Goal: Task Accomplishment & Management: Manage account settings

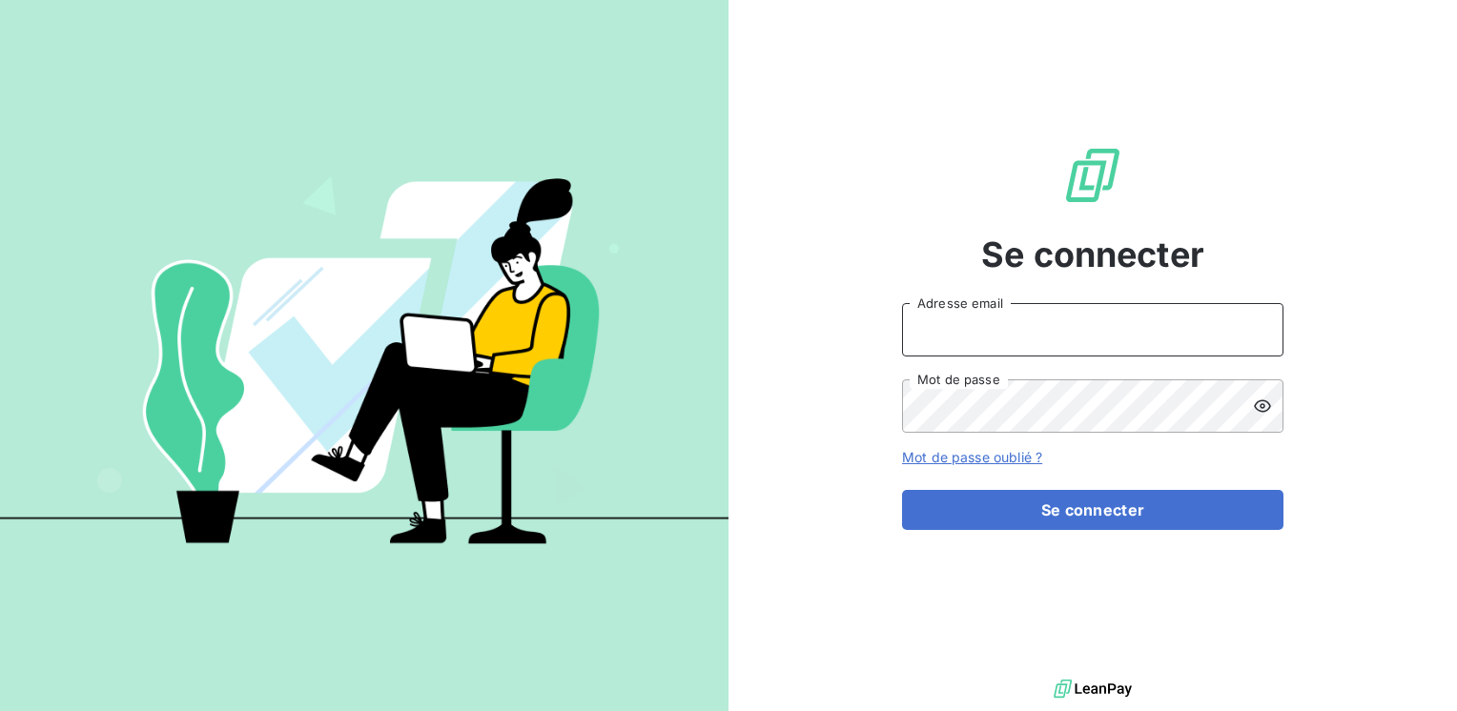
click at [954, 333] on input "Adresse email" at bounding box center [1092, 329] width 381 height 53
type input "[EMAIL_ADDRESS][PERSON_NAME][DOMAIN_NAME]"
click at [902, 490] on button "Se connecter" at bounding box center [1092, 510] width 381 height 40
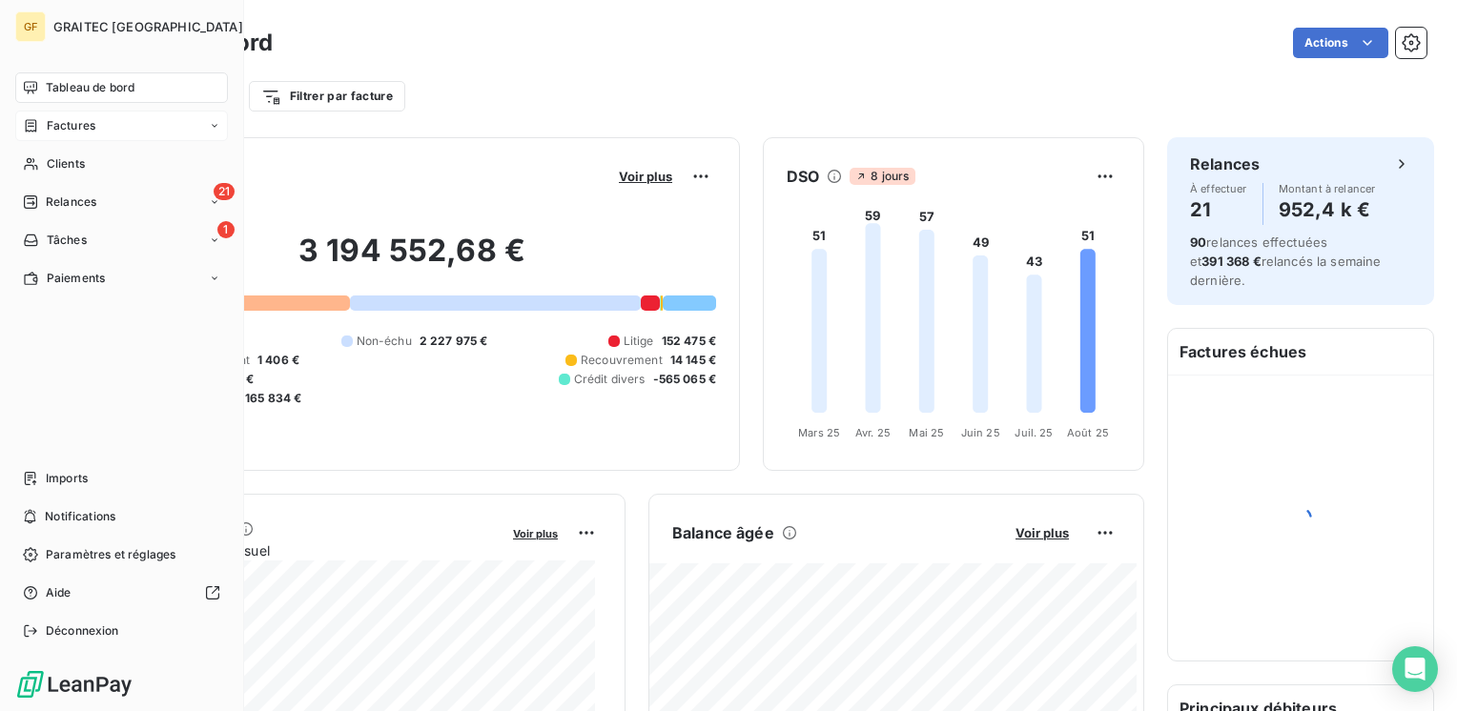
click at [82, 129] on span "Factures" at bounding box center [71, 125] width 49 height 17
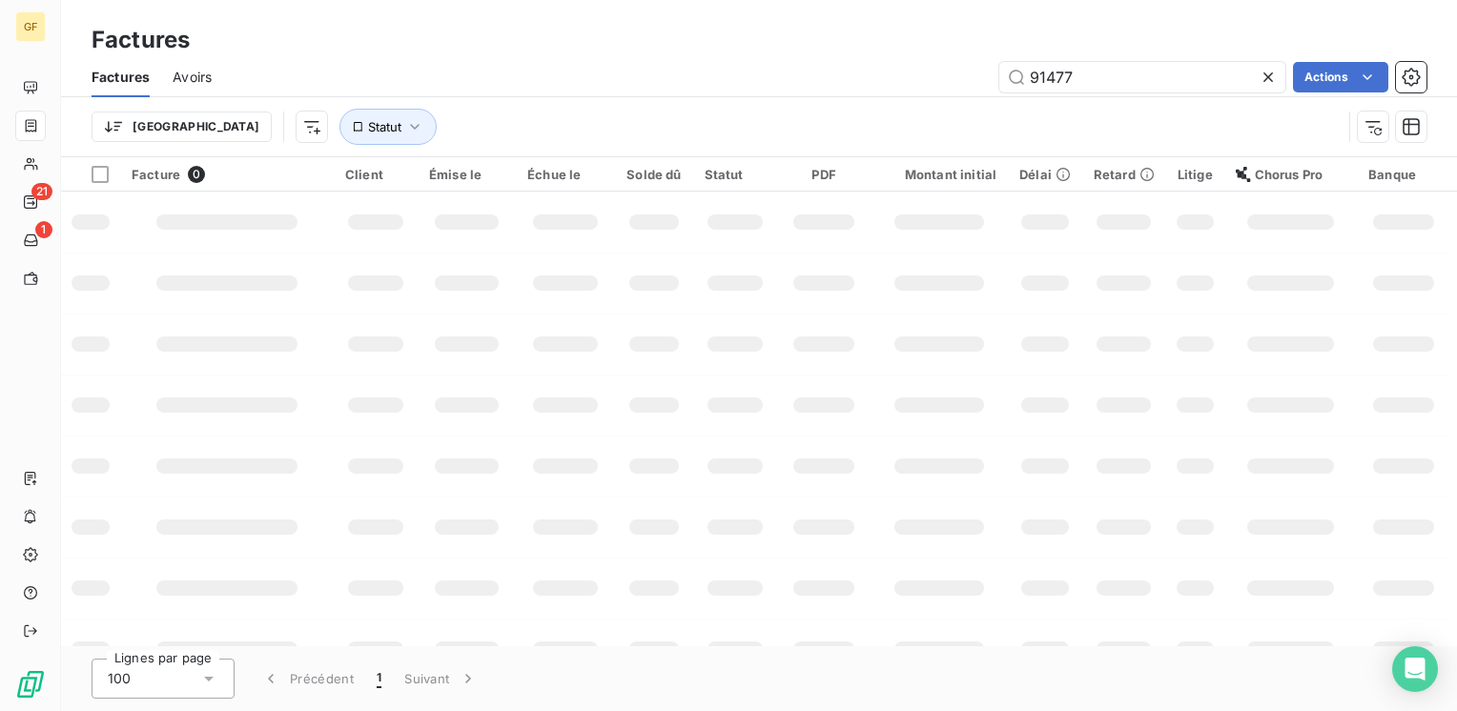
drag, startPoint x: 1087, startPoint y: 76, endPoint x: 923, endPoint y: 78, distance: 164.0
click at [919, 86] on div "91477 Actions" at bounding box center [831, 77] width 1192 height 31
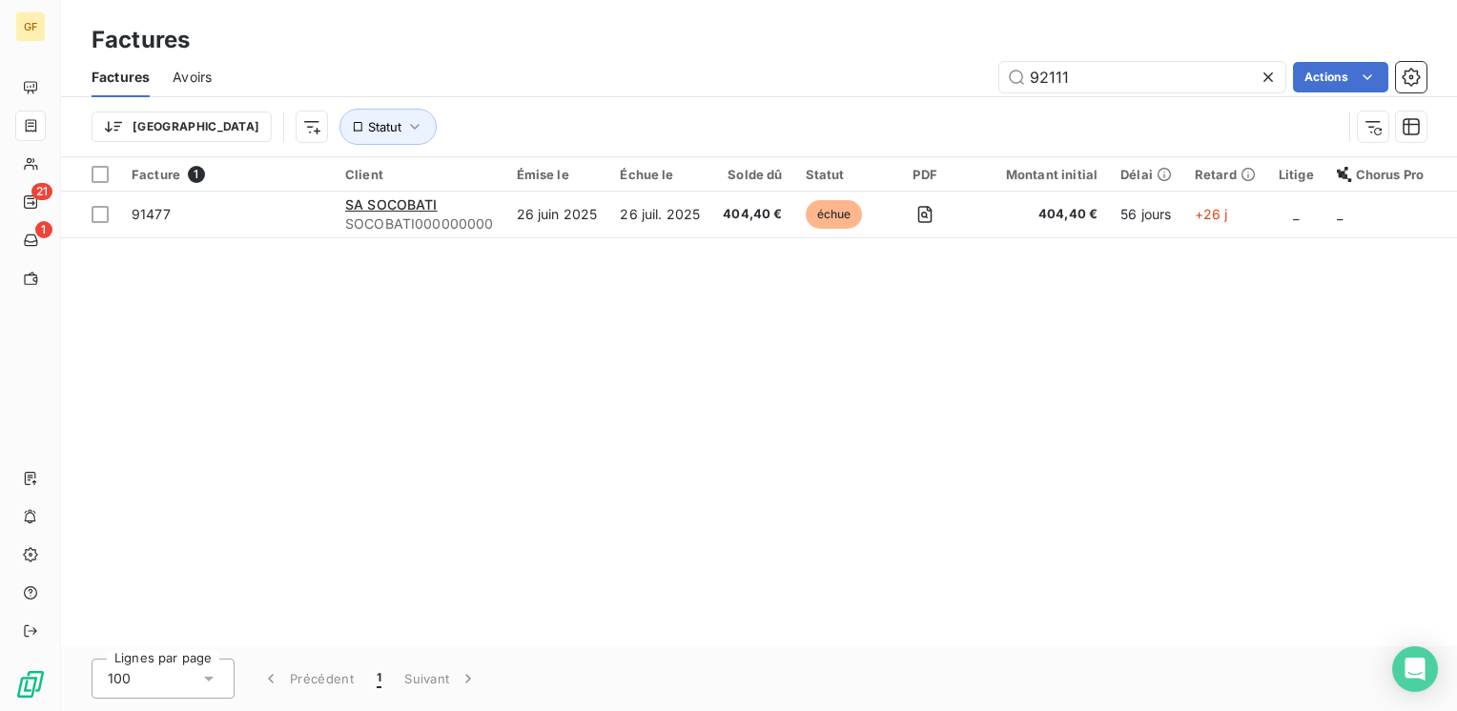
type input "92111"
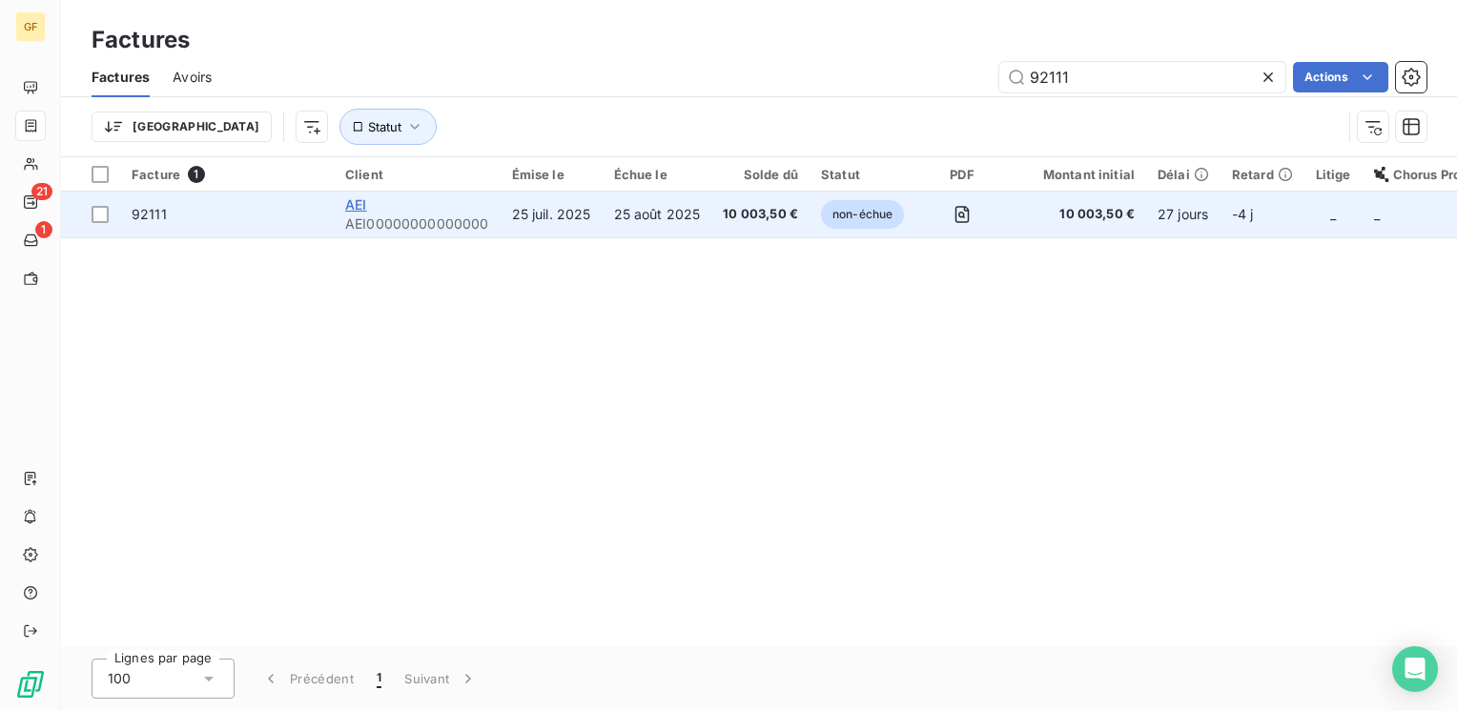
click at [358, 206] on span "AEI" at bounding box center [355, 204] width 21 height 16
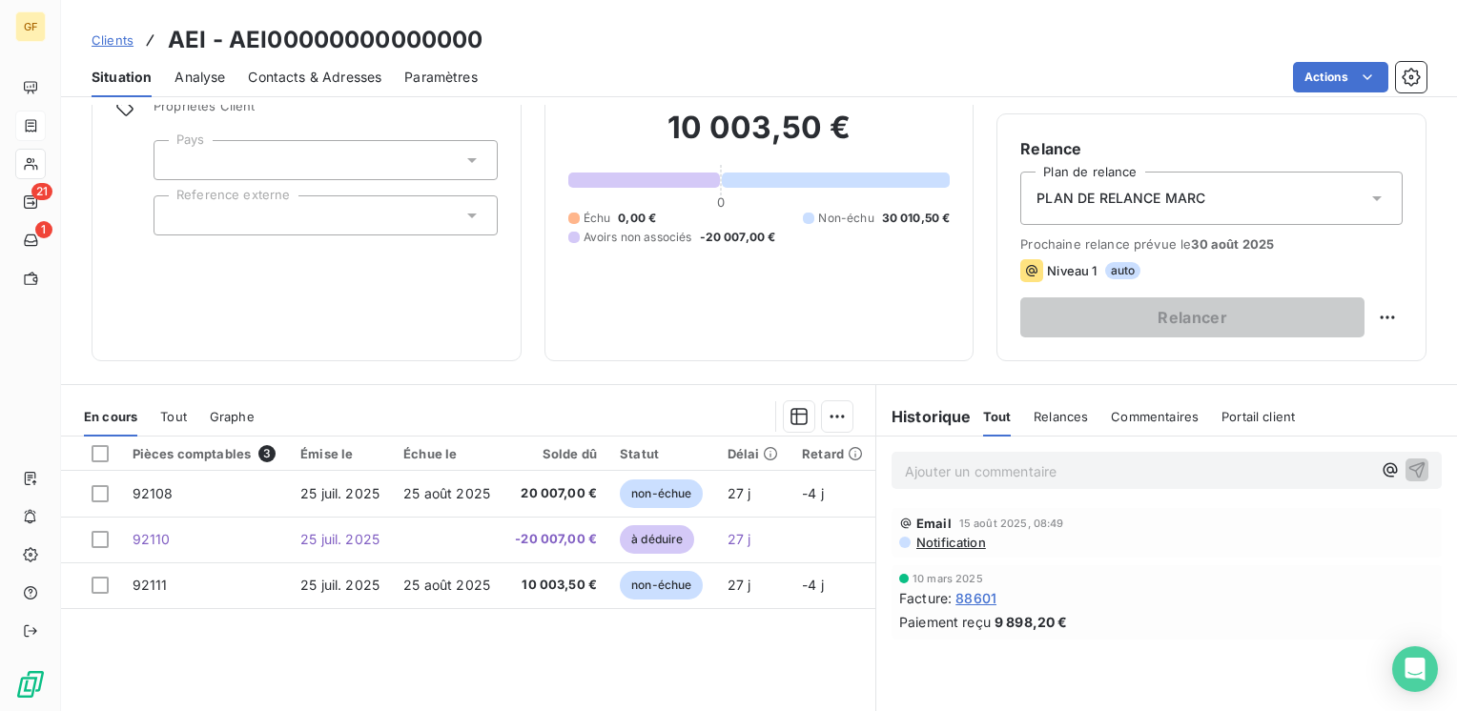
scroll to position [191, 0]
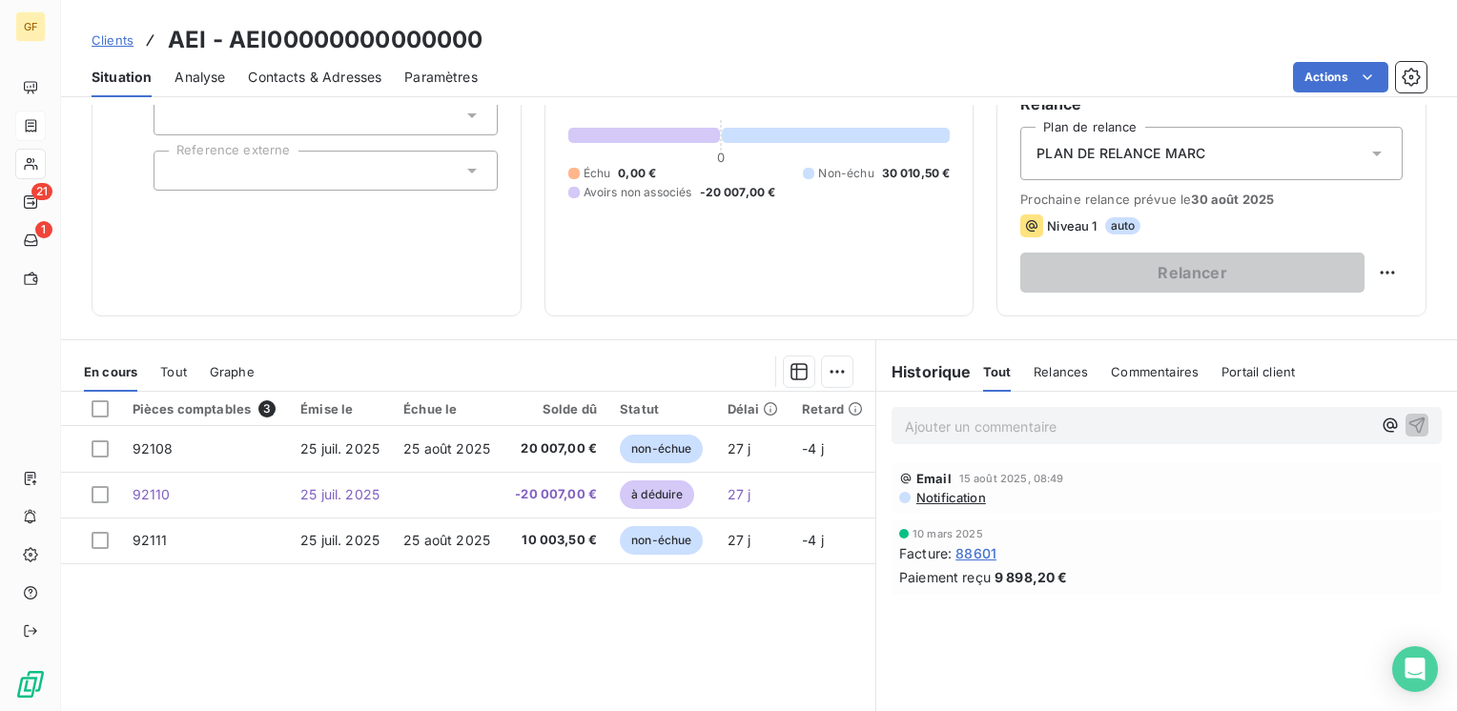
click at [324, 81] on span "Contacts & Adresses" at bounding box center [315, 77] width 134 height 19
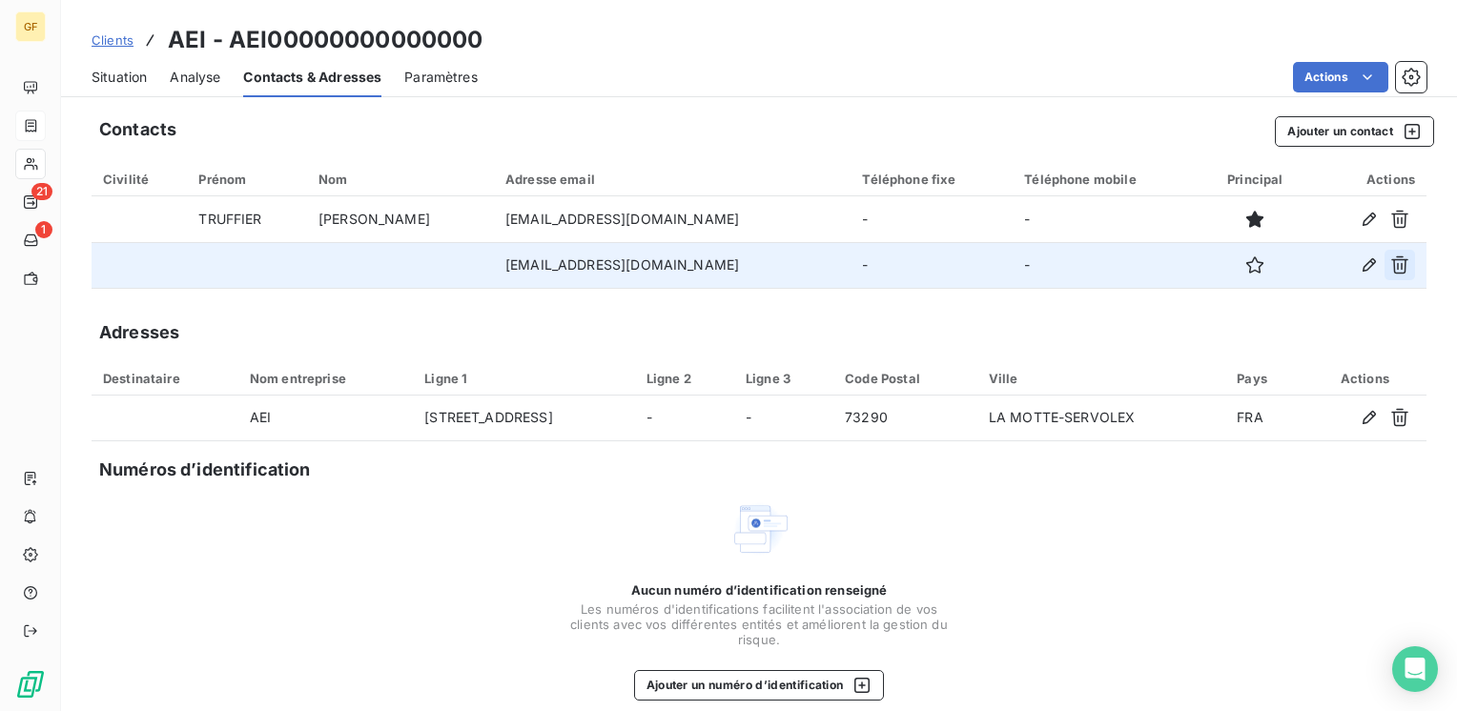
click at [1385, 263] on button "button" at bounding box center [1400, 265] width 31 height 31
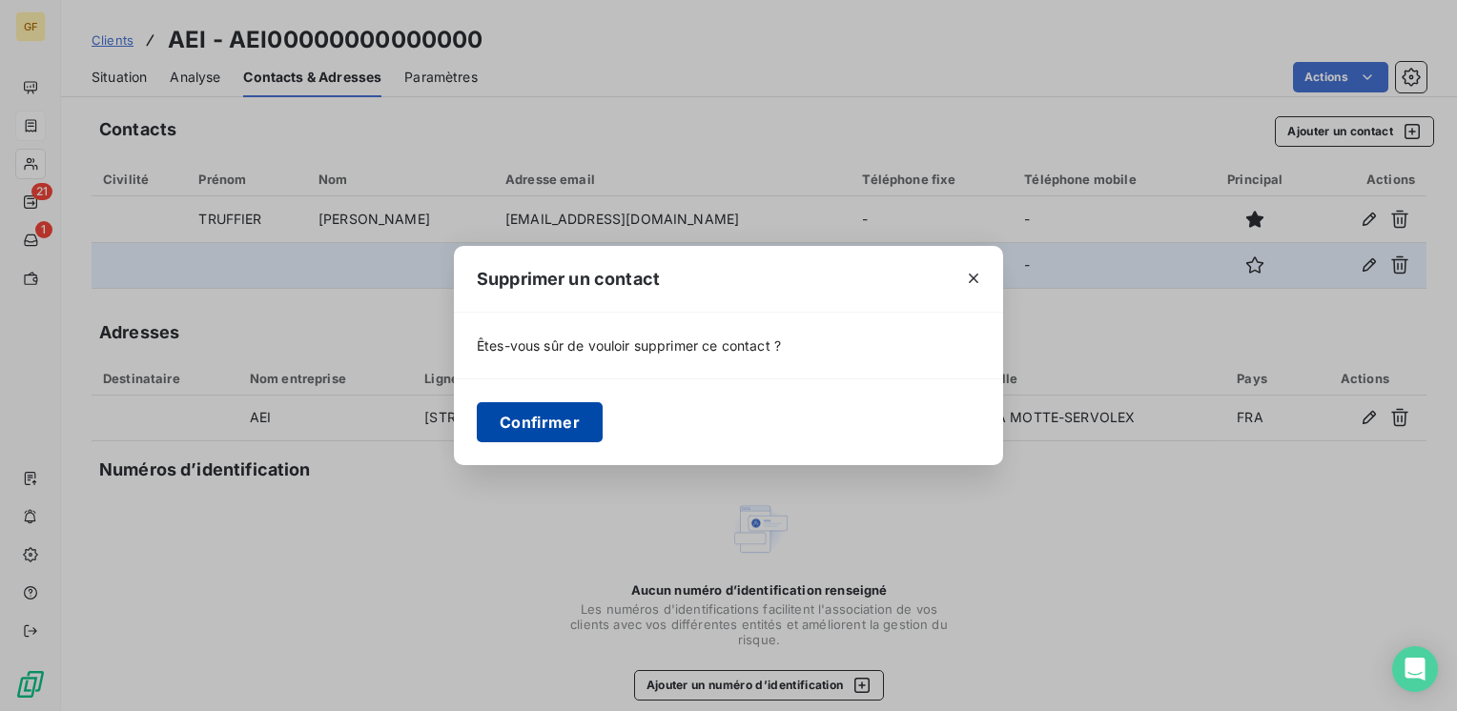
click at [495, 423] on button "Confirmer" at bounding box center [540, 422] width 126 height 40
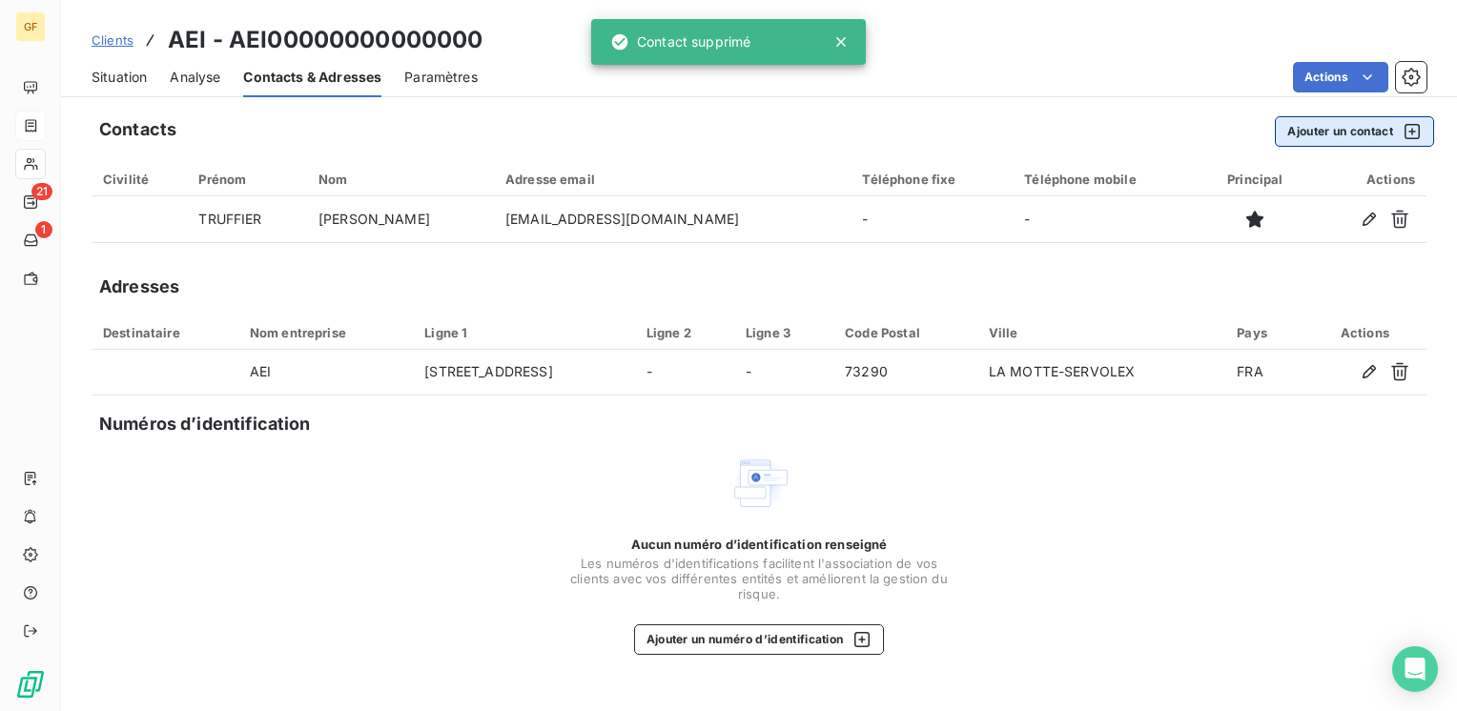
click at [1303, 124] on button "Ajouter un contact" at bounding box center [1354, 131] width 159 height 31
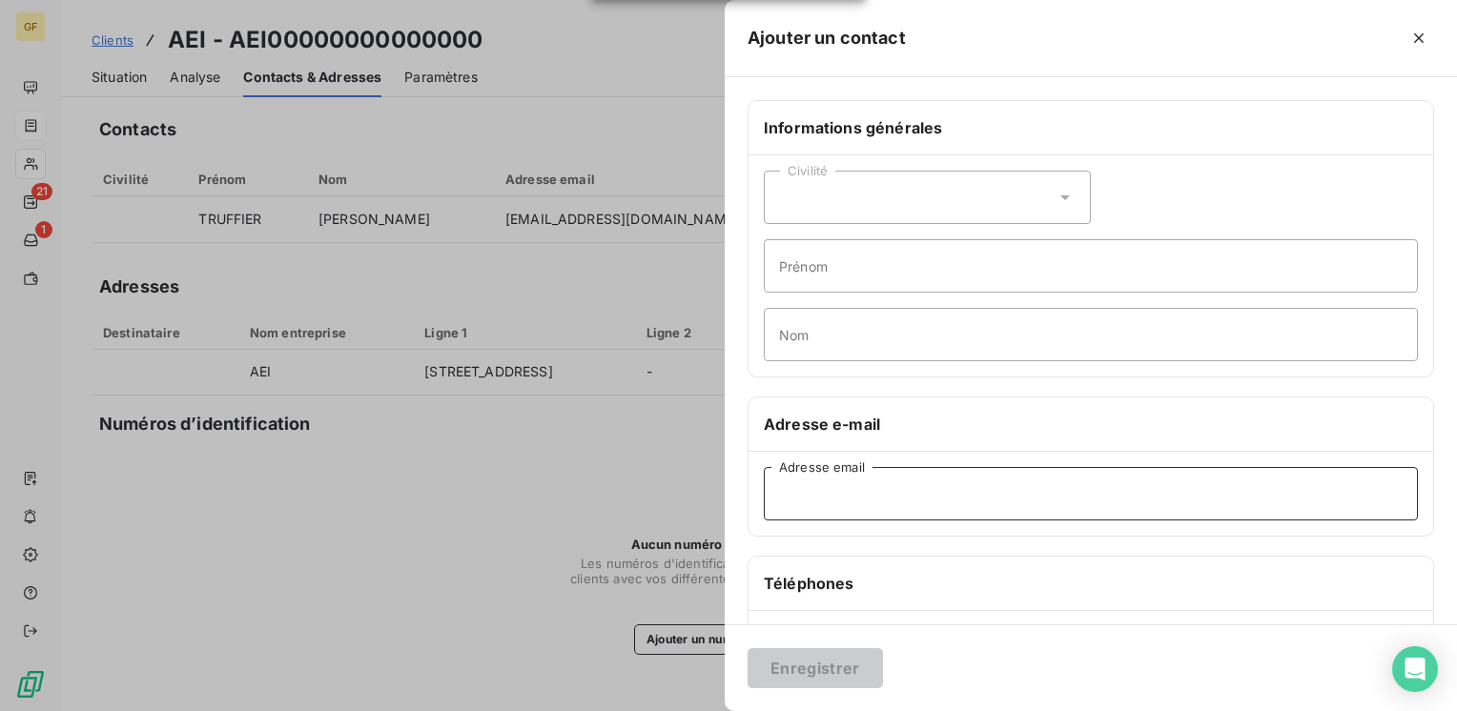
paste input "contact.aei@aeiagence.com"
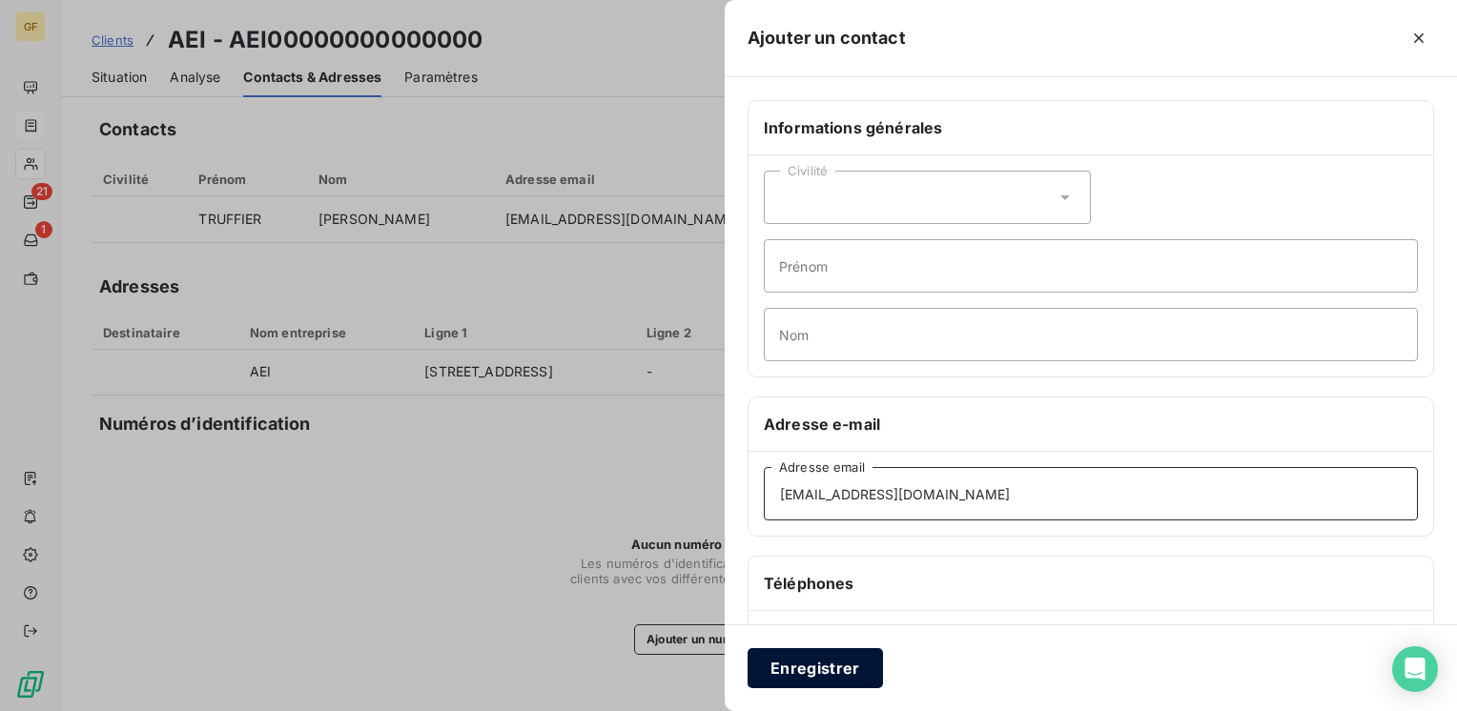
type input "contact.aei@aeiagence.com"
click at [839, 679] on button "Enregistrer" at bounding box center [815, 668] width 135 height 40
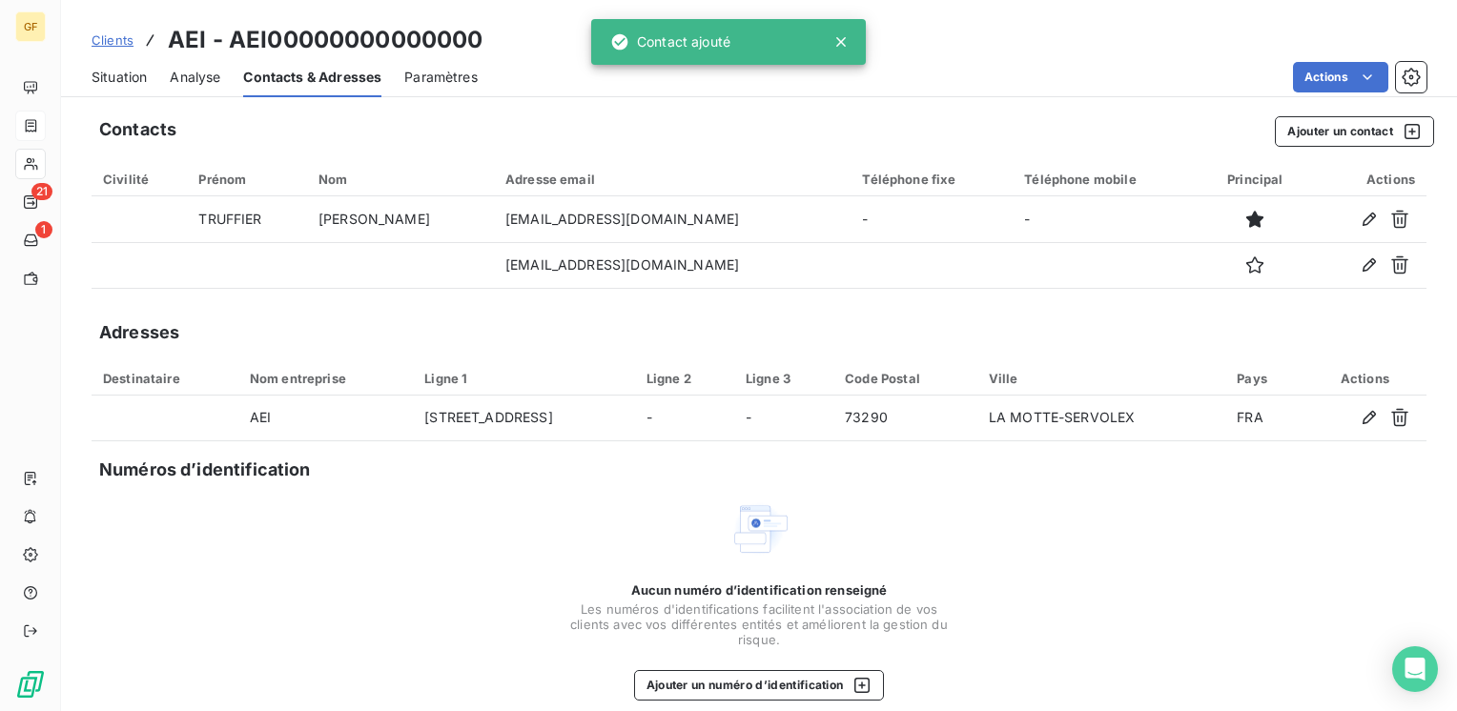
click at [116, 33] on span "Clients" at bounding box center [113, 39] width 42 height 15
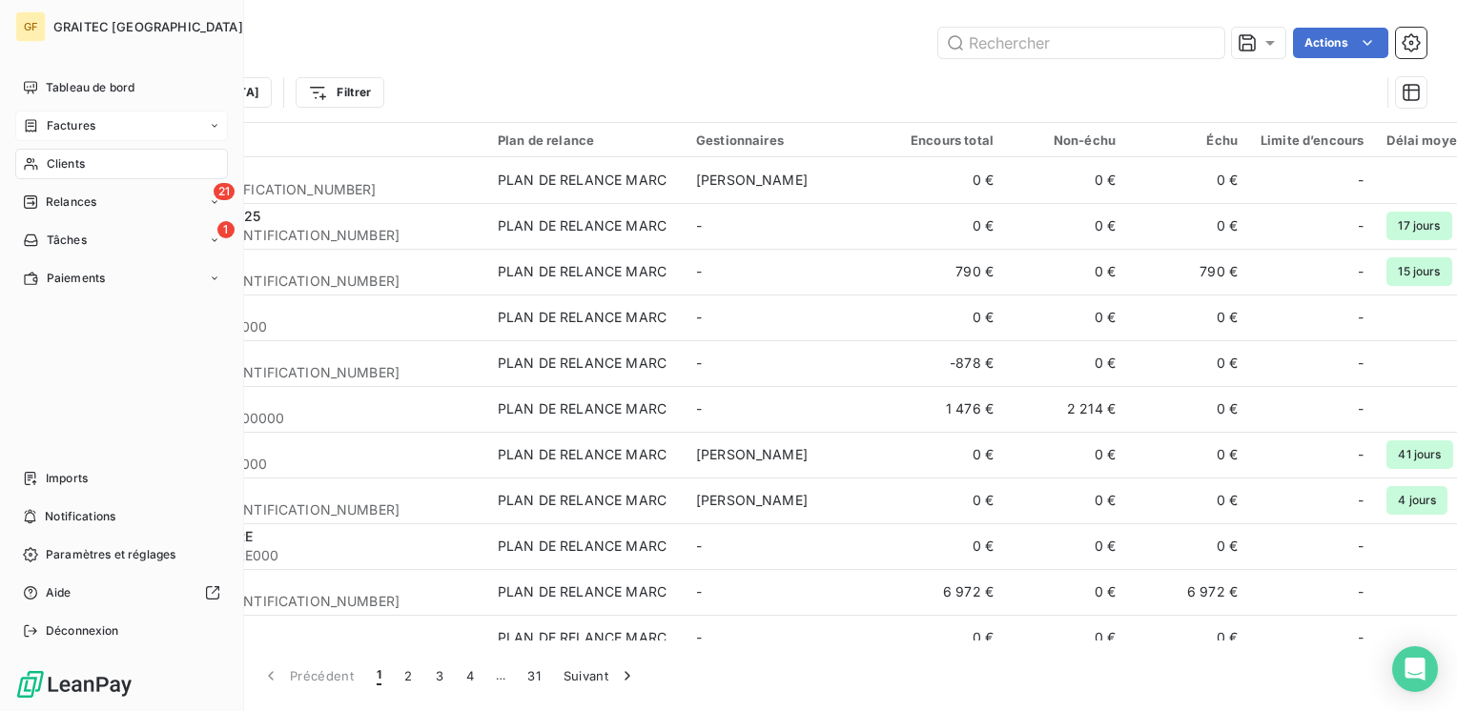
click at [77, 120] on span "Factures" at bounding box center [71, 125] width 49 height 17
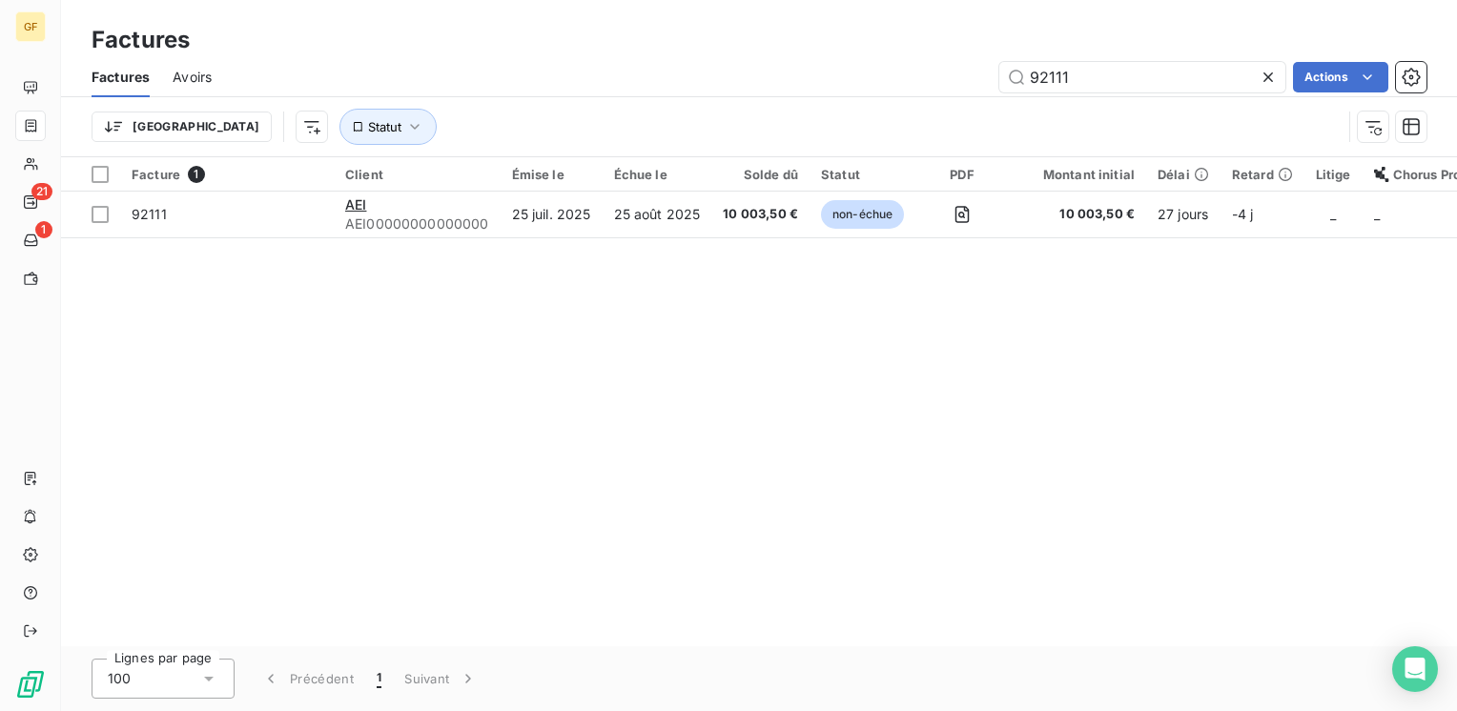
drag, startPoint x: 1068, startPoint y: 81, endPoint x: 996, endPoint y: 86, distance: 72.6
click at [996, 86] on div "92111 Actions" at bounding box center [831, 77] width 1192 height 31
type input "92134"
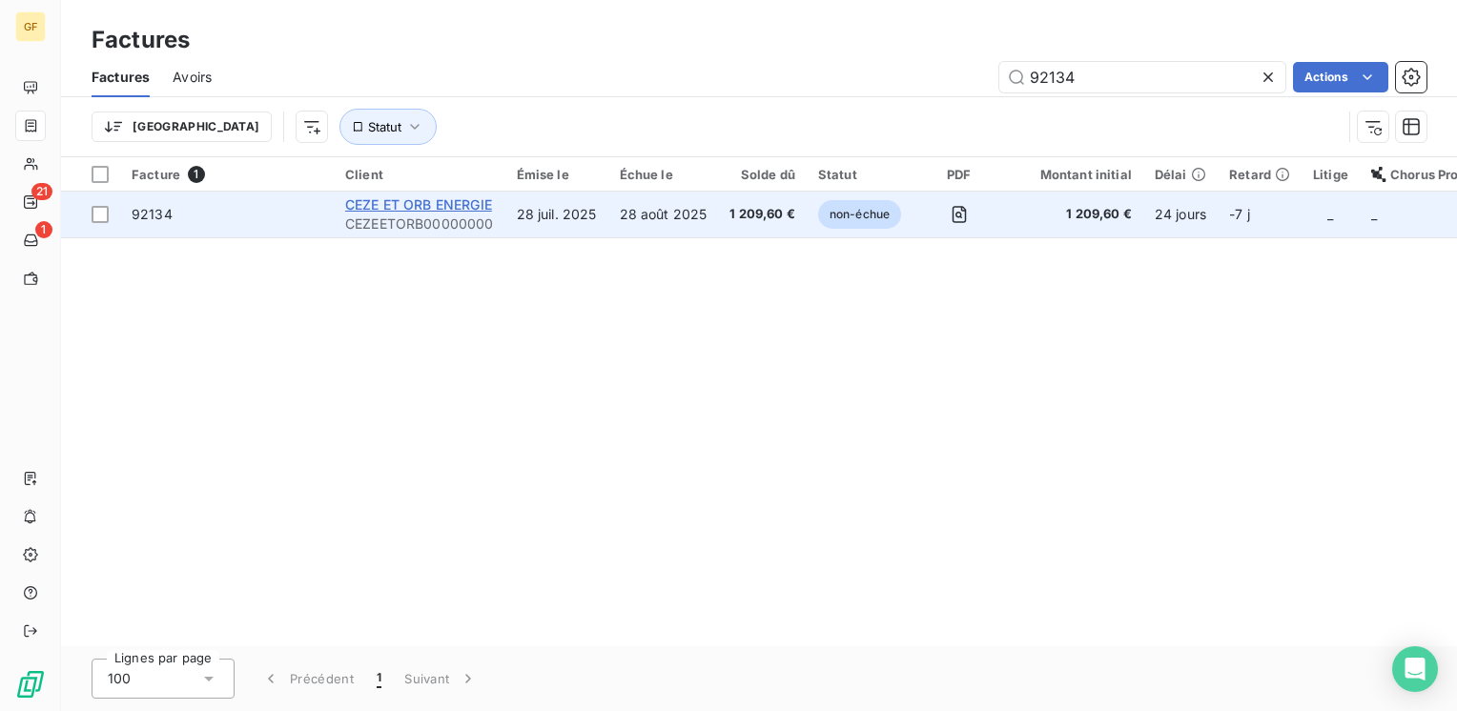
click at [454, 207] on span "CEZE ET ORB ENERGIE" at bounding box center [418, 204] width 147 height 16
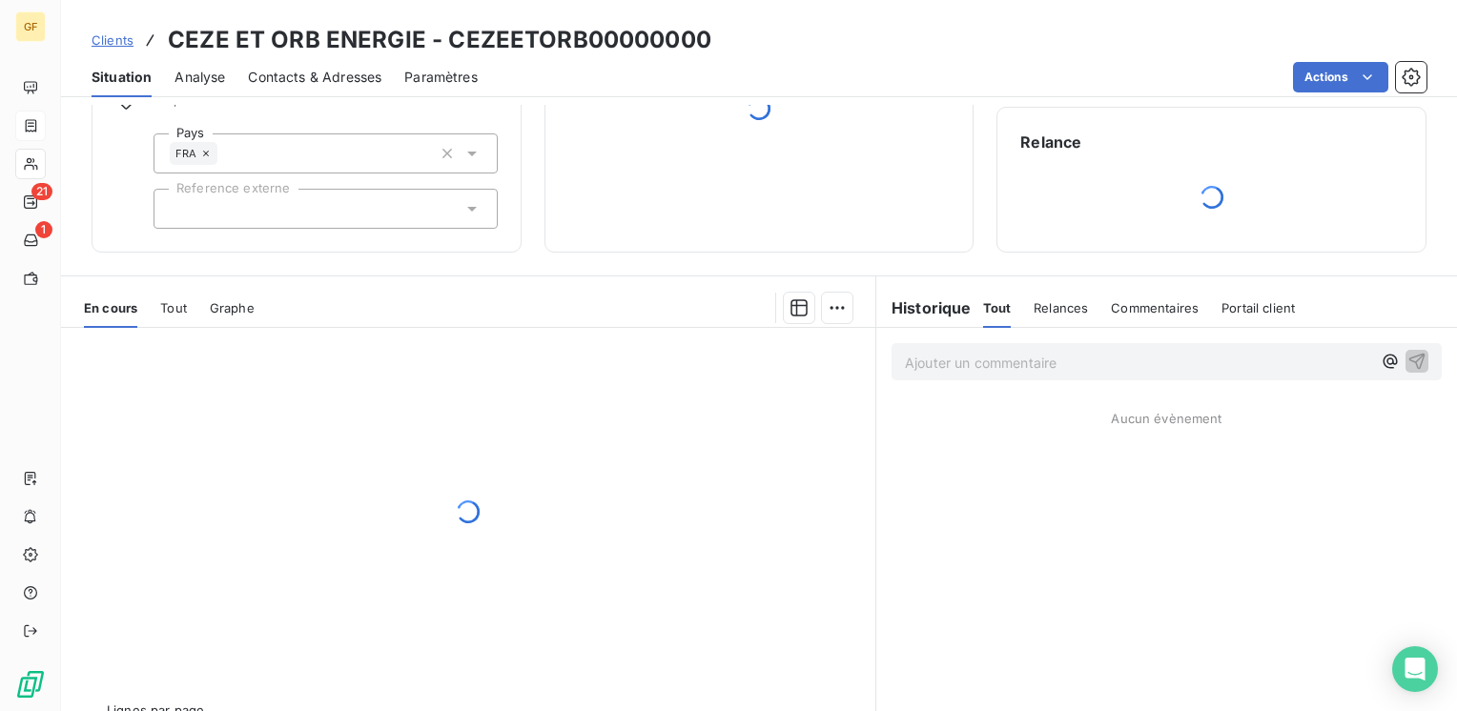
scroll to position [191, 0]
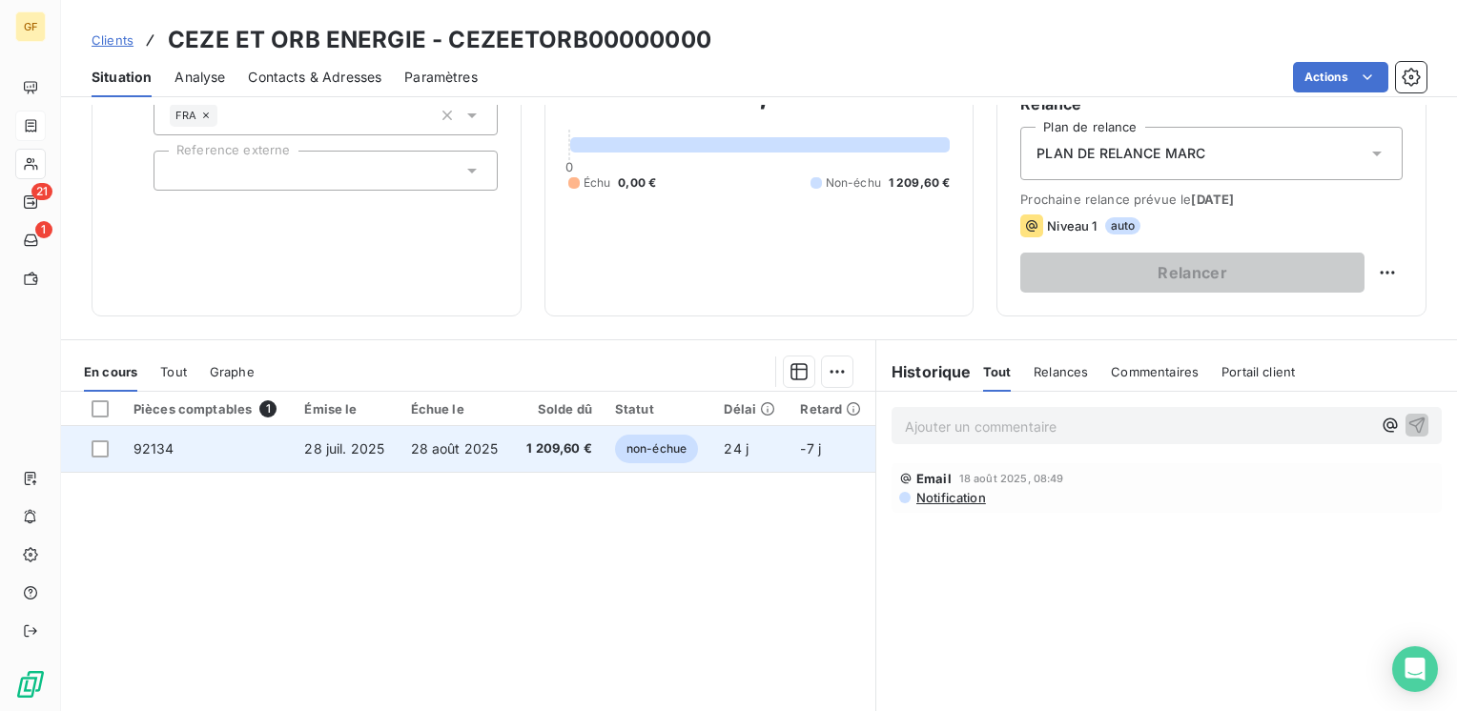
click at [446, 435] on td "28 août 2025" at bounding box center [456, 449] width 113 height 46
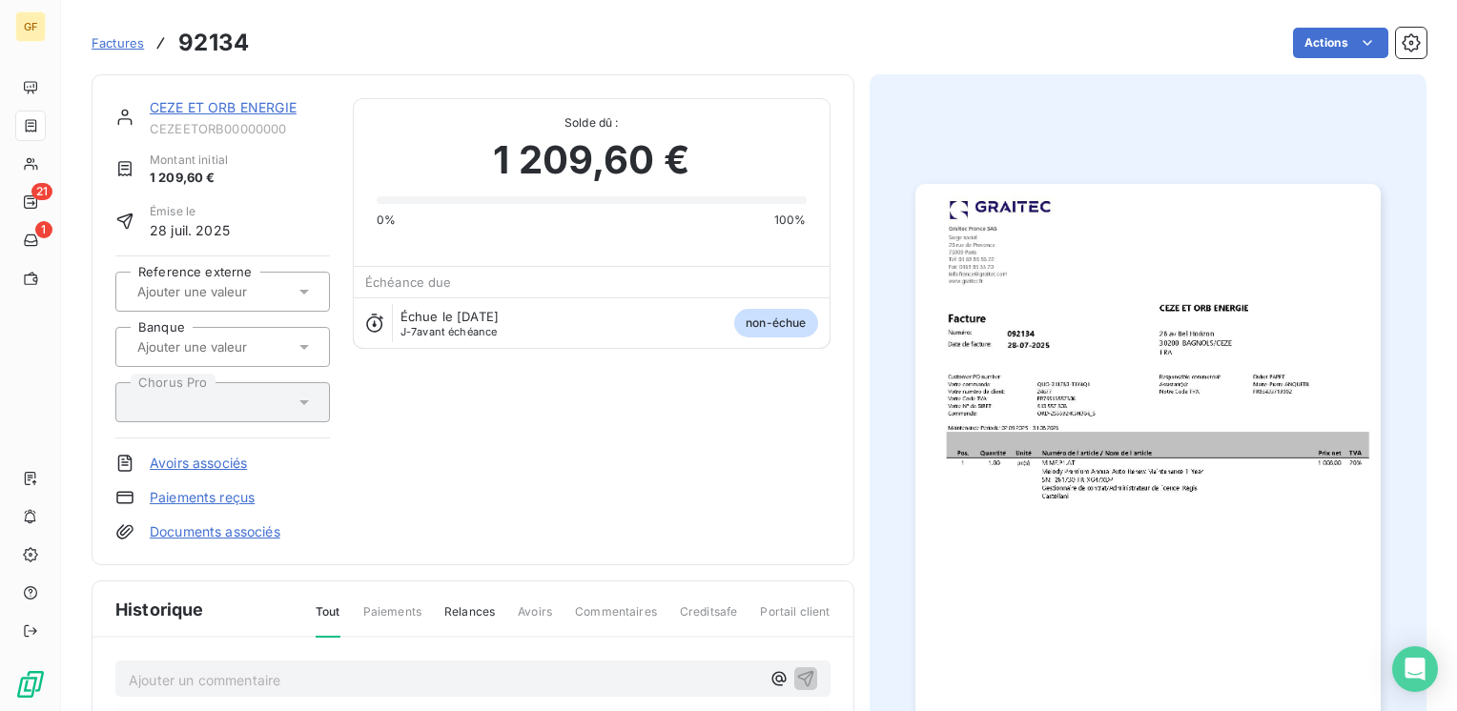
click at [1030, 433] on img "button" at bounding box center [1147, 512] width 465 height 657
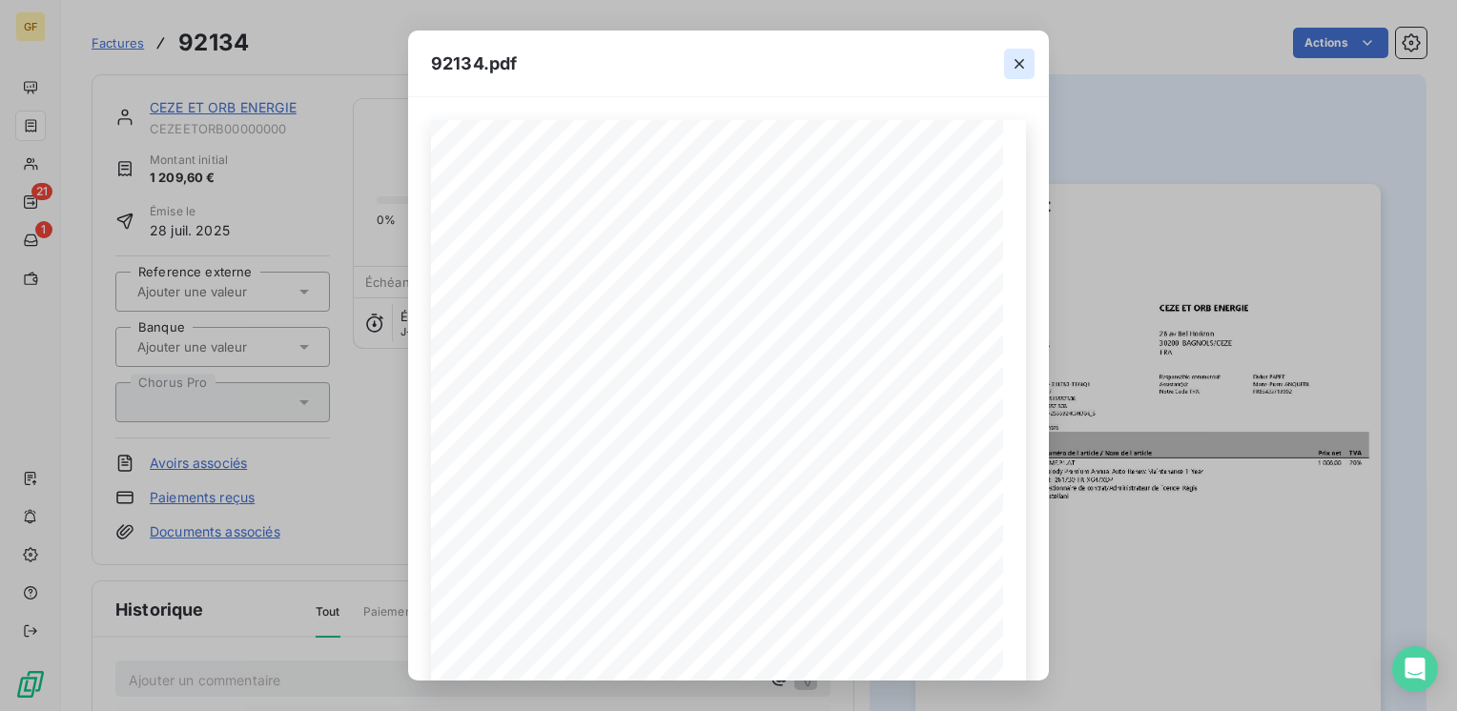
click at [1017, 59] on icon "button" at bounding box center [1019, 63] width 19 height 19
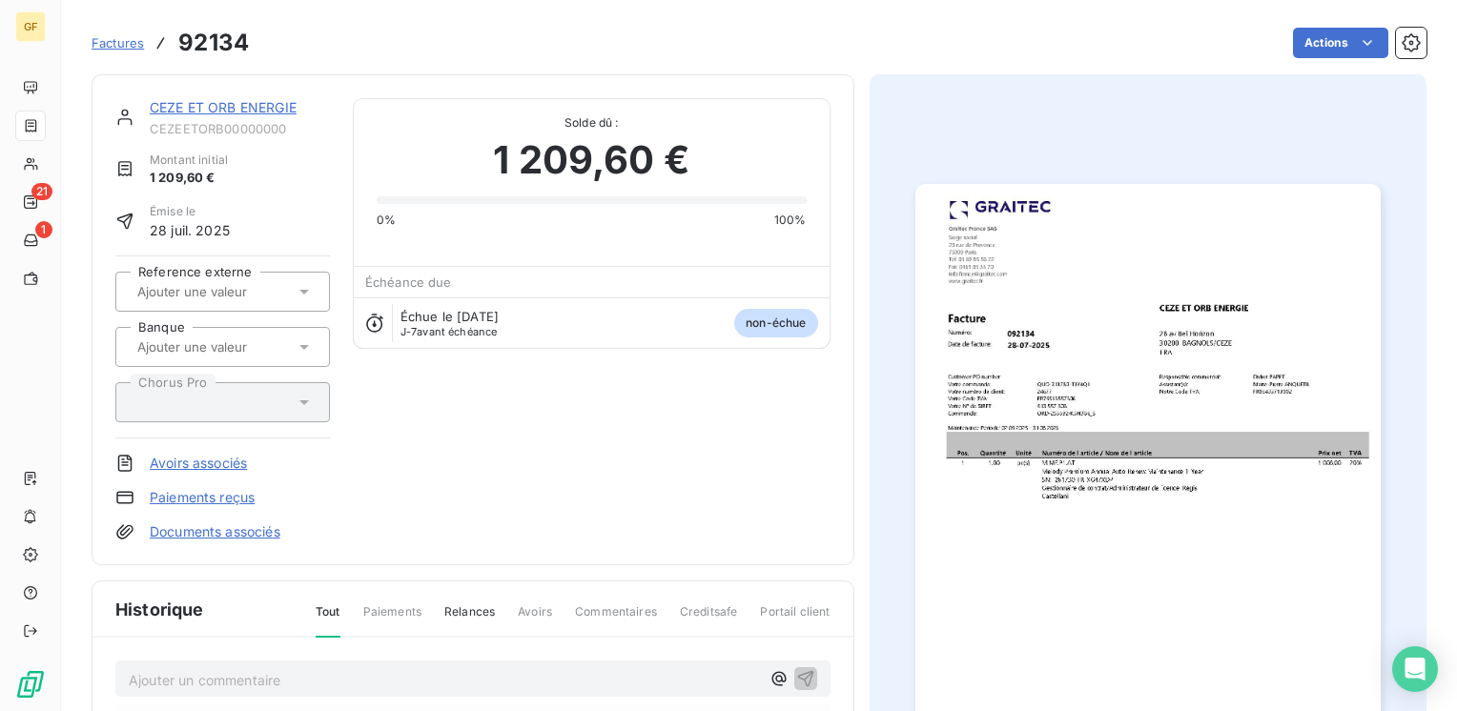
click at [248, 100] on link "CEZE ET ORB ENERGIE" at bounding box center [223, 107] width 147 height 16
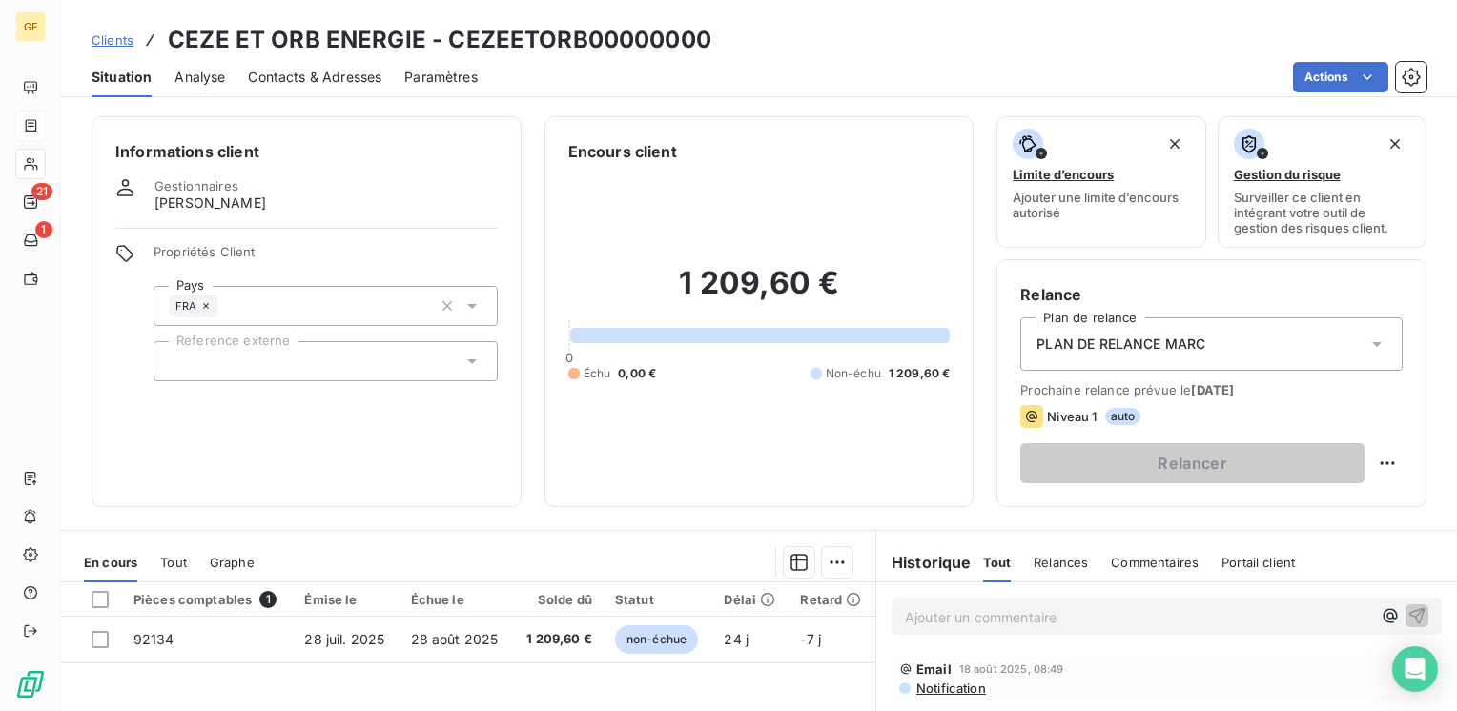
click at [320, 76] on span "Contacts & Adresses" at bounding box center [315, 77] width 134 height 19
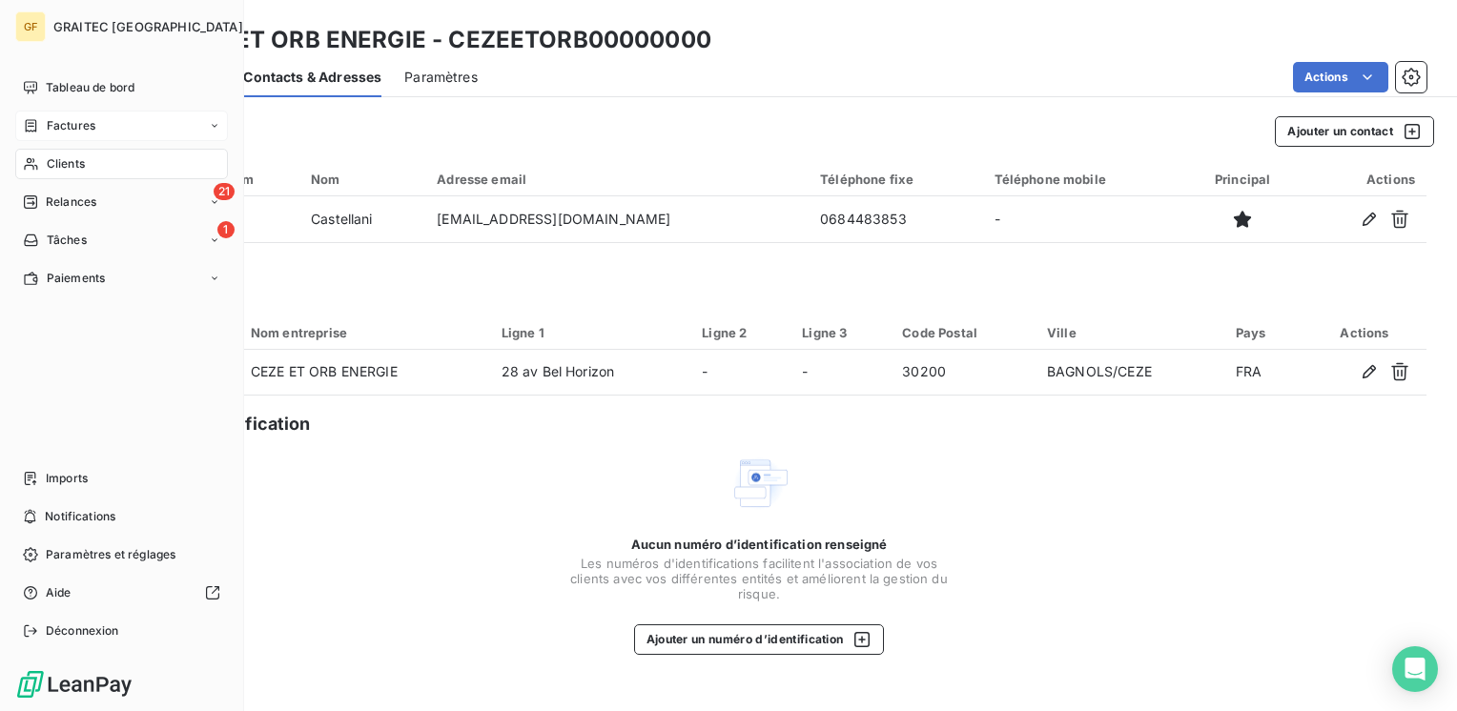
click at [53, 128] on span "Factures" at bounding box center [71, 125] width 49 height 17
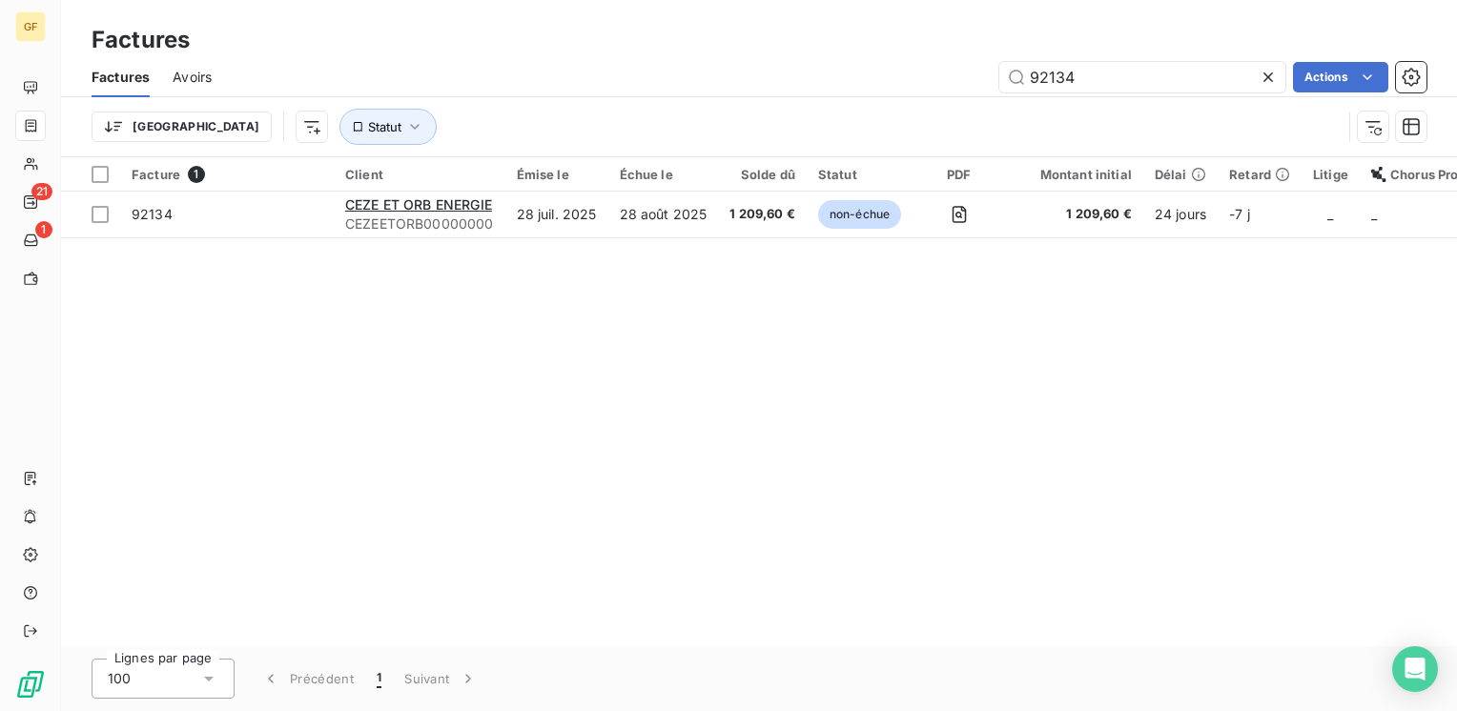
drag, startPoint x: 1083, startPoint y: 81, endPoint x: 963, endPoint y: 92, distance: 120.6
click at [962, 92] on div "92134 Actions" at bounding box center [831, 77] width 1192 height 31
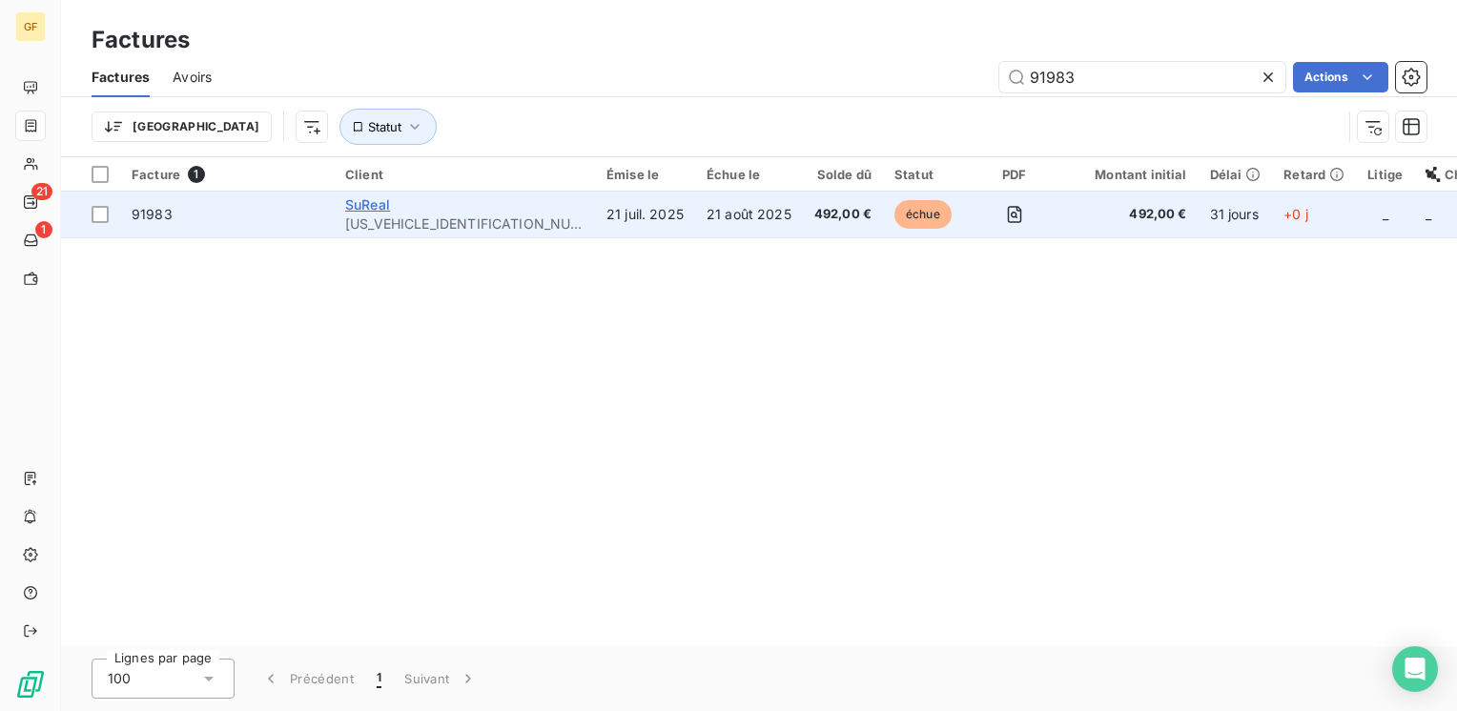
type input "91983"
click at [371, 203] on span "SuReal" at bounding box center [367, 204] width 45 height 16
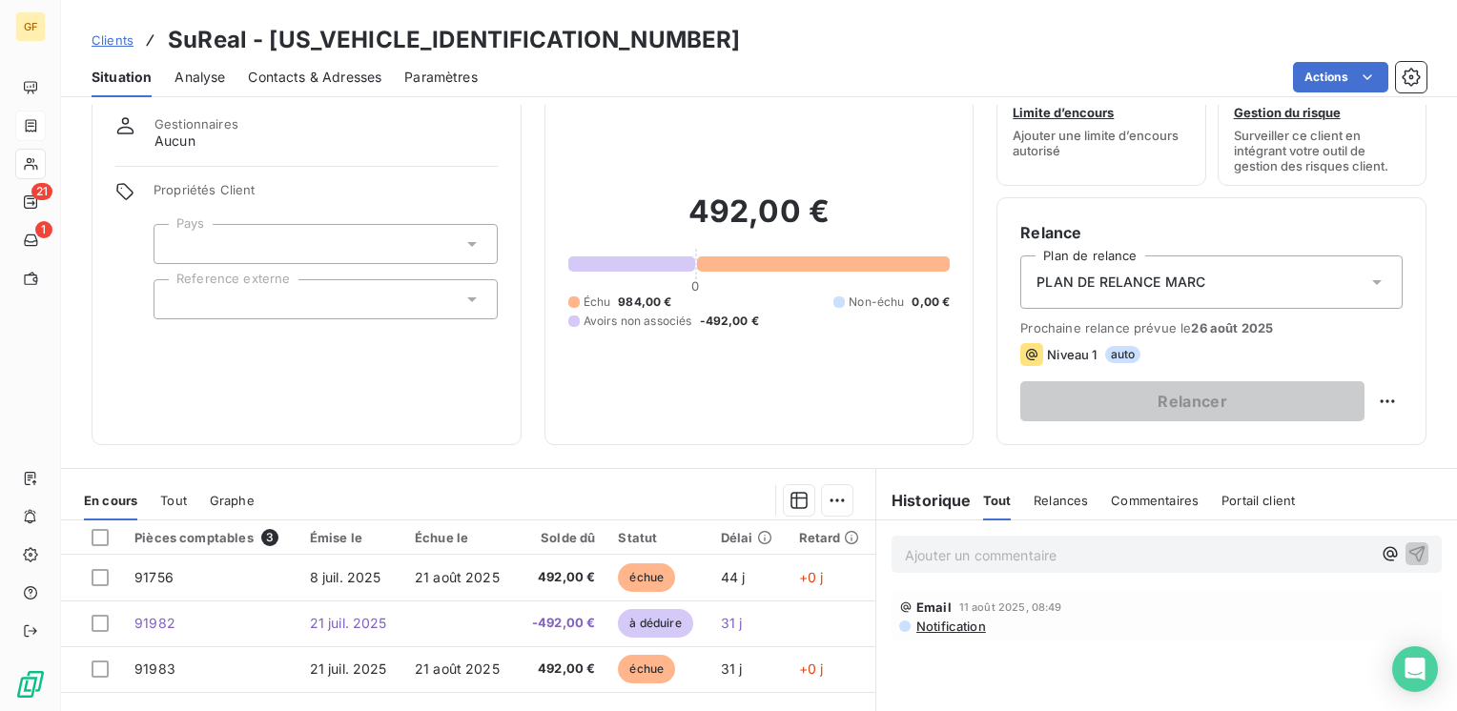
scroll to position [95, 0]
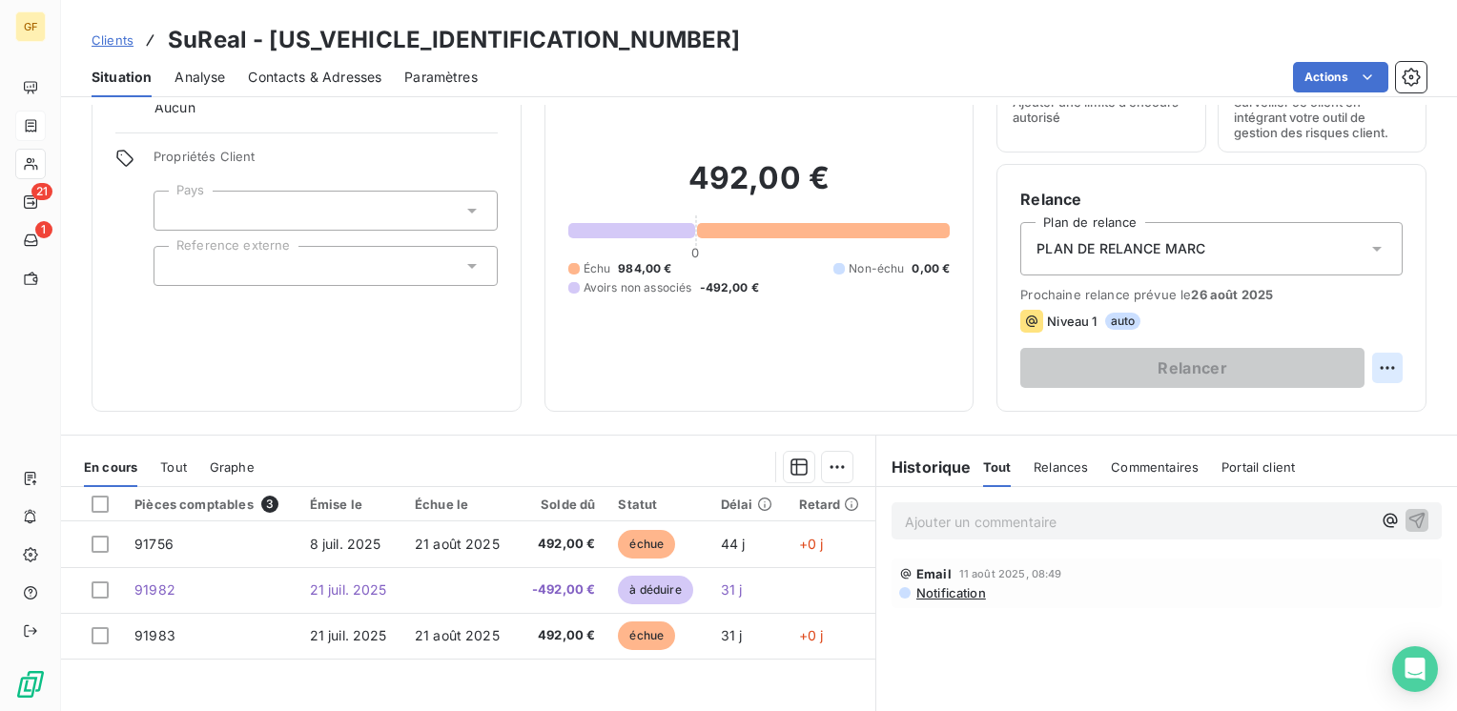
click at [1385, 364] on html "GF 21 1 Clients SuReal - SUREAL00000000000 Situation Analyse Contacts & Adresse…" at bounding box center [728, 355] width 1457 height 711
click at [1341, 406] on div "Replanifier cette action" at bounding box center [1294, 410] width 171 height 31
select select "7"
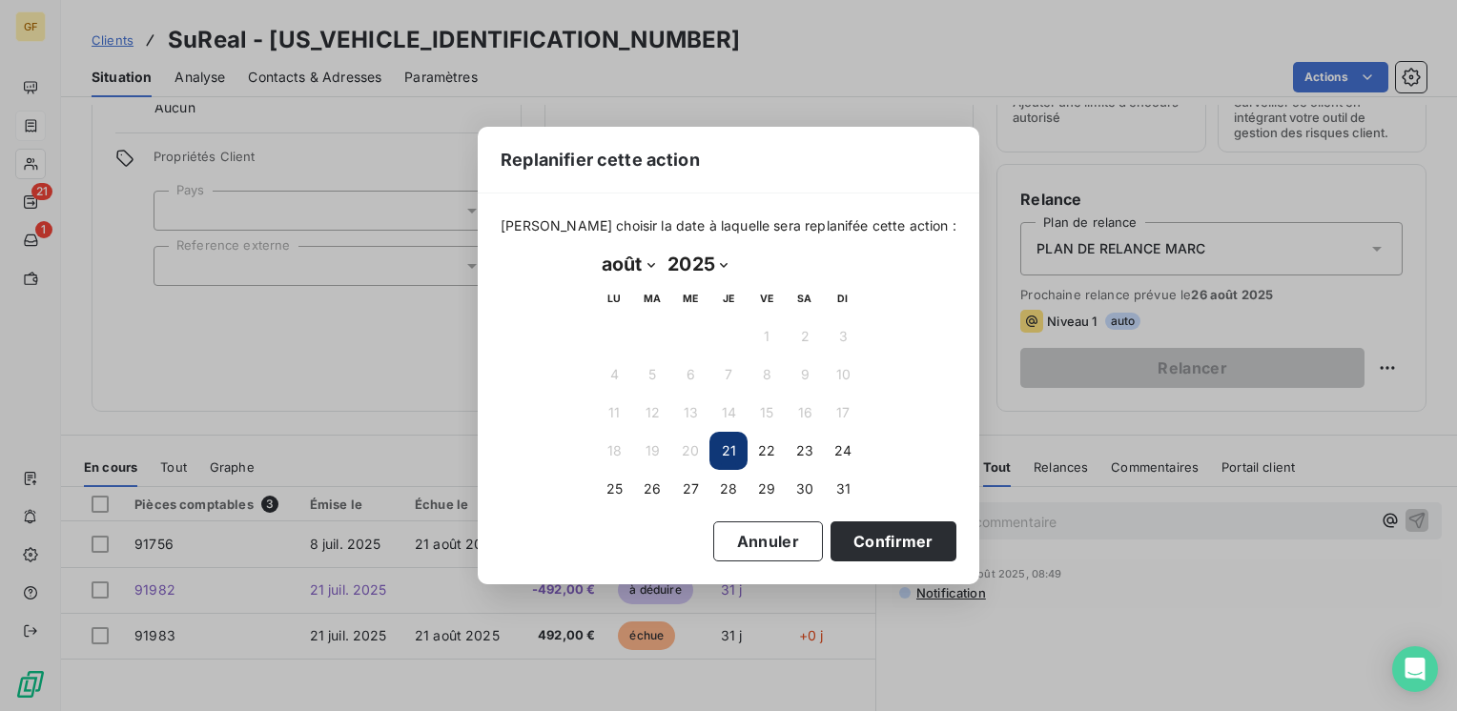
click at [716, 452] on button "21" at bounding box center [729, 451] width 38 height 38
click at [736, 452] on button "21" at bounding box center [729, 451] width 38 height 38
click at [872, 547] on button "Confirmer" at bounding box center [894, 542] width 126 height 40
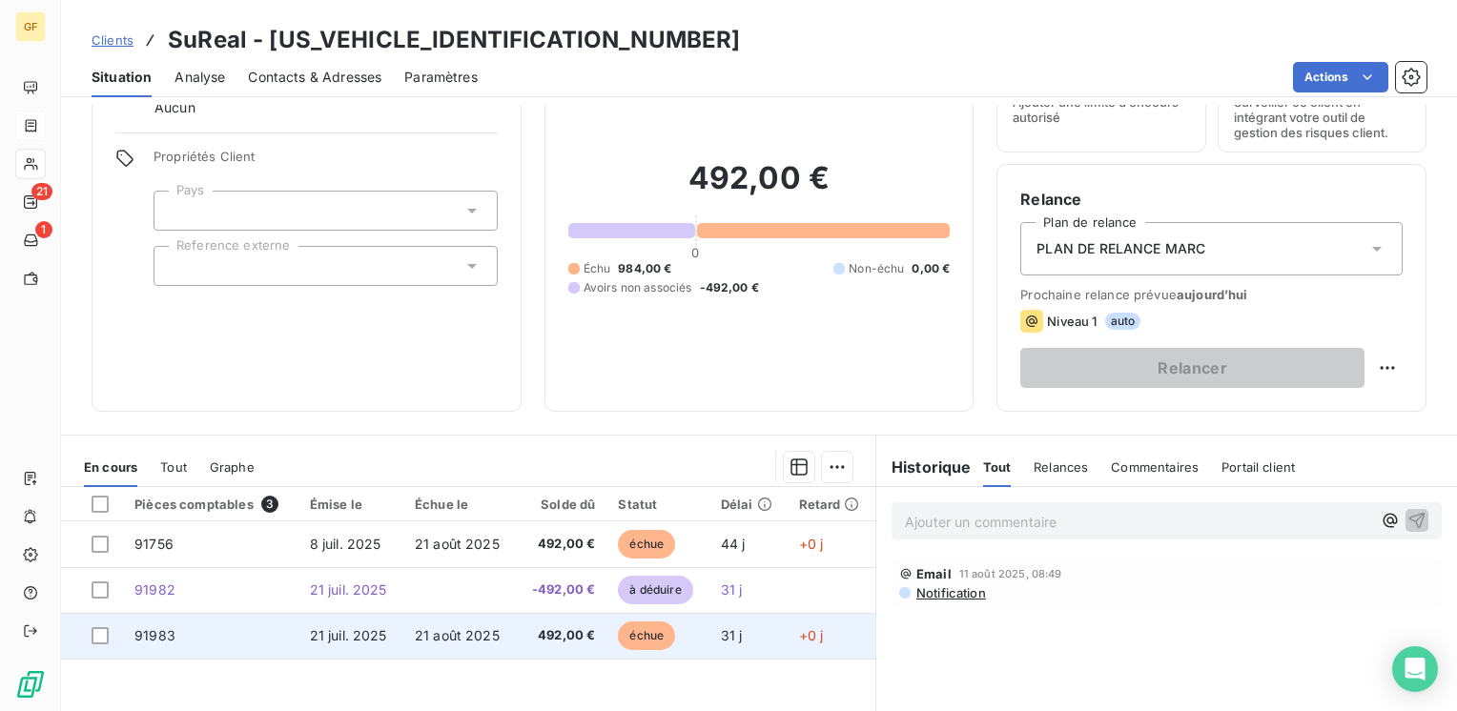
click at [256, 635] on td "91983" at bounding box center [210, 636] width 175 height 46
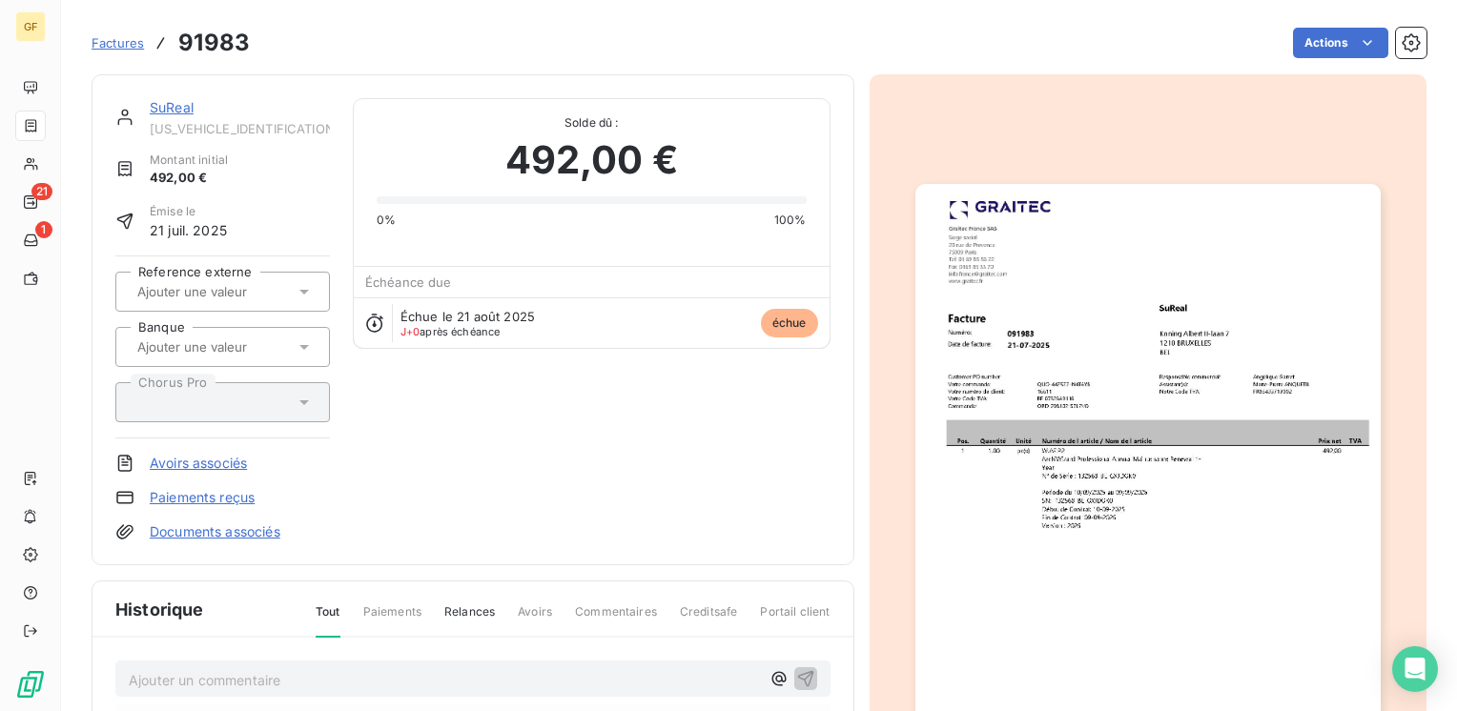
click at [163, 114] on link "SuReal" at bounding box center [172, 107] width 44 height 16
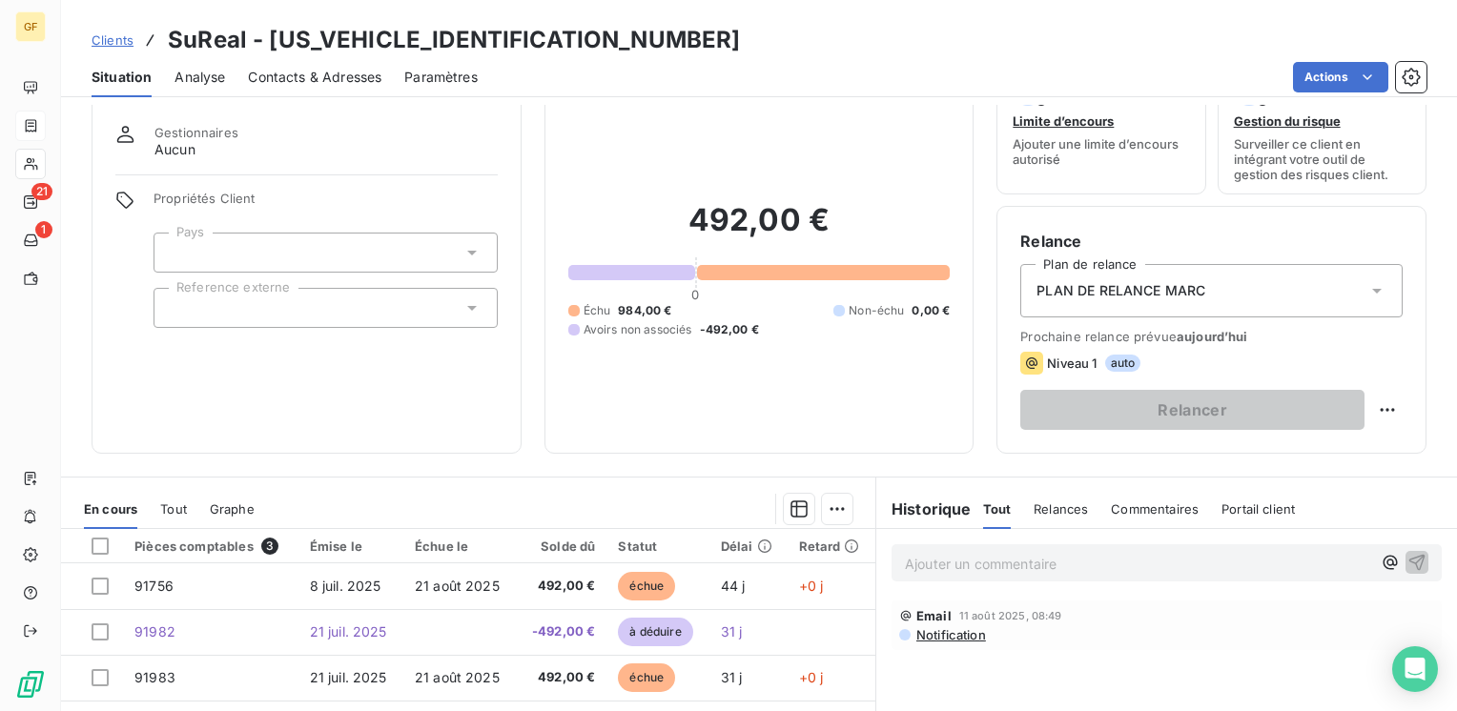
scroll to position [95, 0]
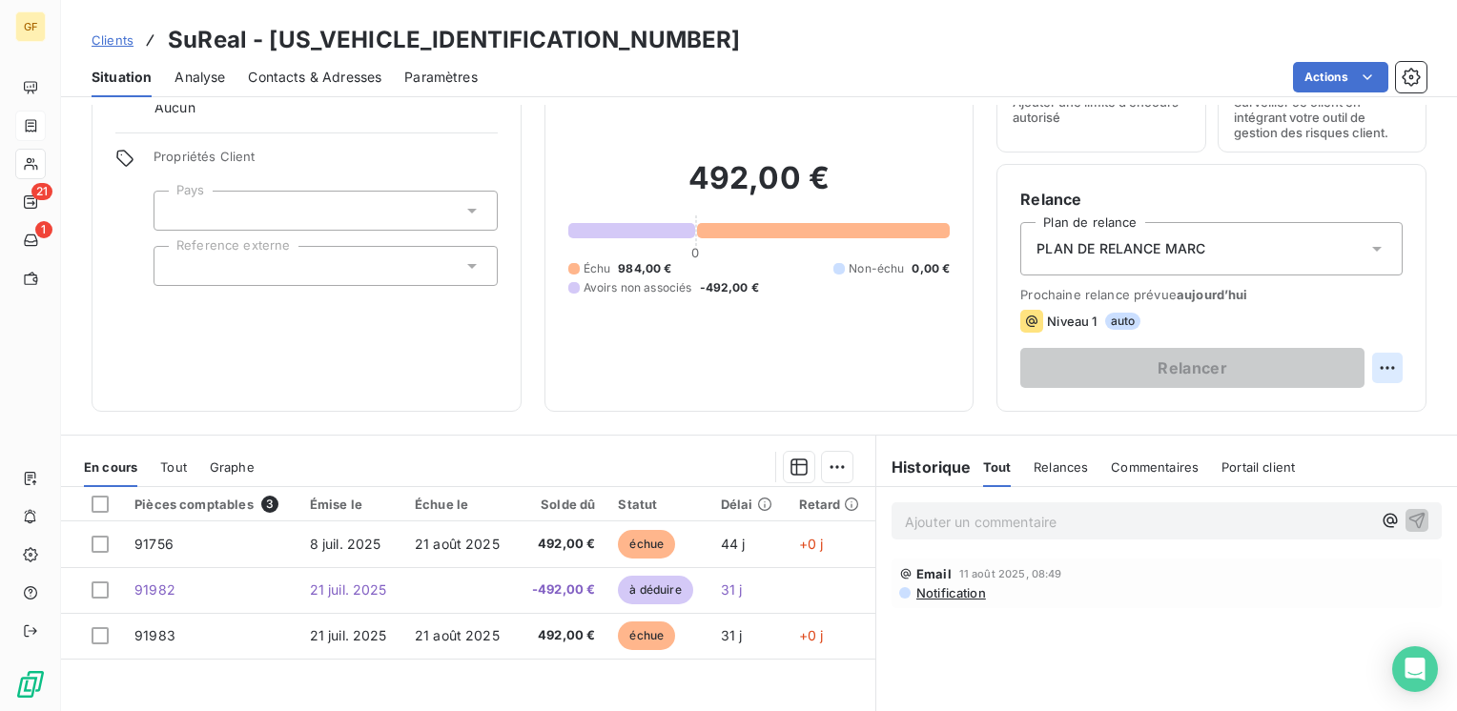
click at [1378, 360] on html "GF 21 1 Clients SuReal - SUREAL00000000000 Situation Analyse Contacts & Adresse…" at bounding box center [728, 355] width 1457 height 711
click at [1228, 408] on div "Replanifier cette action" at bounding box center [1294, 410] width 171 height 31
select select "7"
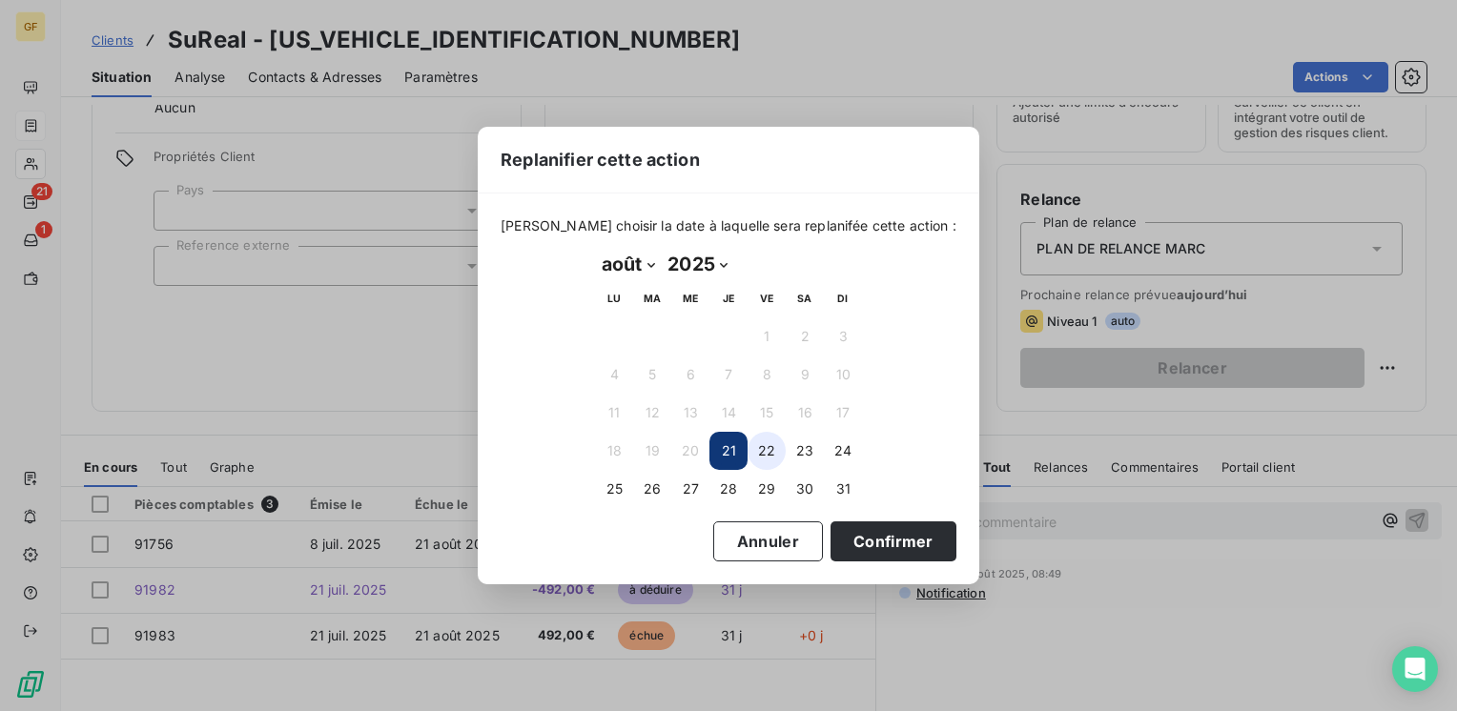
click at [761, 448] on button "22" at bounding box center [767, 451] width 38 height 38
click at [722, 452] on button "21" at bounding box center [729, 451] width 38 height 38
click at [843, 535] on button "Confirmer" at bounding box center [894, 542] width 126 height 40
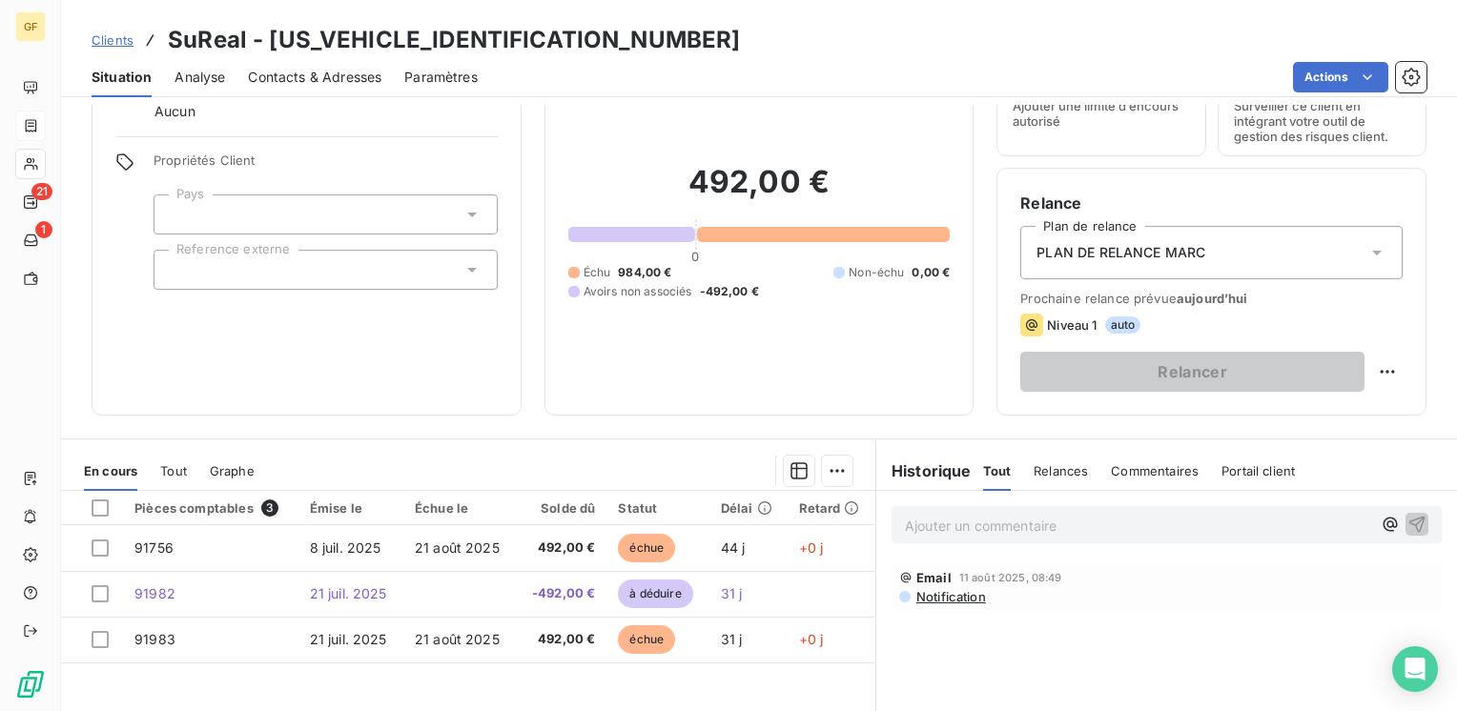
scroll to position [0, 0]
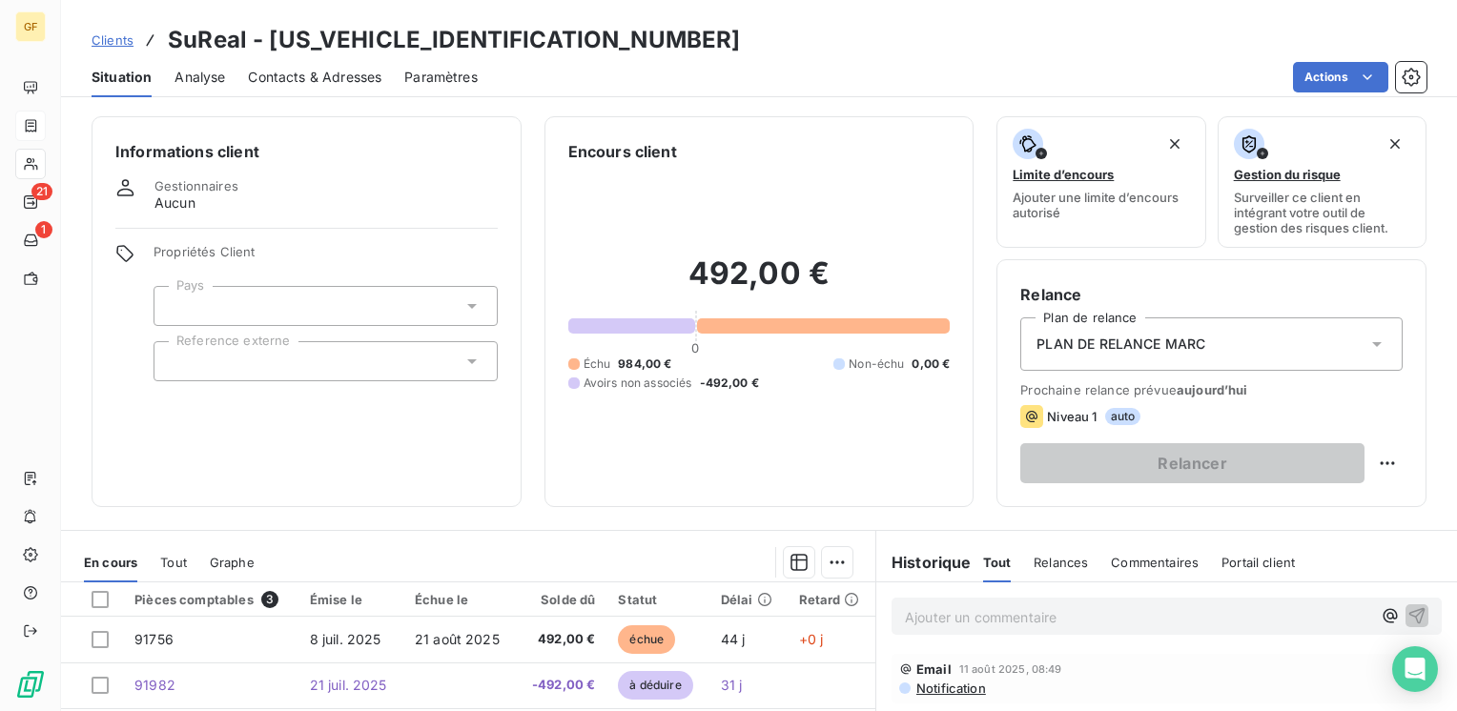
click at [208, 72] on span "Analyse" at bounding box center [200, 77] width 51 height 19
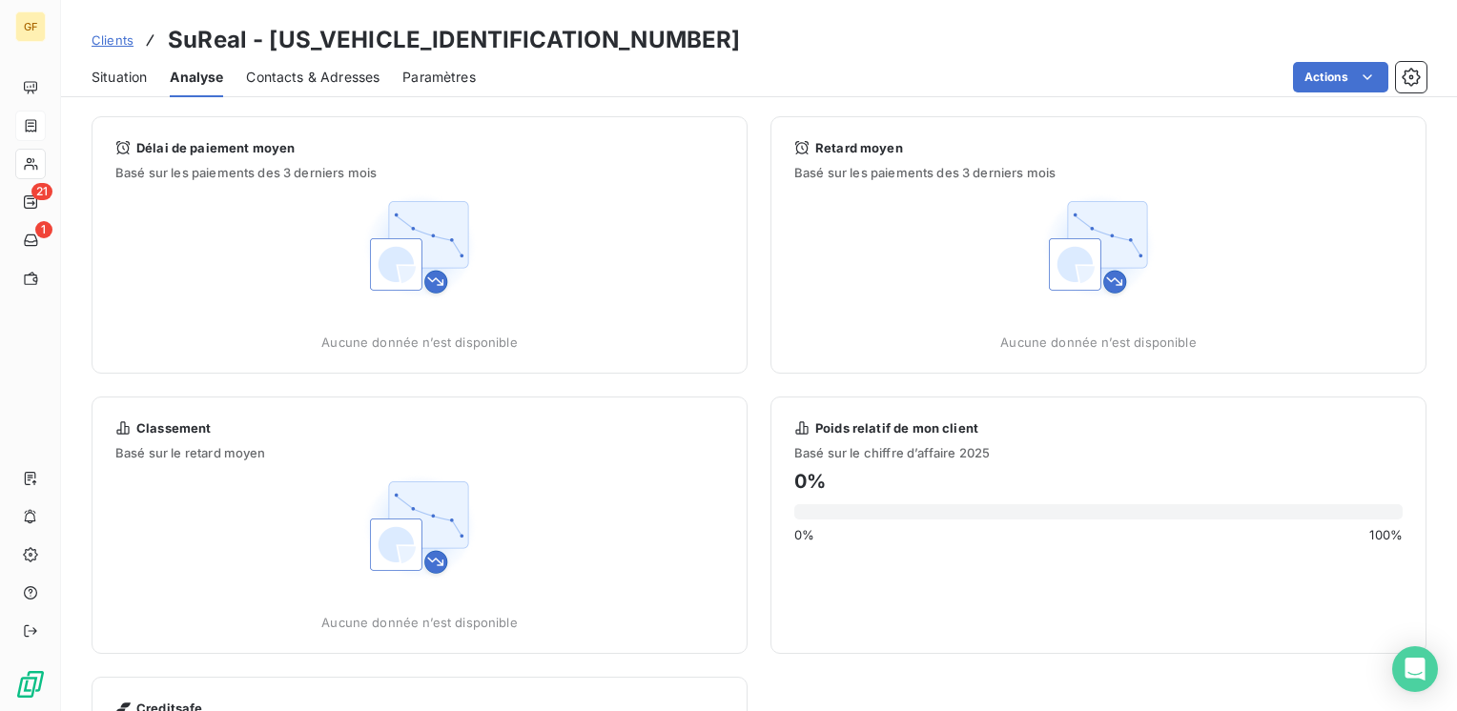
click at [100, 75] on span "Situation" at bounding box center [119, 77] width 55 height 19
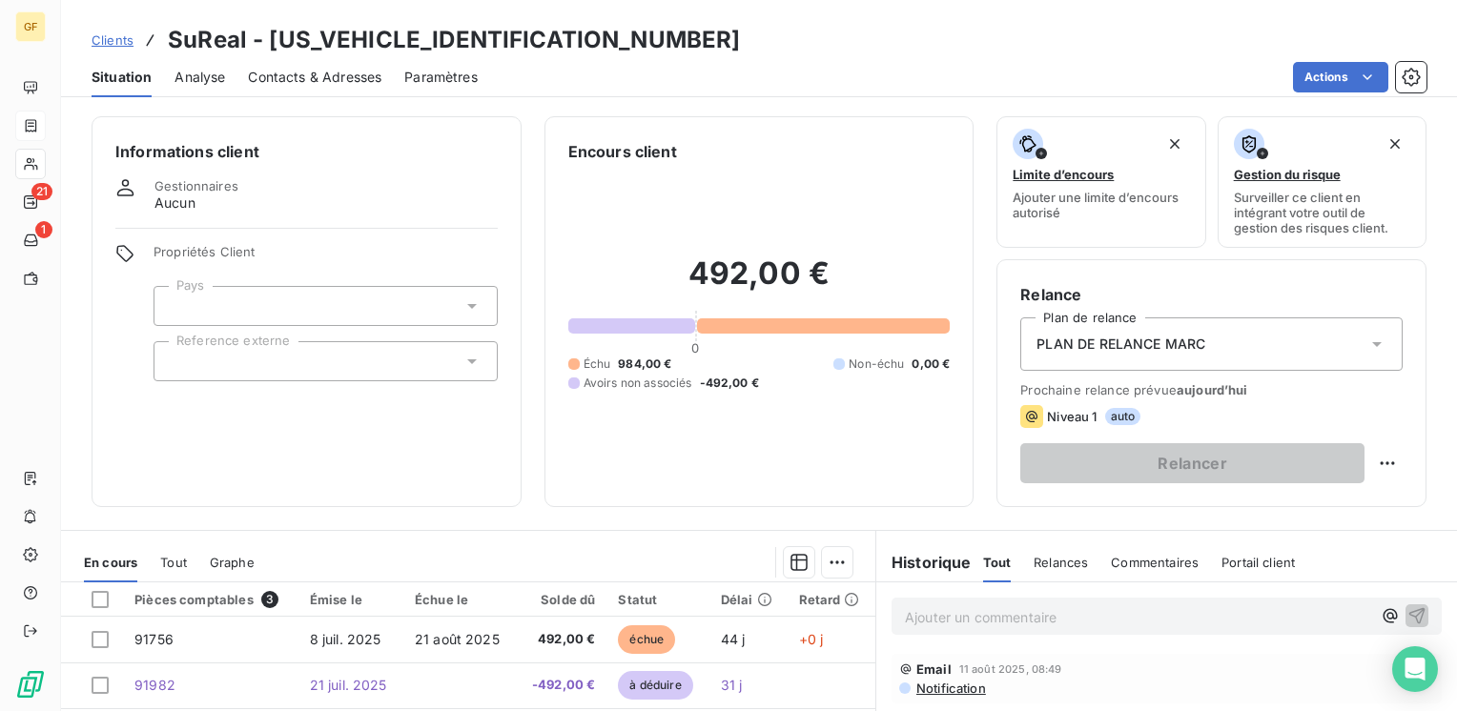
click at [1062, 425] on div "Niveau 1" at bounding box center [1058, 416] width 76 height 23
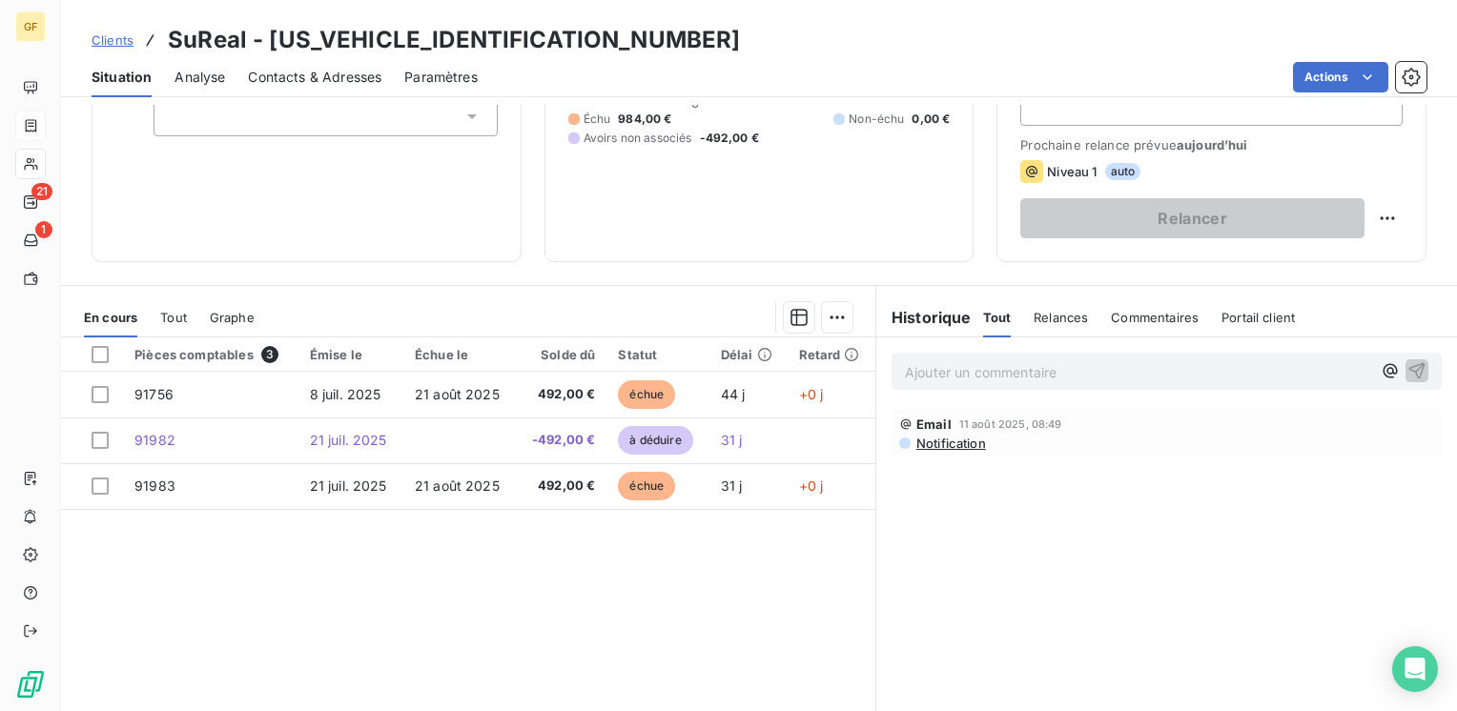
scroll to position [286, 0]
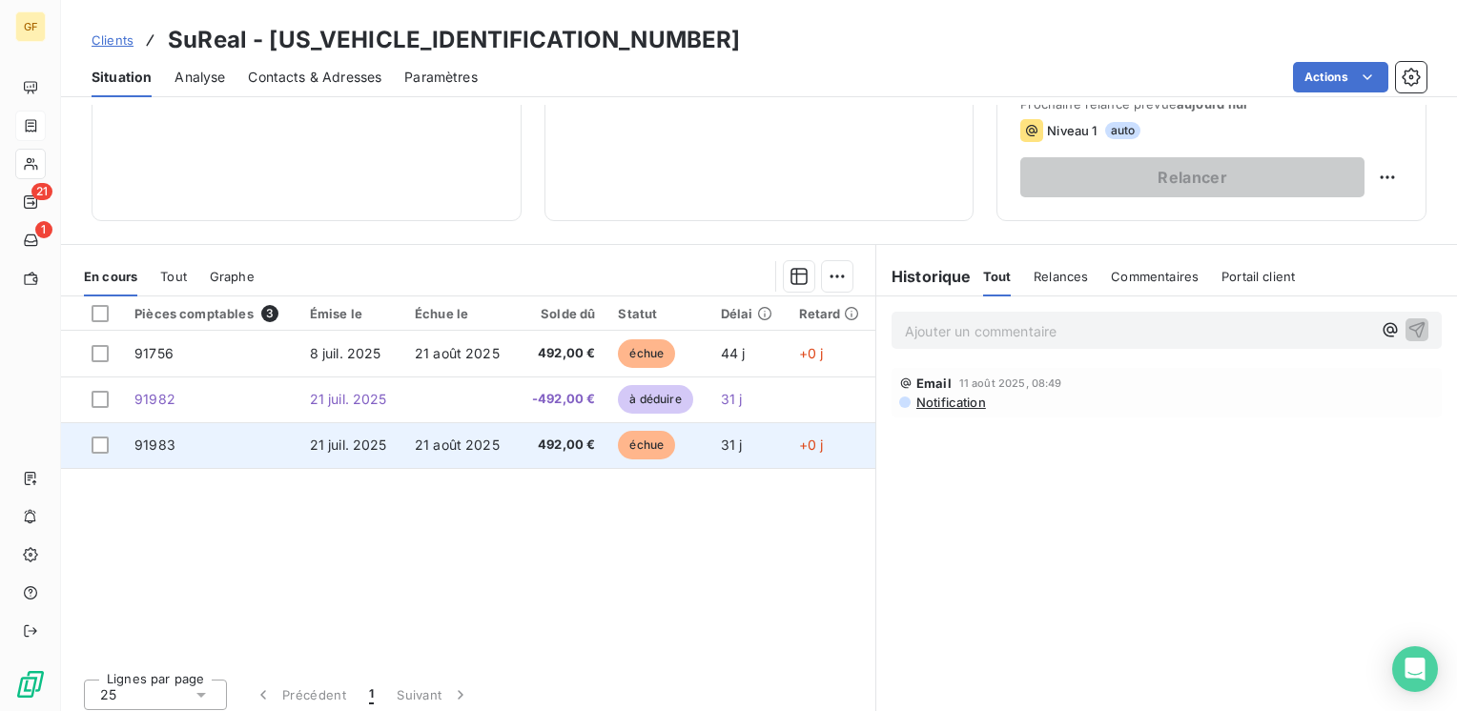
click at [516, 452] on td "492,00 €" at bounding box center [561, 445] width 91 height 46
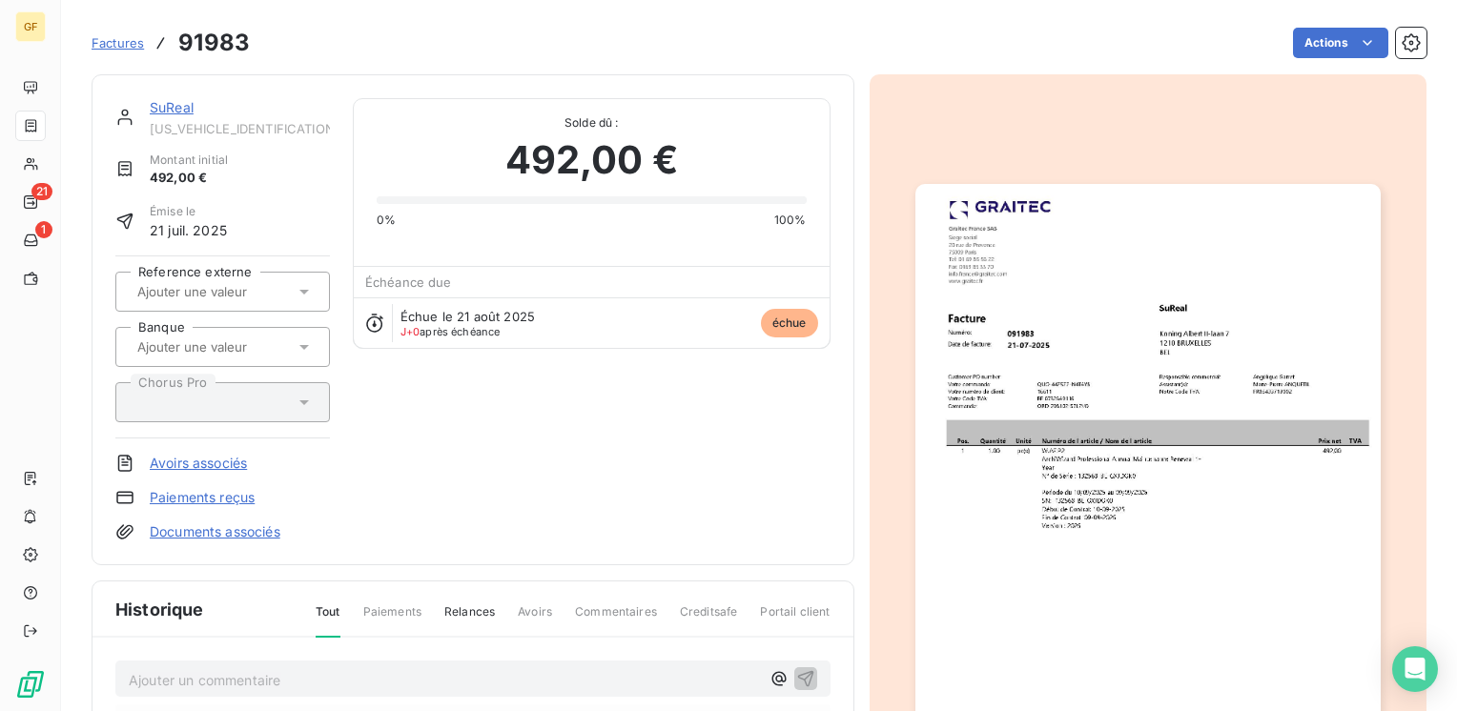
click at [111, 41] on span "Factures" at bounding box center [118, 42] width 52 height 15
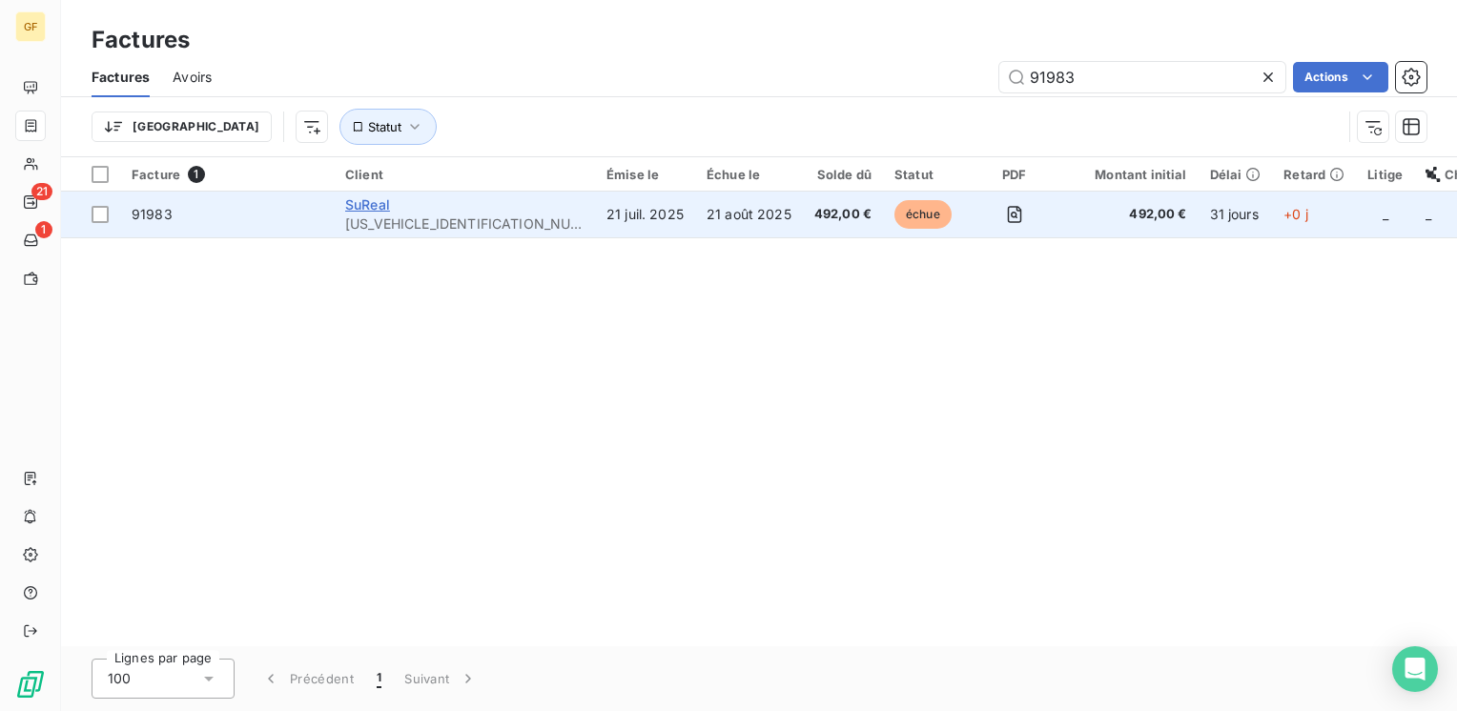
click at [366, 203] on span "SuReal" at bounding box center [367, 204] width 45 height 16
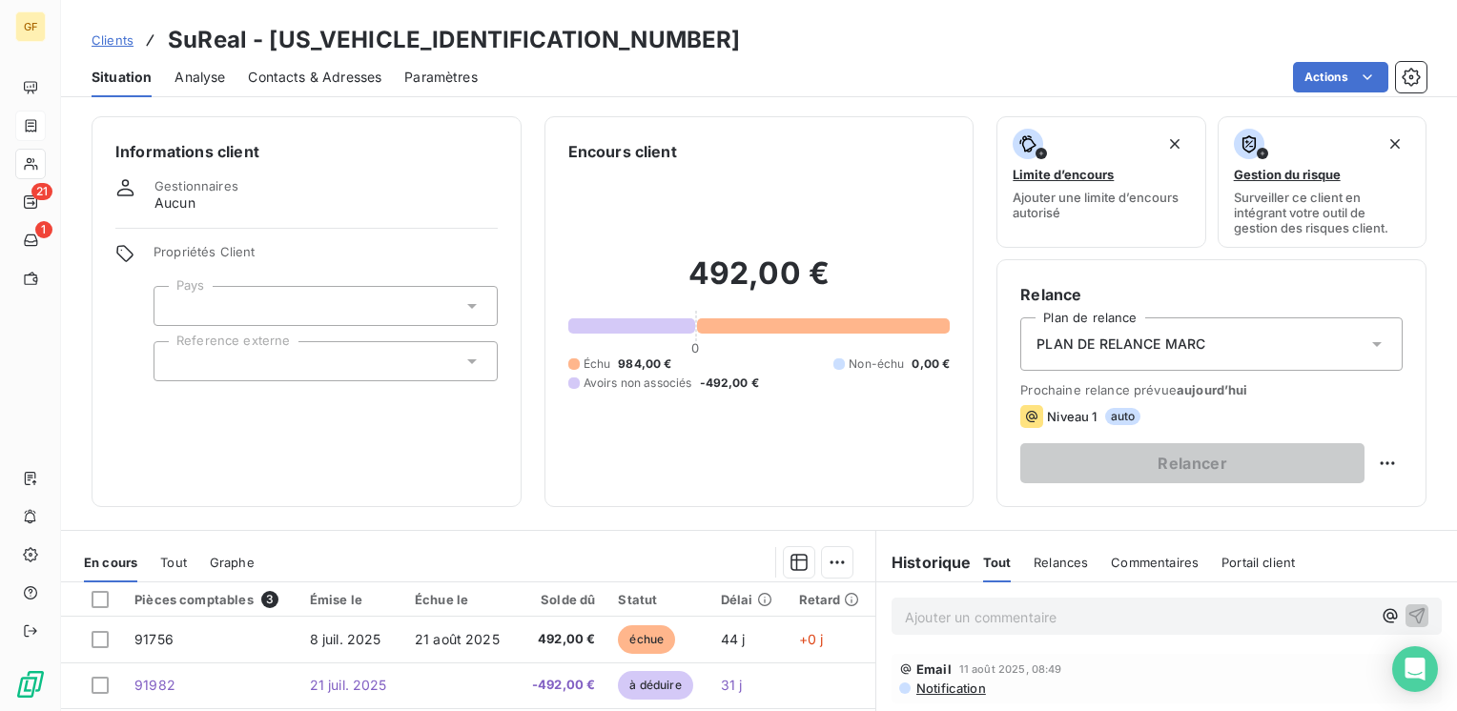
scroll to position [286, 0]
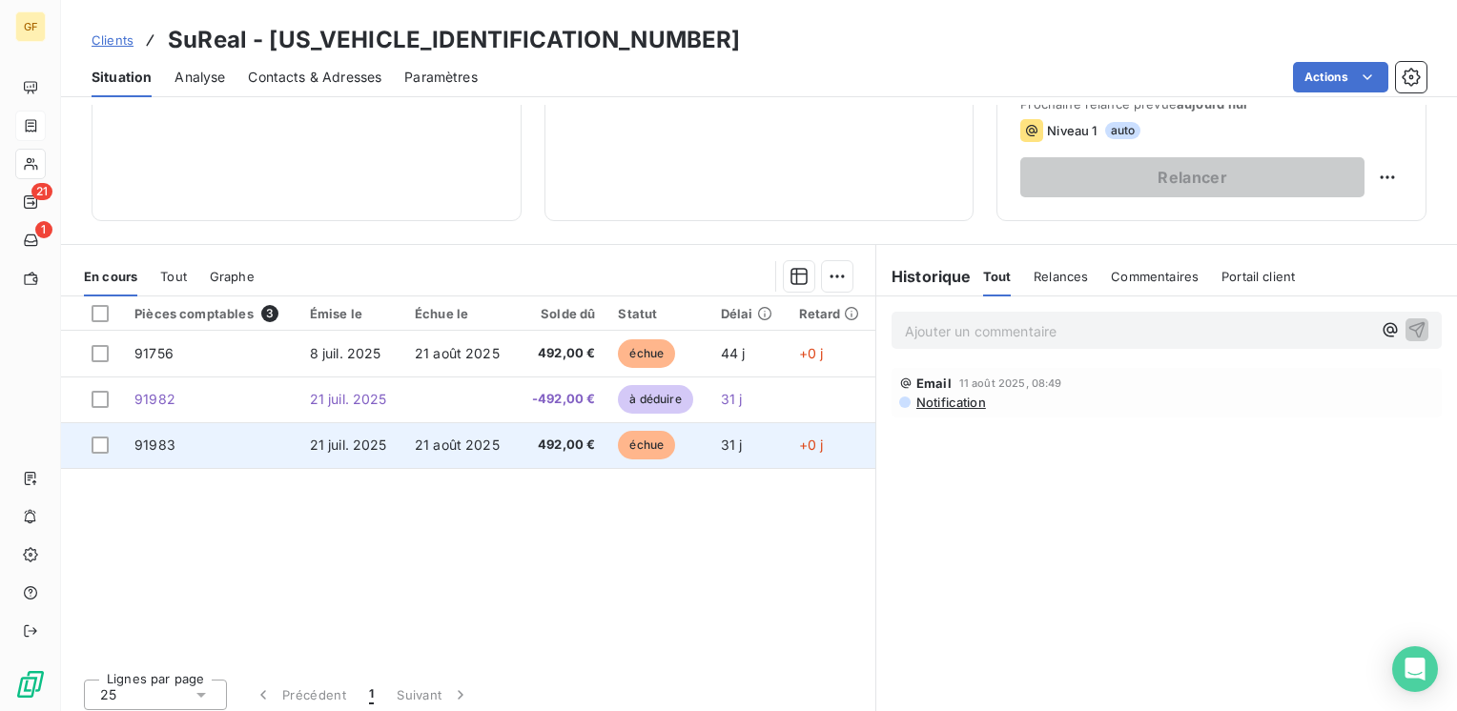
click at [476, 435] on td "21 août 2025" at bounding box center [459, 445] width 113 height 46
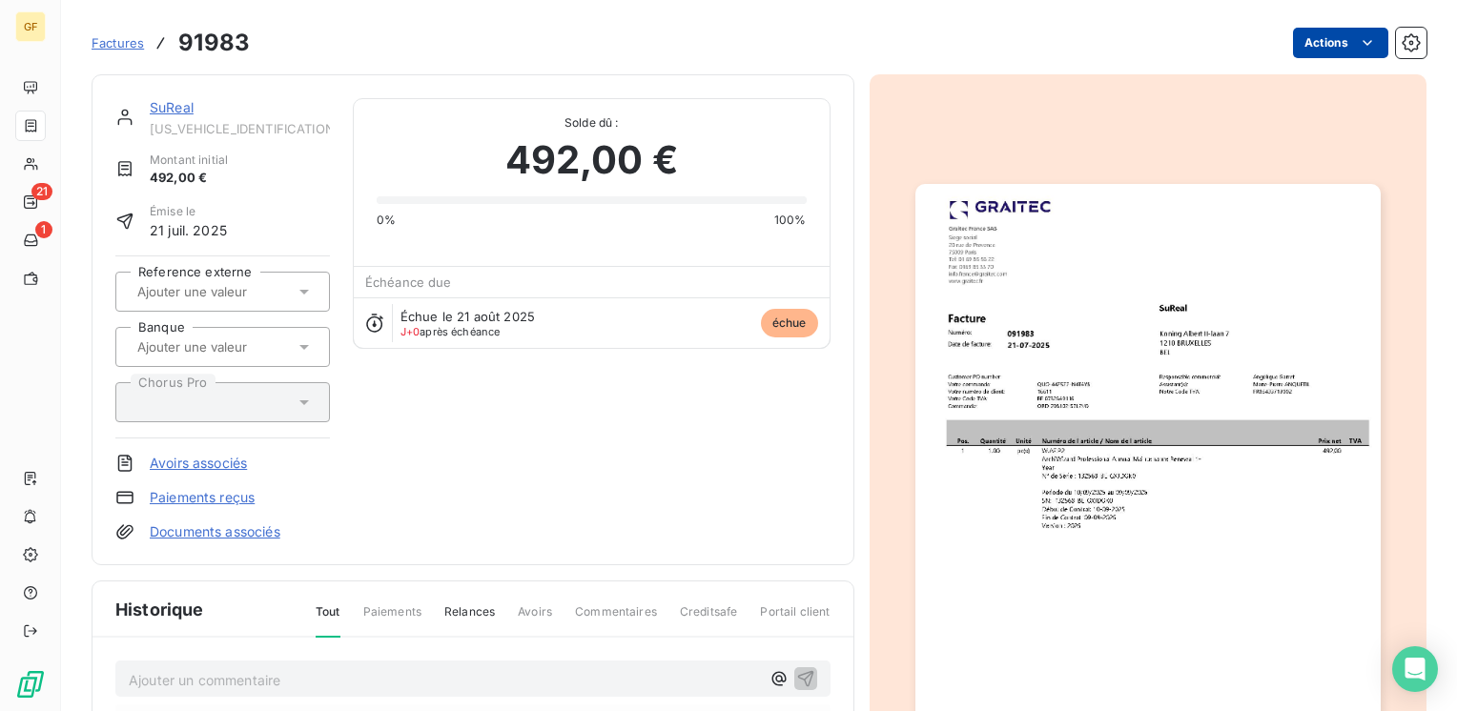
click at [1320, 46] on html "GF 21 1 Factures 91983 Actions SuReal SUREAL00000000000 Montant initial 492,00 …" at bounding box center [728, 355] width 1457 height 711
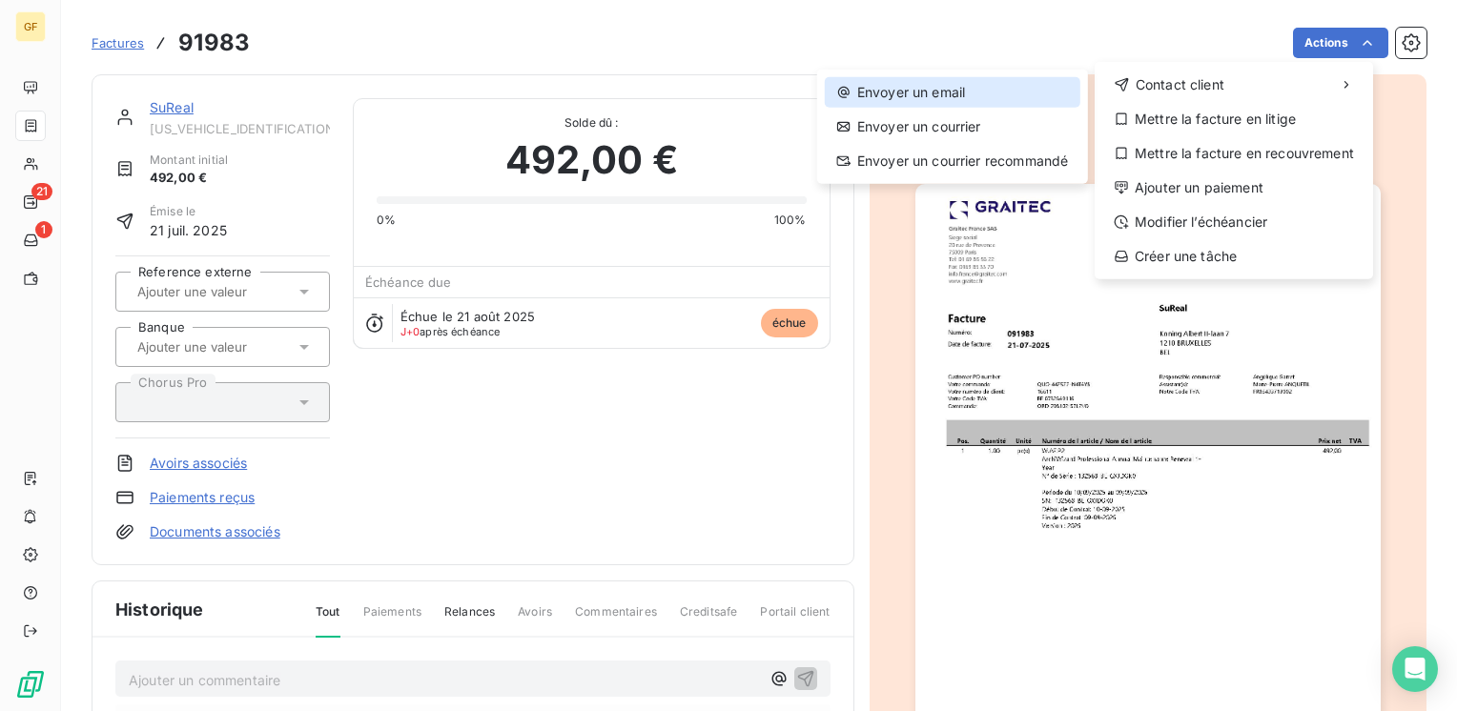
click at [974, 96] on div "Envoyer un email" at bounding box center [953, 92] width 256 height 31
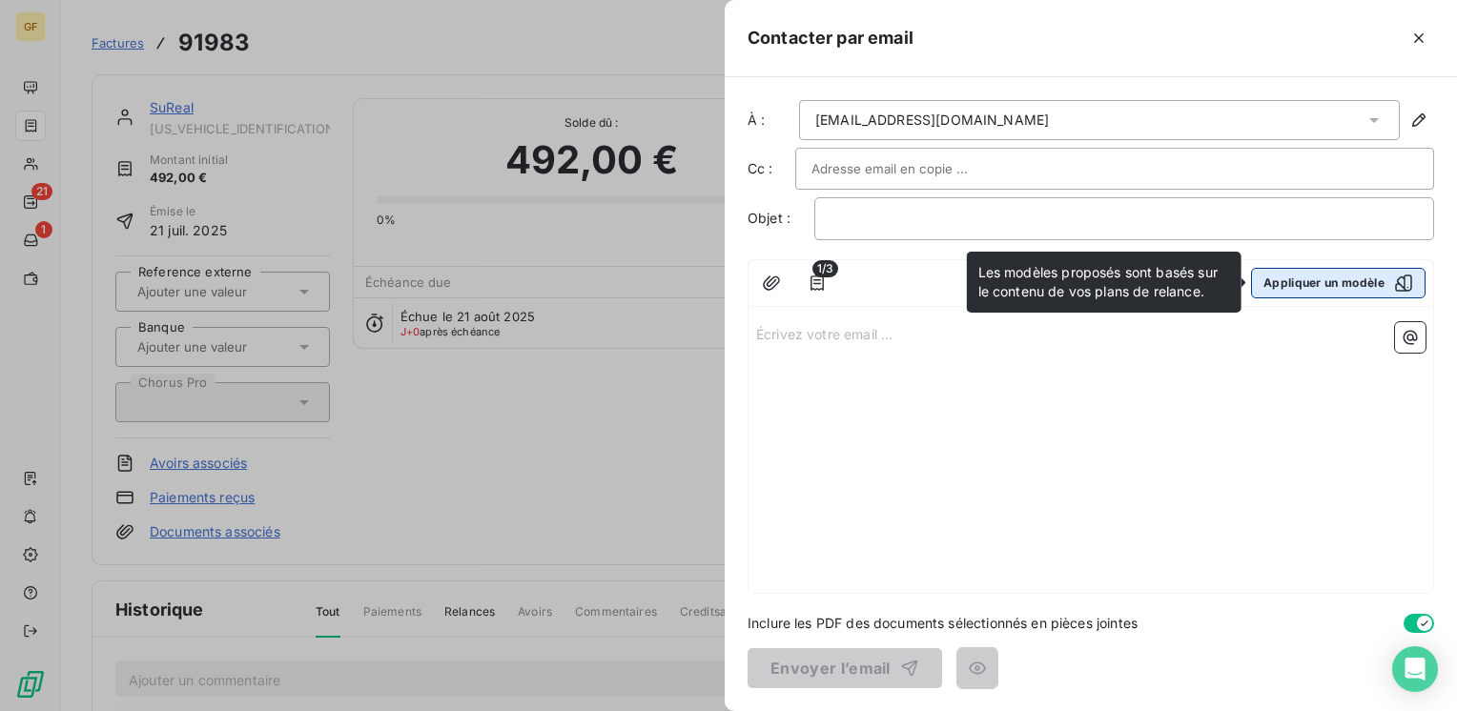
click at [1322, 273] on button "Appliquer un modèle" at bounding box center [1338, 283] width 175 height 31
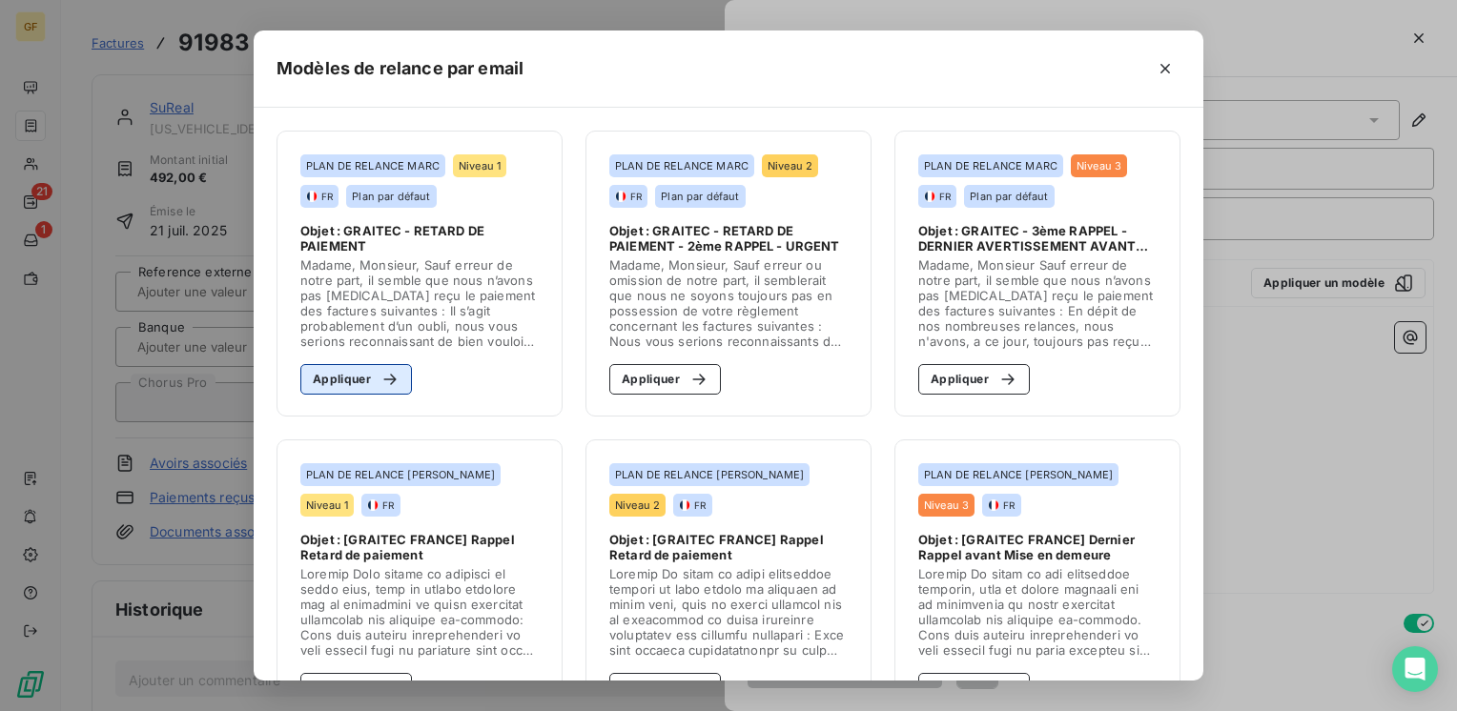
click at [380, 376] on icon "button" at bounding box center [389, 379] width 19 height 19
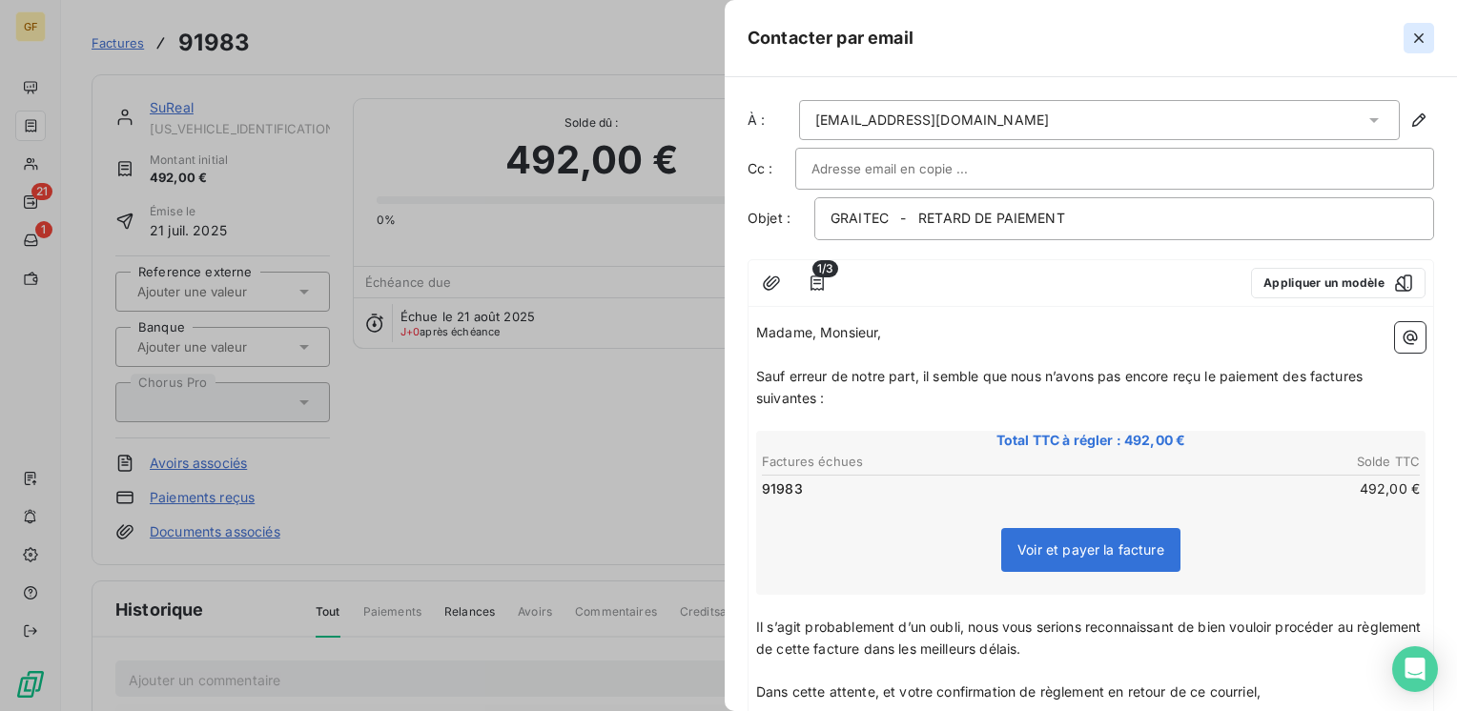
click at [1419, 44] on icon "button" at bounding box center [1418, 38] width 19 height 19
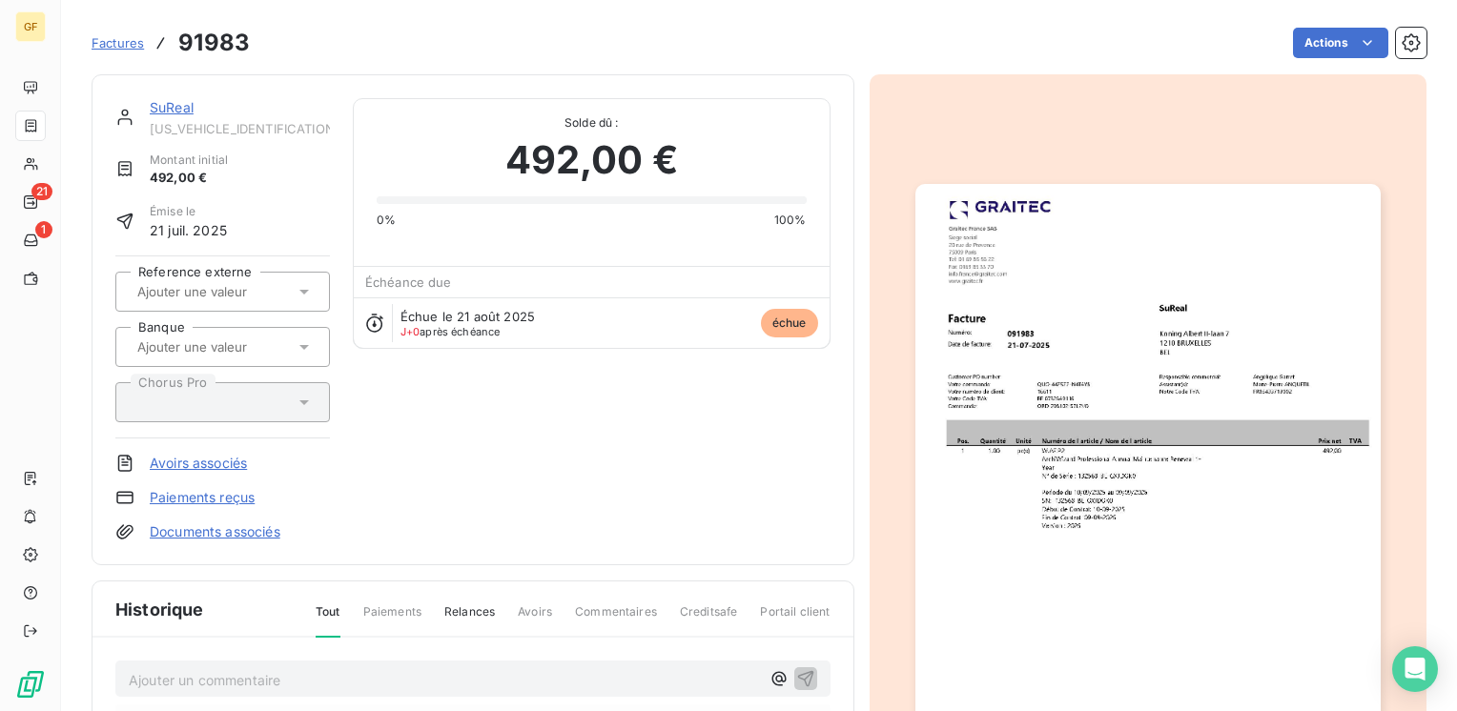
click at [177, 109] on link "SuReal" at bounding box center [172, 107] width 44 height 16
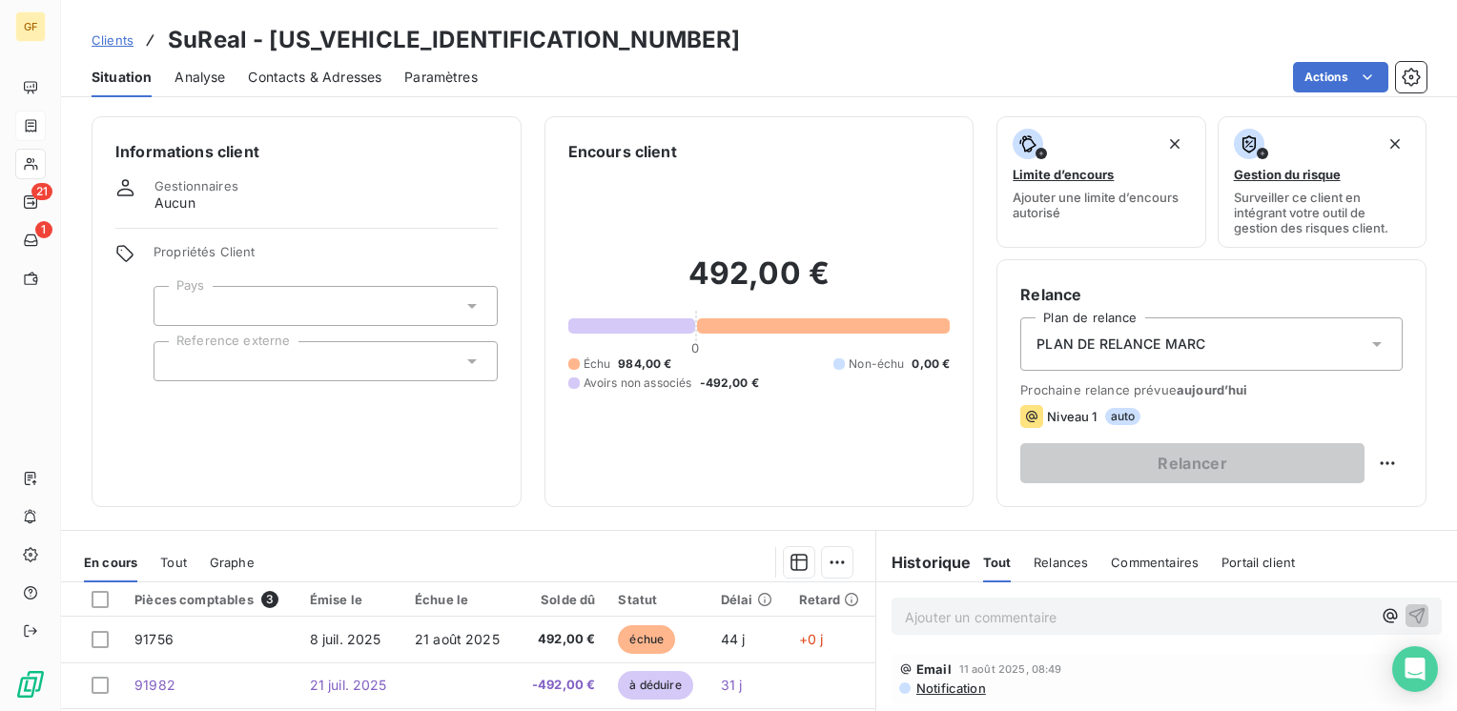
scroll to position [191, 0]
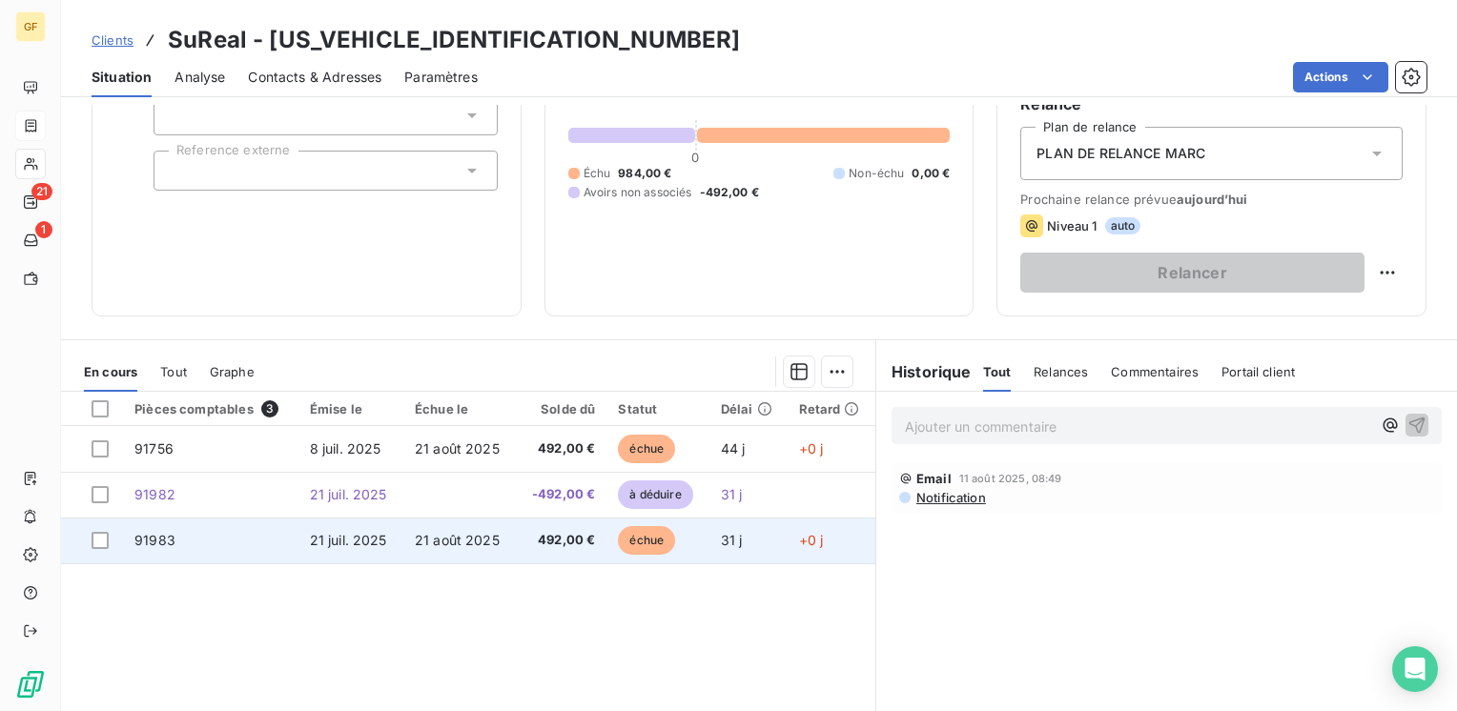
click at [415, 542] on span "21 août 2025" at bounding box center [457, 540] width 85 height 16
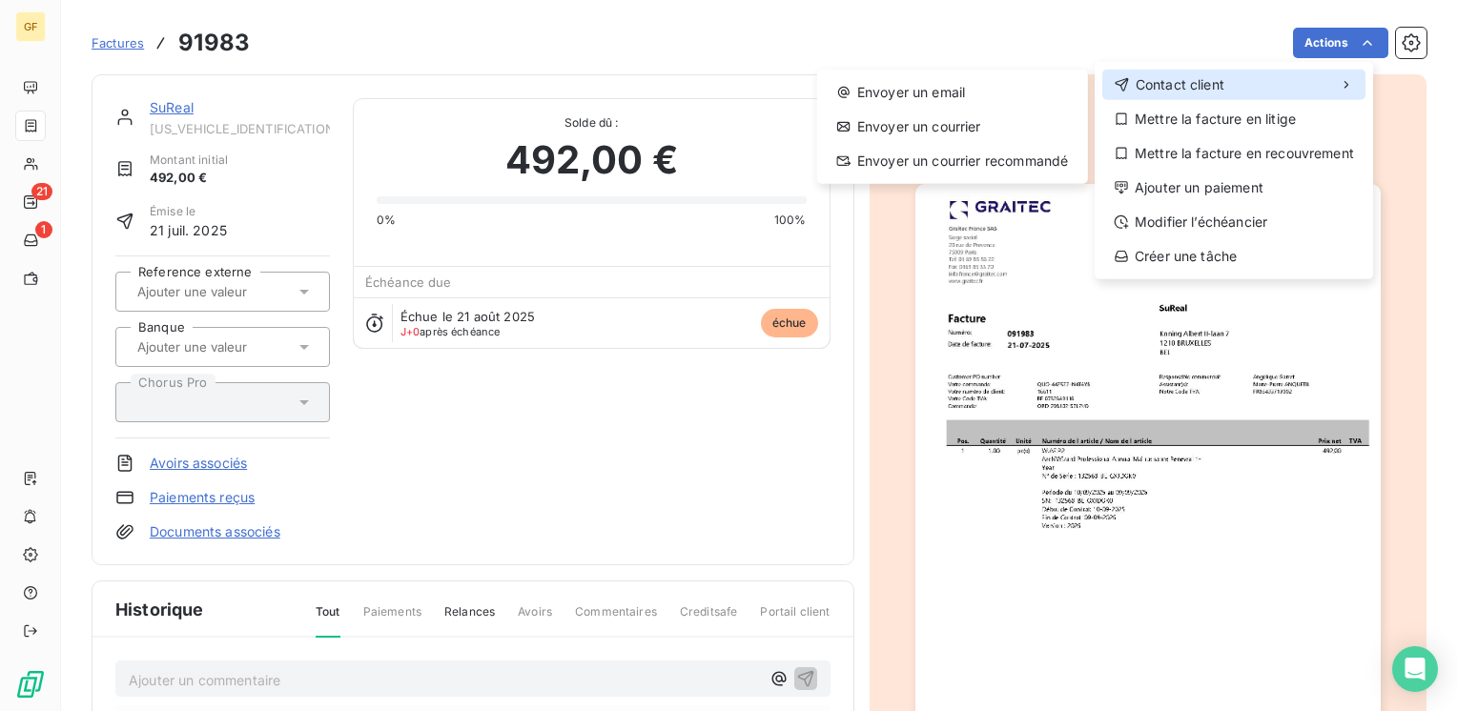
drag, startPoint x: 1229, startPoint y: 78, endPoint x: 1054, endPoint y: 73, distance: 175.5
click at [1228, 78] on div "Contact client" at bounding box center [1233, 85] width 263 height 31
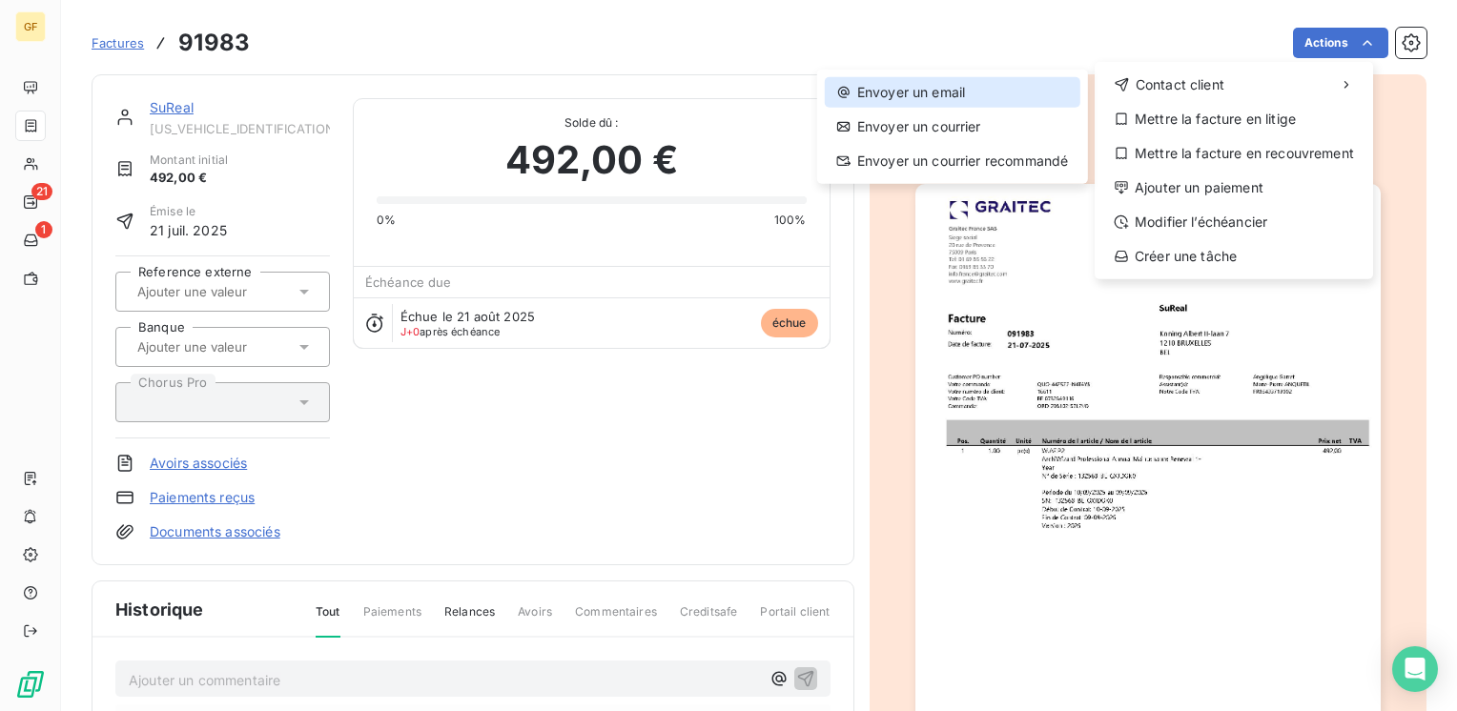
click at [946, 82] on div "Envoyer un email" at bounding box center [953, 92] width 256 height 31
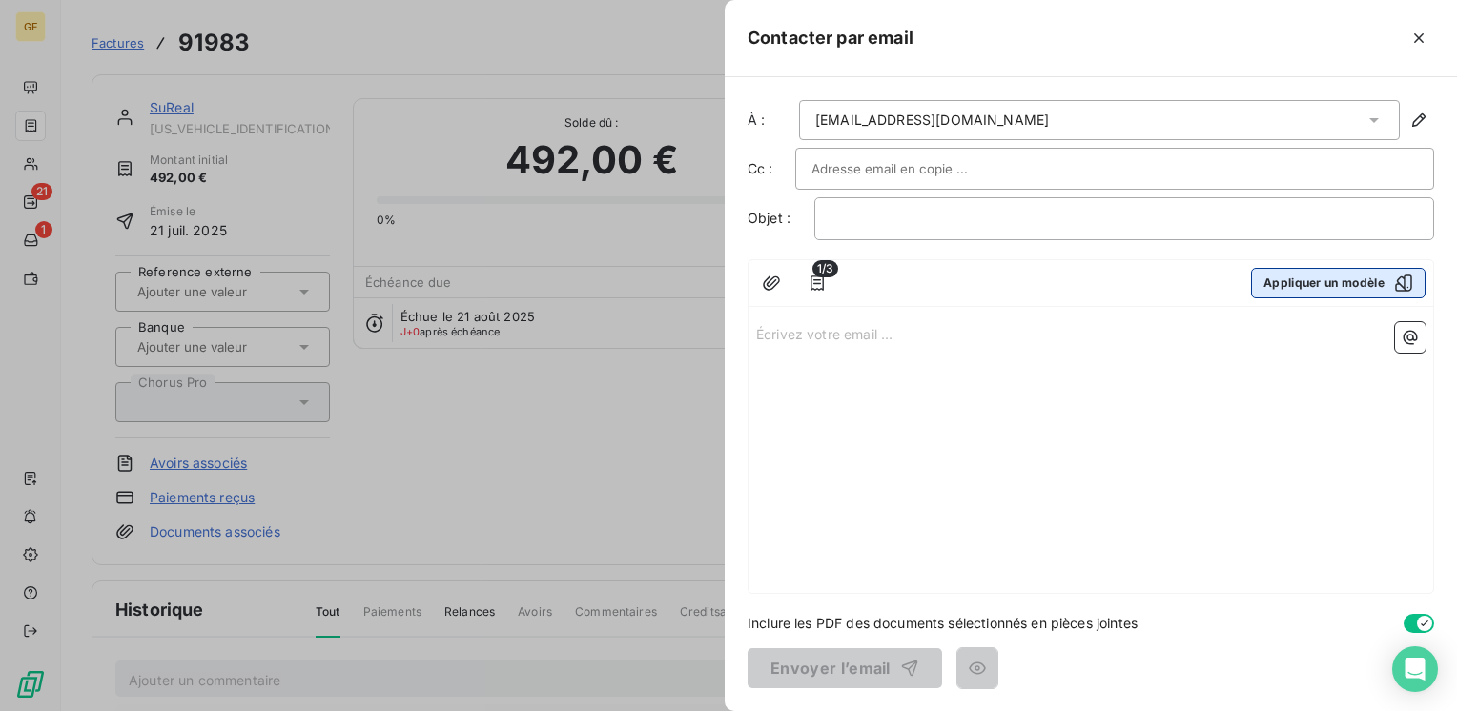
click at [1309, 281] on button "Appliquer un modèle" at bounding box center [1338, 283] width 175 height 31
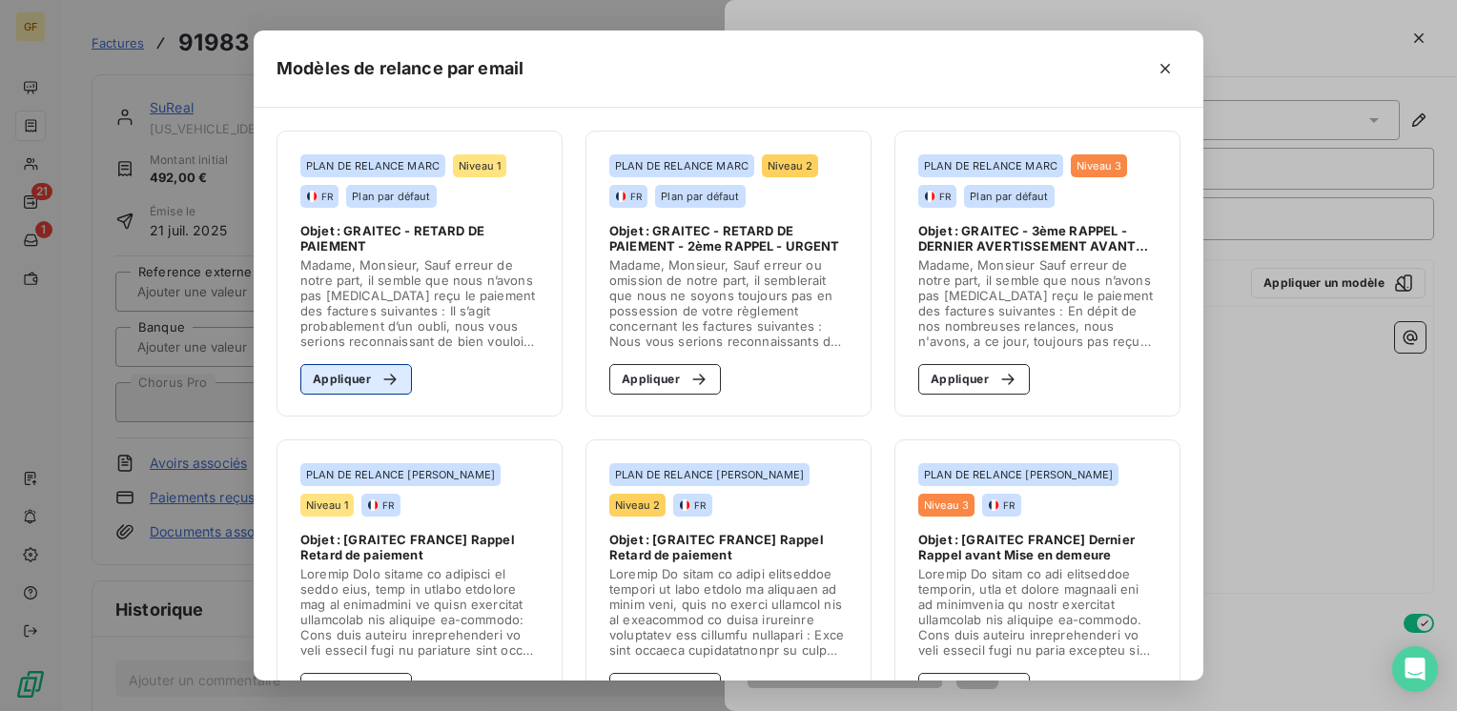
click at [335, 380] on button "Appliquer" at bounding box center [356, 379] width 112 height 31
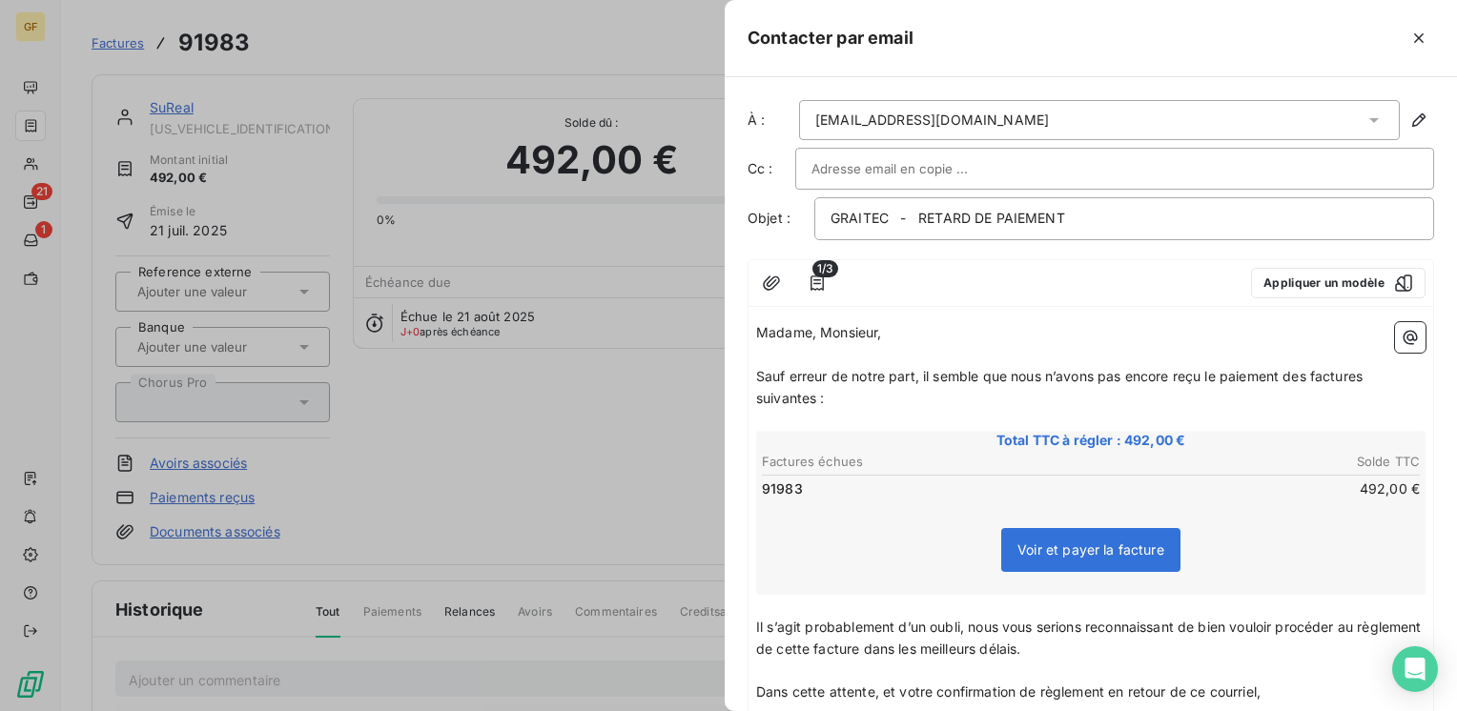
click at [1359, 544] on div "Voir et payer la facture" at bounding box center [1091, 554] width 664 height 82
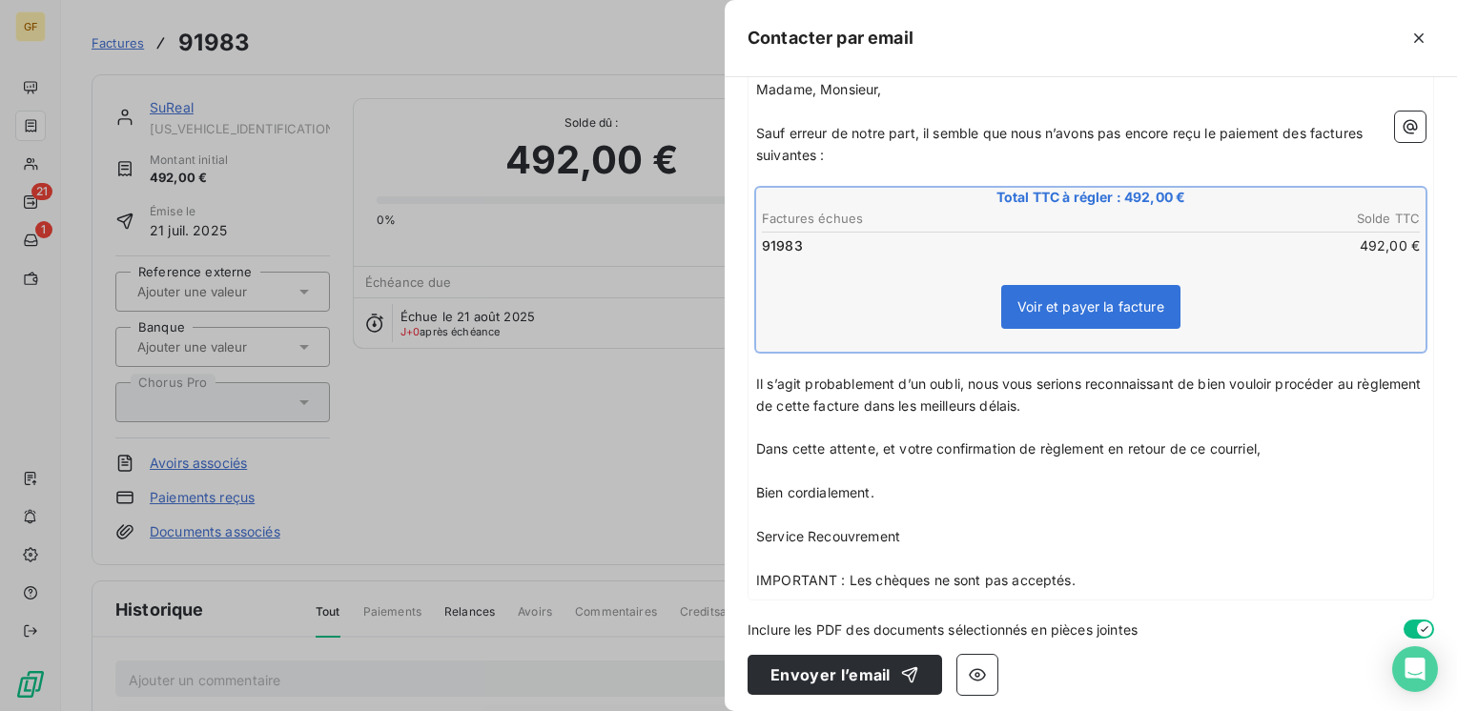
scroll to position [245, 0]
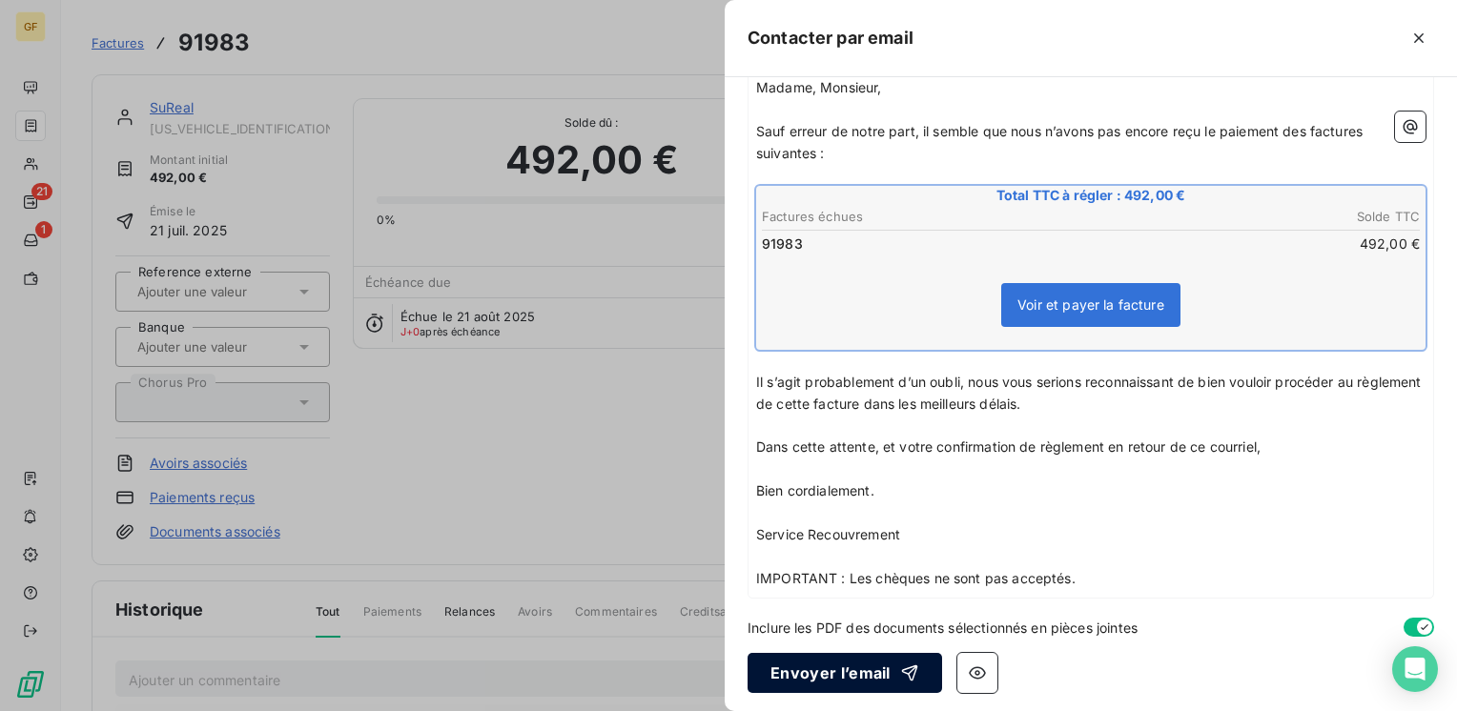
click at [858, 662] on button "Envoyer l’email" at bounding box center [845, 673] width 195 height 40
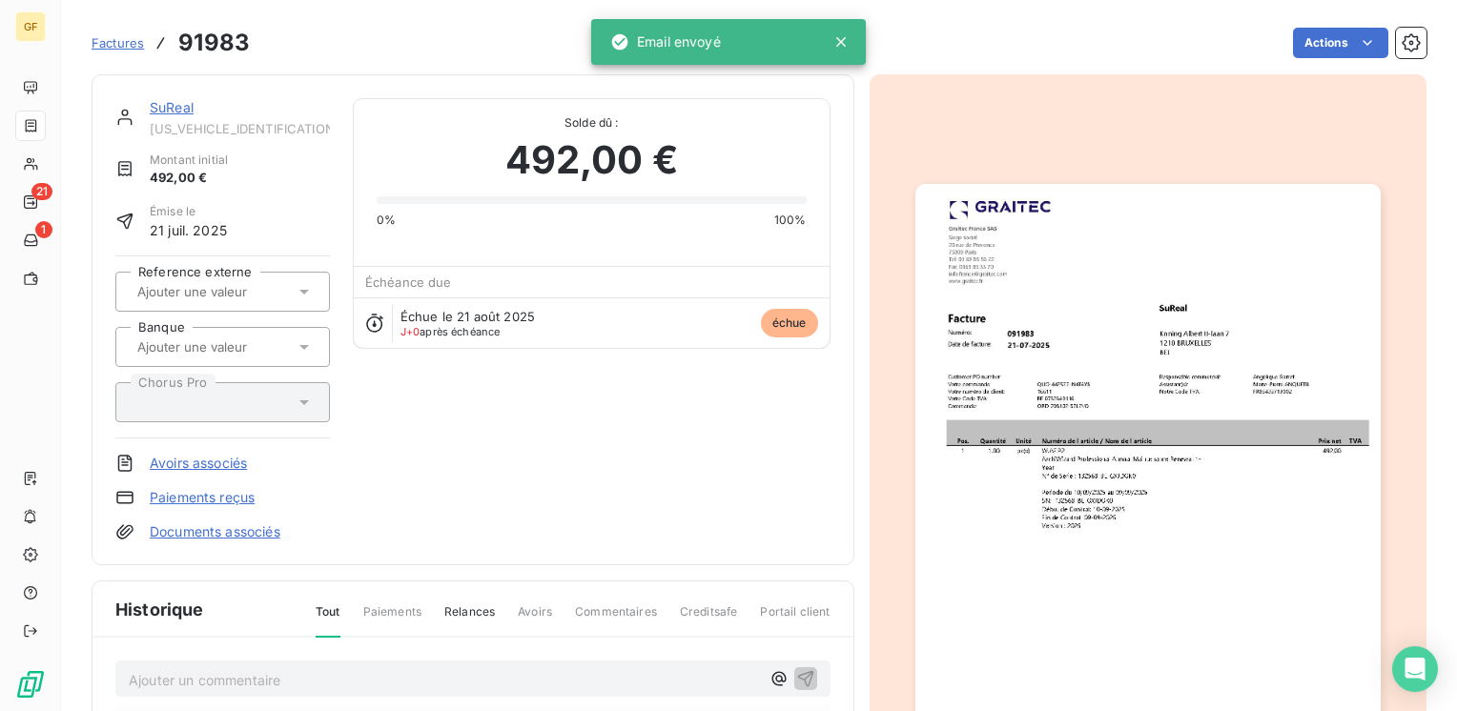
click at [179, 105] on link "SuReal" at bounding box center [172, 107] width 44 height 16
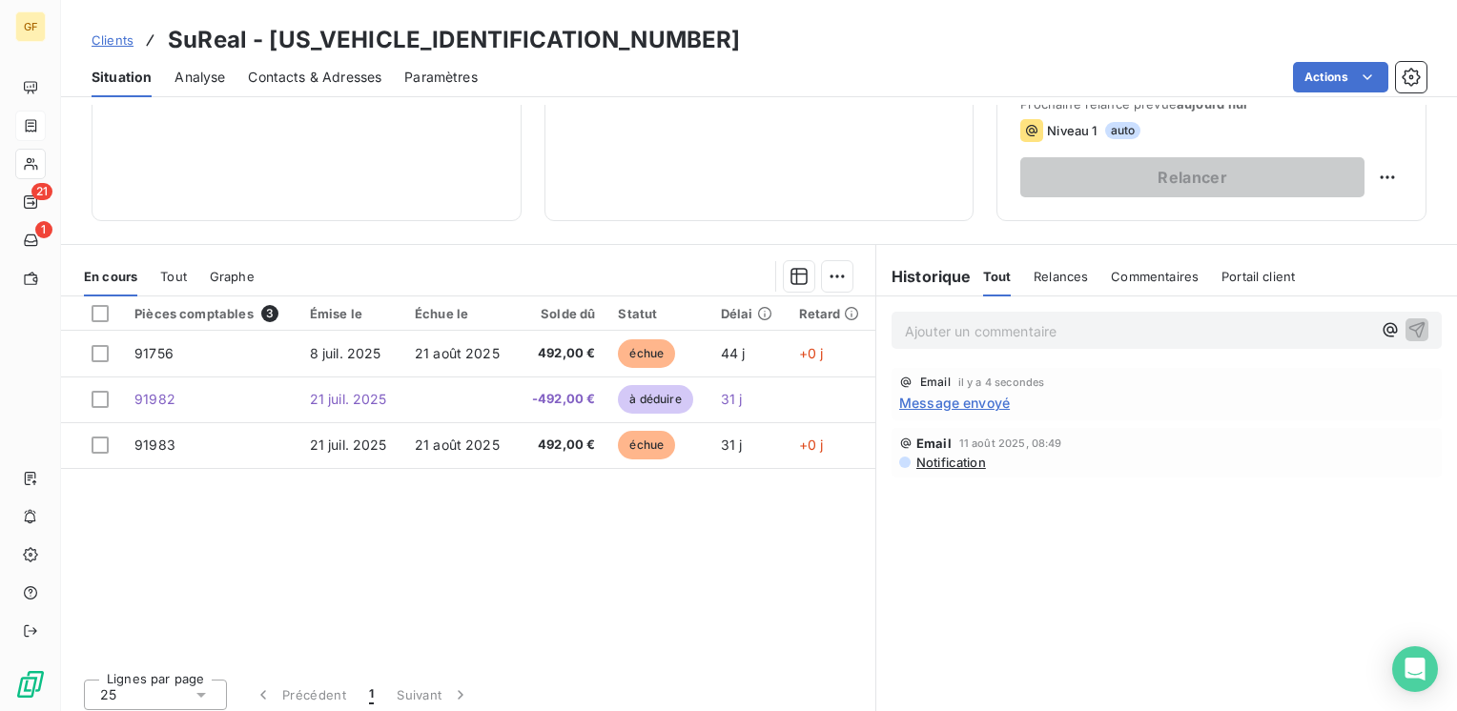
scroll to position [95, 0]
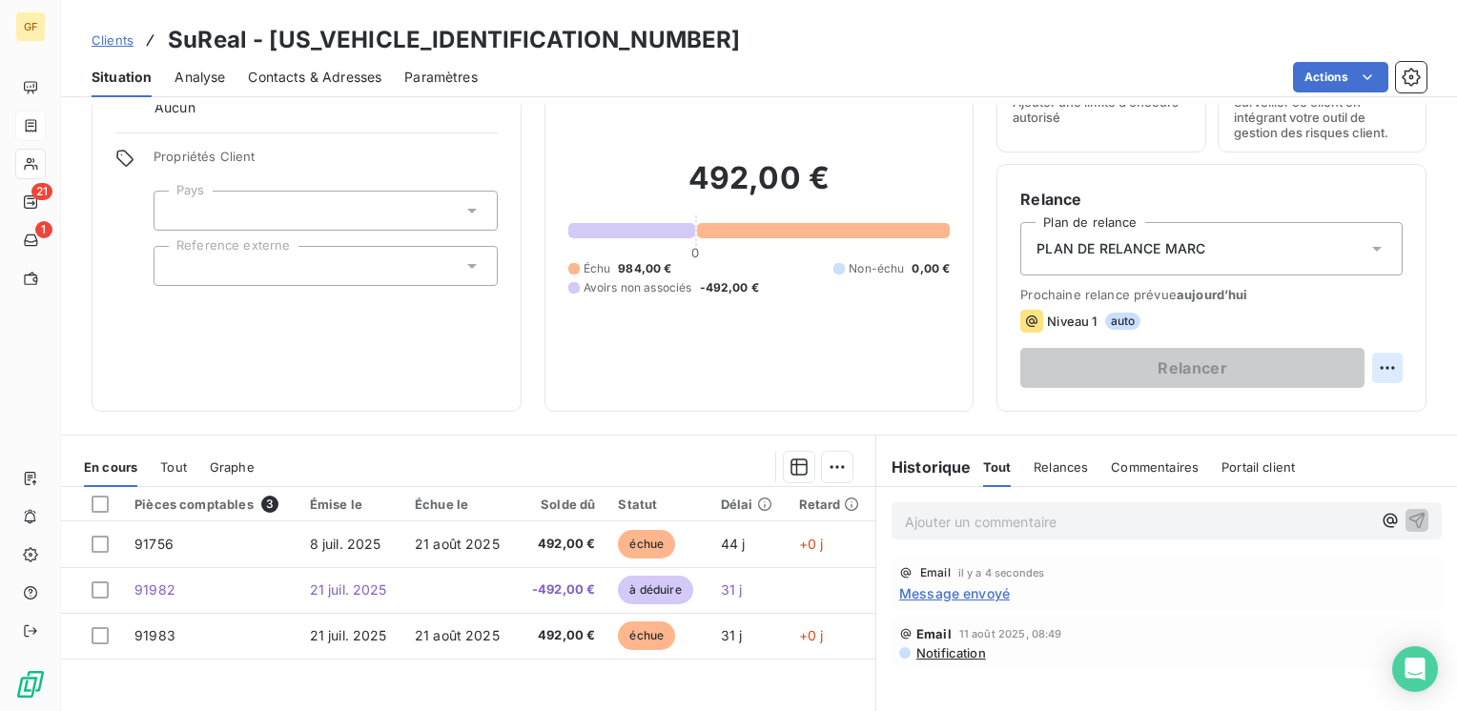
click at [1375, 364] on html "GF 21 1 Clients SuReal - SUREAL00000000000 Situation Analyse Contacts & Adresse…" at bounding box center [728, 355] width 1457 height 711
click at [1294, 402] on div "Replanifier cette action" at bounding box center [1294, 410] width 171 height 31
select select "7"
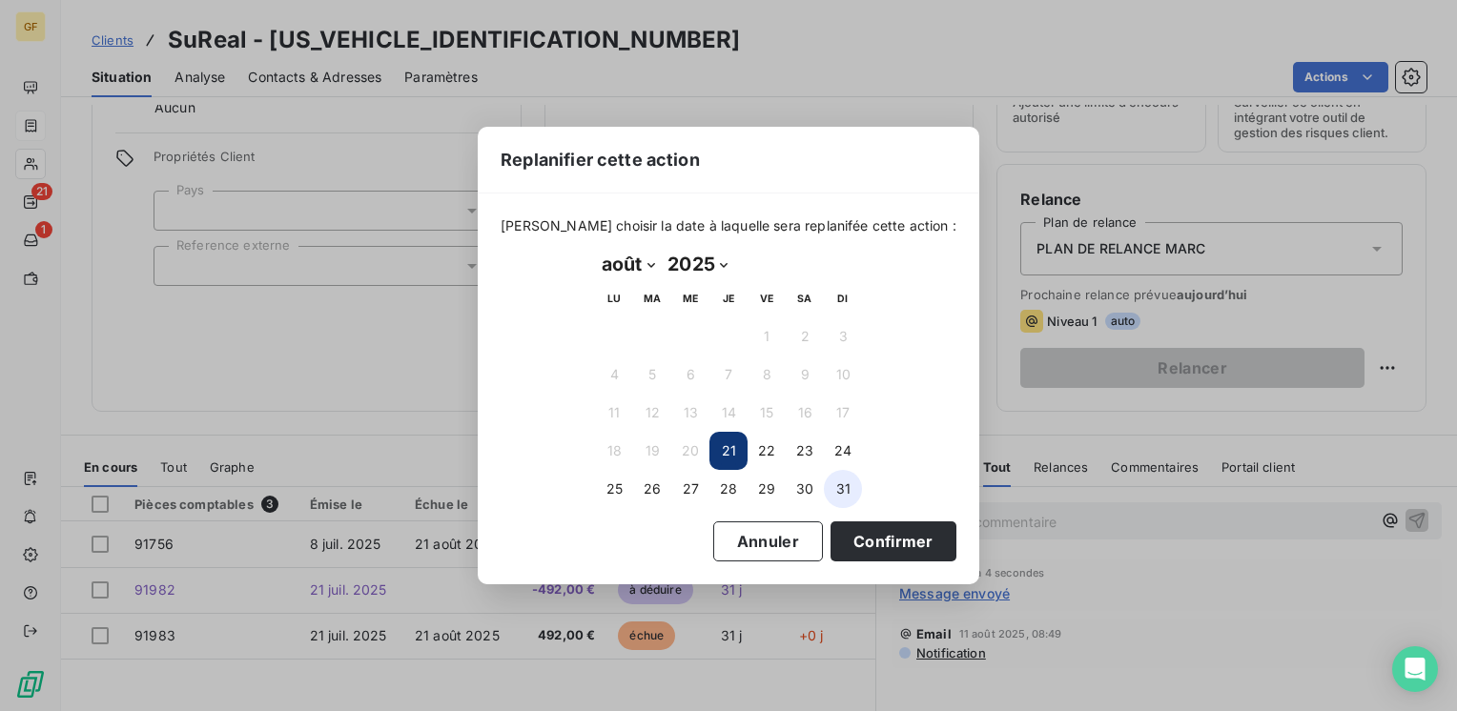
click at [849, 483] on button "31" at bounding box center [843, 489] width 38 height 38
click at [854, 543] on button "Confirmer" at bounding box center [894, 542] width 126 height 40
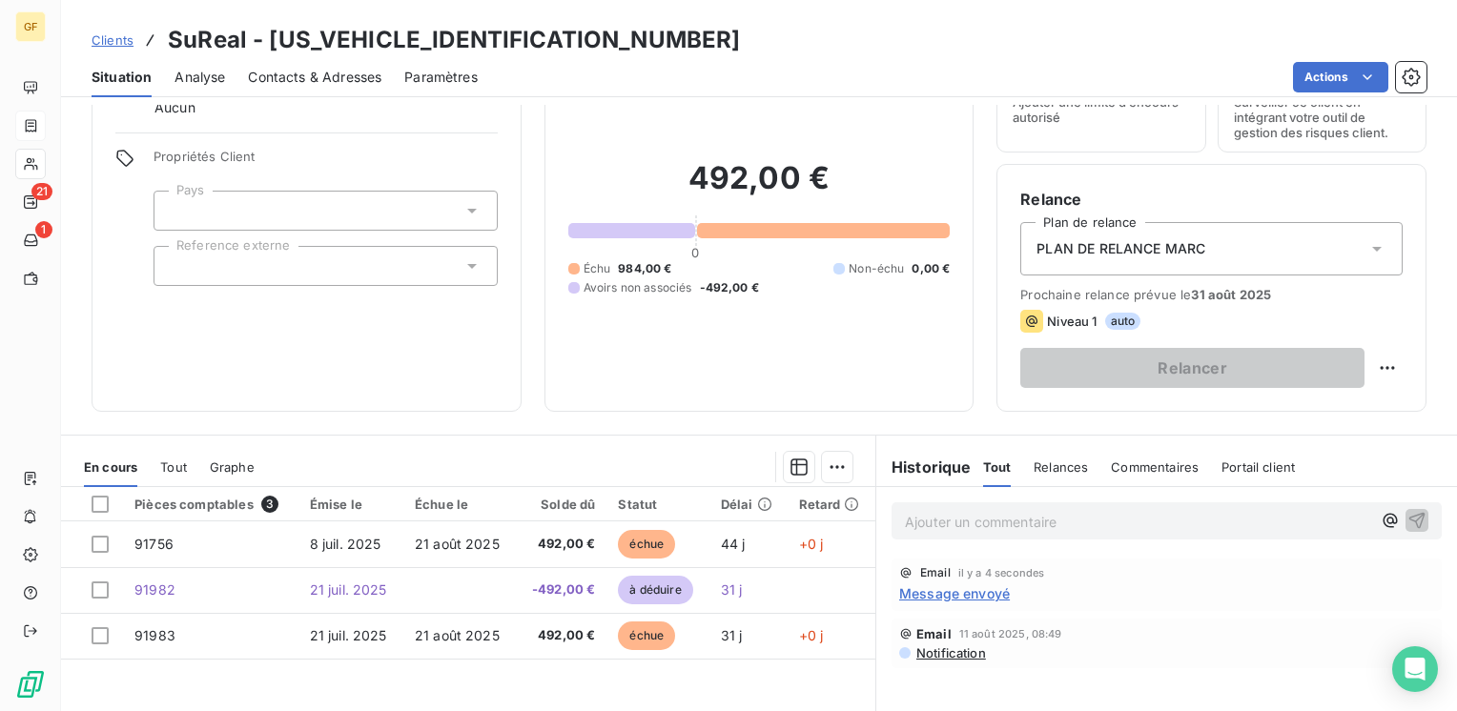
click at [298, 403] on div "Informations client Gestionnaires Aucun Propriétés Client Pays Reference externe" at bounding box center [307, 216] width 430 height 391
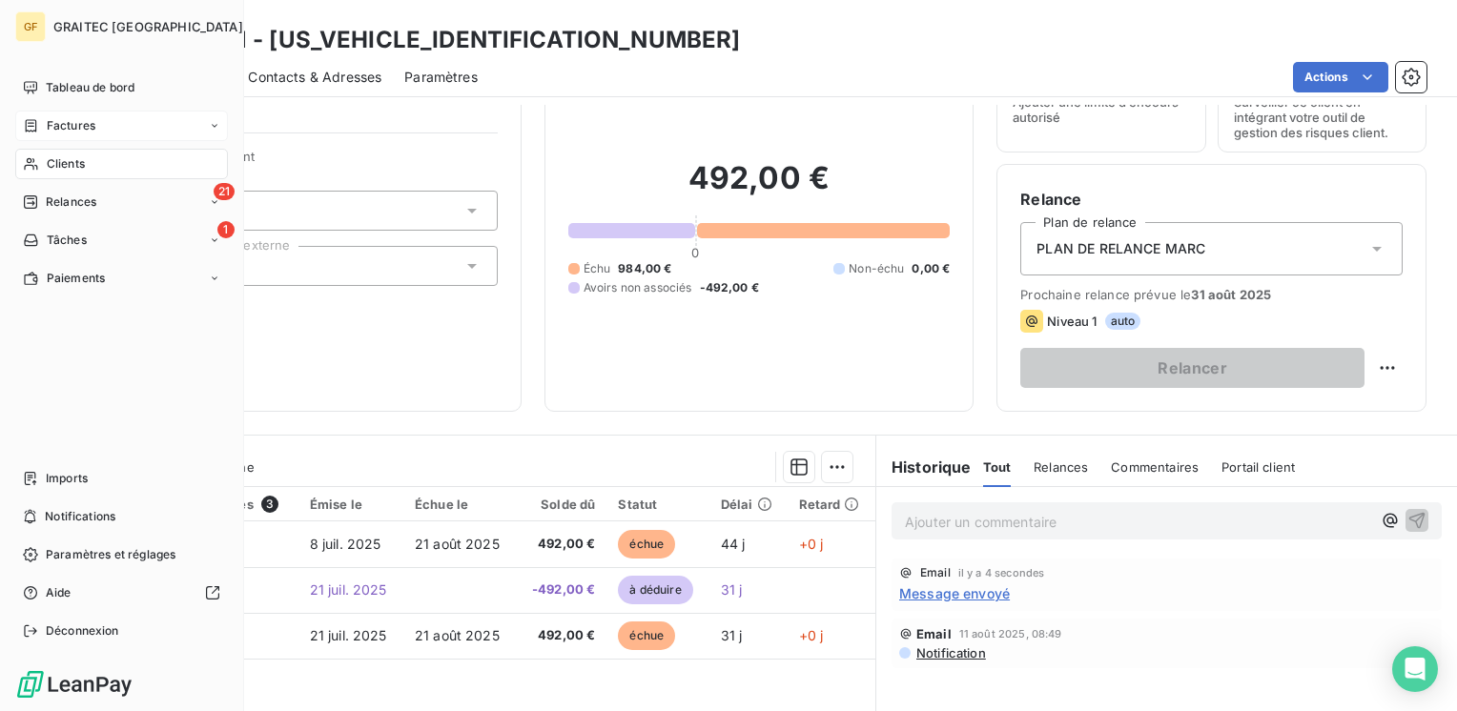
click at [45, 125] on div "Factures" at bounding box center [59, 125] width 72 height 17
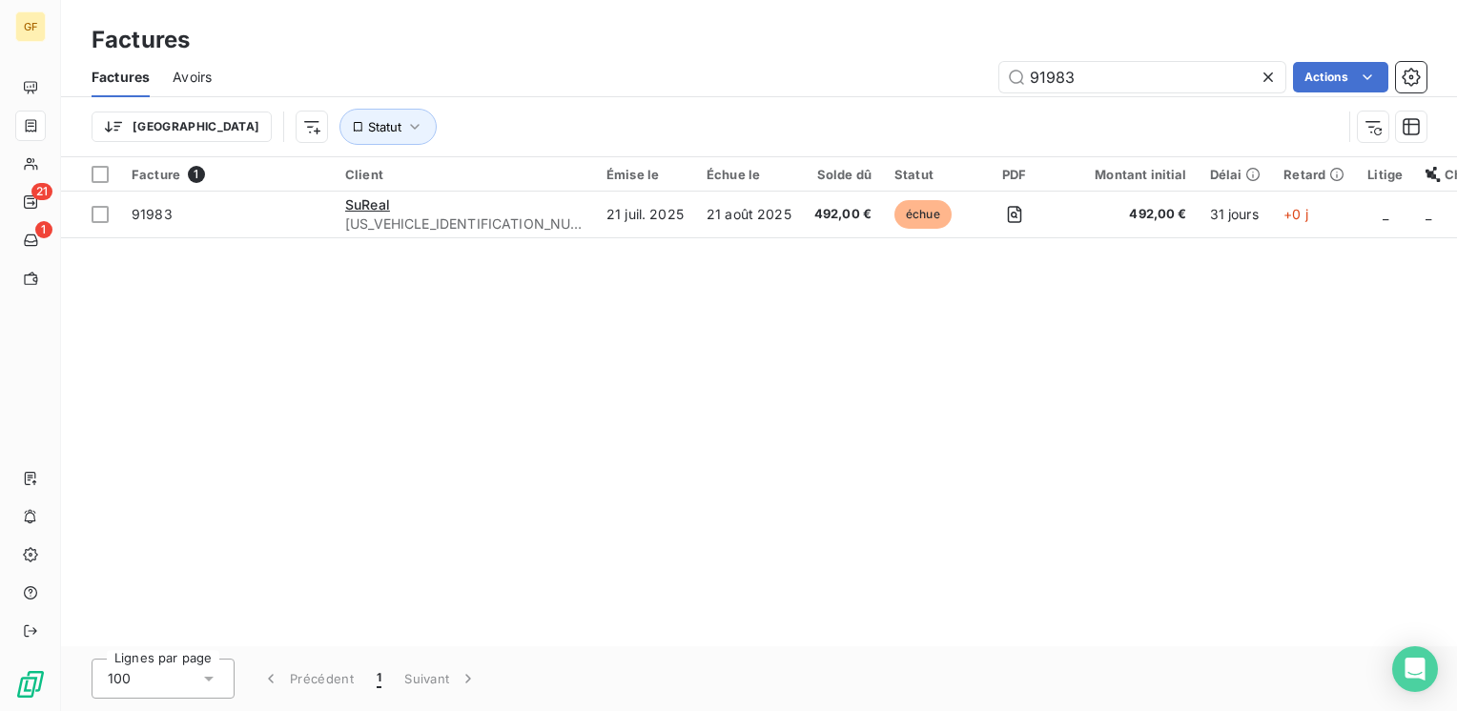
drag, startPoint x: 1045, startPoint y: 82, endPoint x: 969, endPoint y: 82, distance: 76.3
click at [969, 82] on div "91983 Actions" at bounding box center [831, 77] width 1192 height 31
type input "91501"
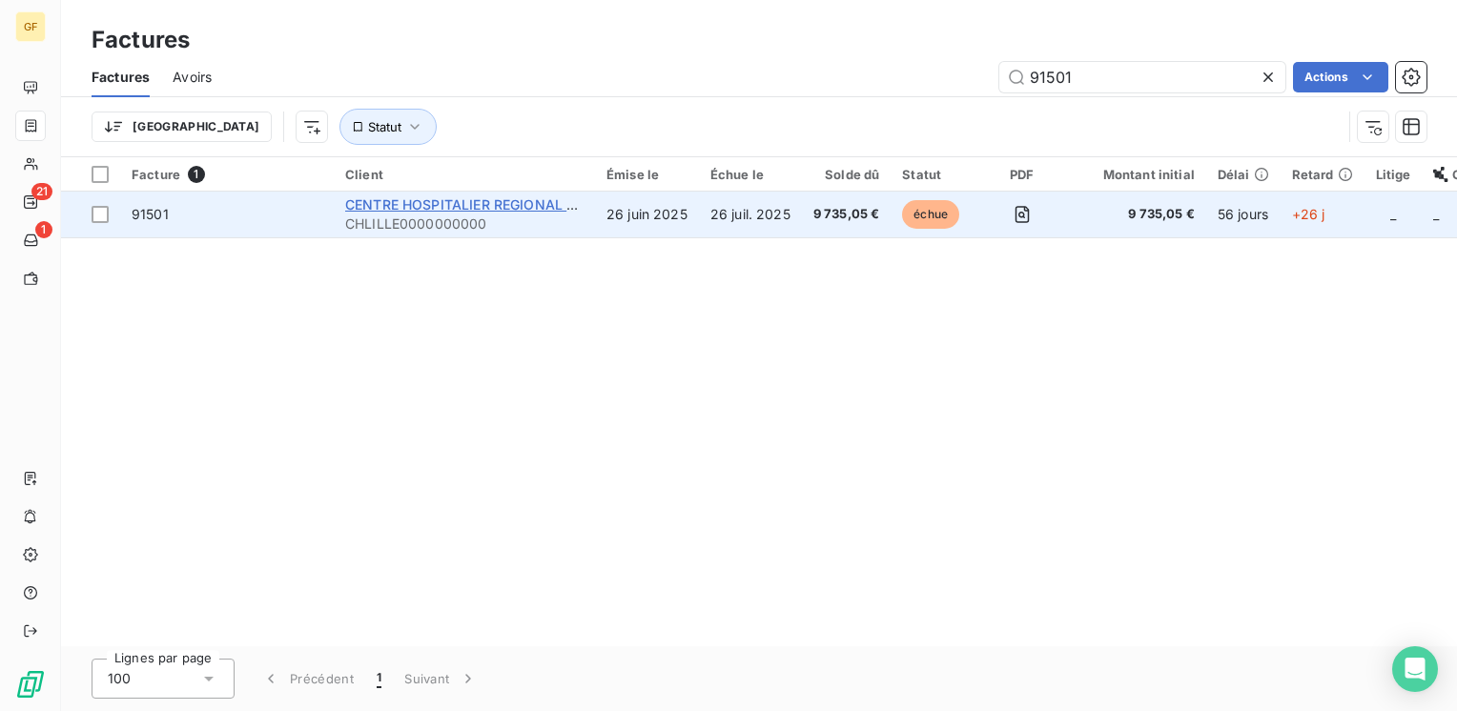
click at [462, 206] on span "CENTRE HOSPITALIER REGIONAL DE LILL" at bounding box center [535, 204] width 380 height 16
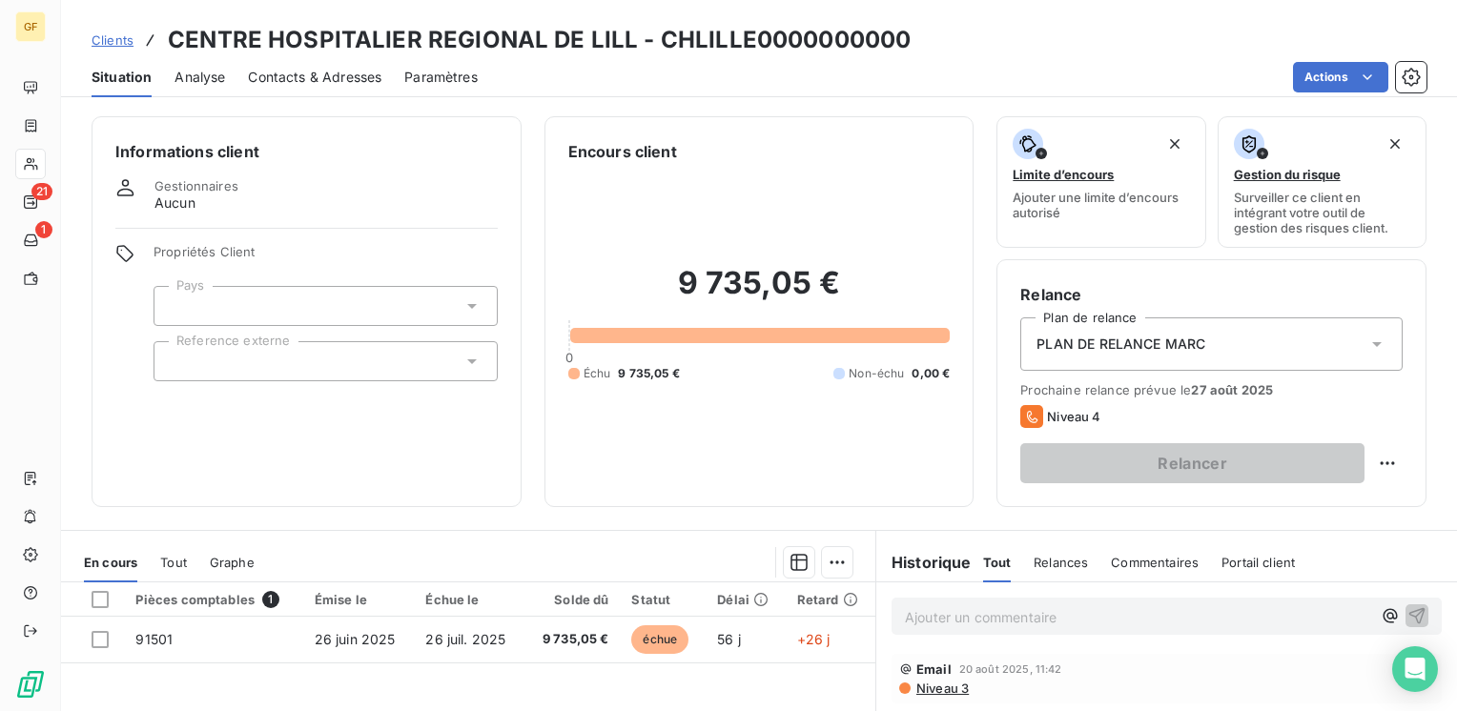
click at [337, 71] on span "Contacts & Adresses" at bounding box center [315, 77] width 134 height 19
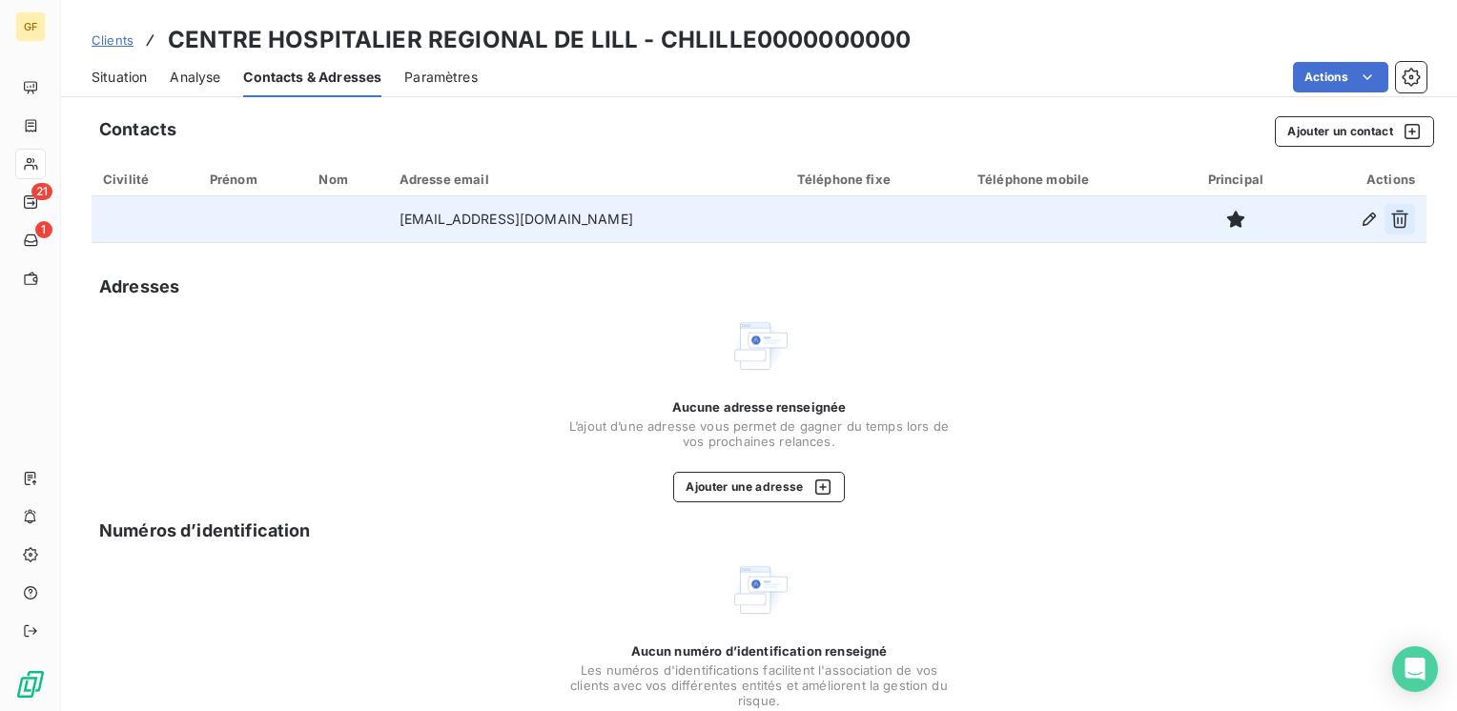
click at [1391, 221] on icon "button" at bounding box center [1399, 220] width 17 height 18
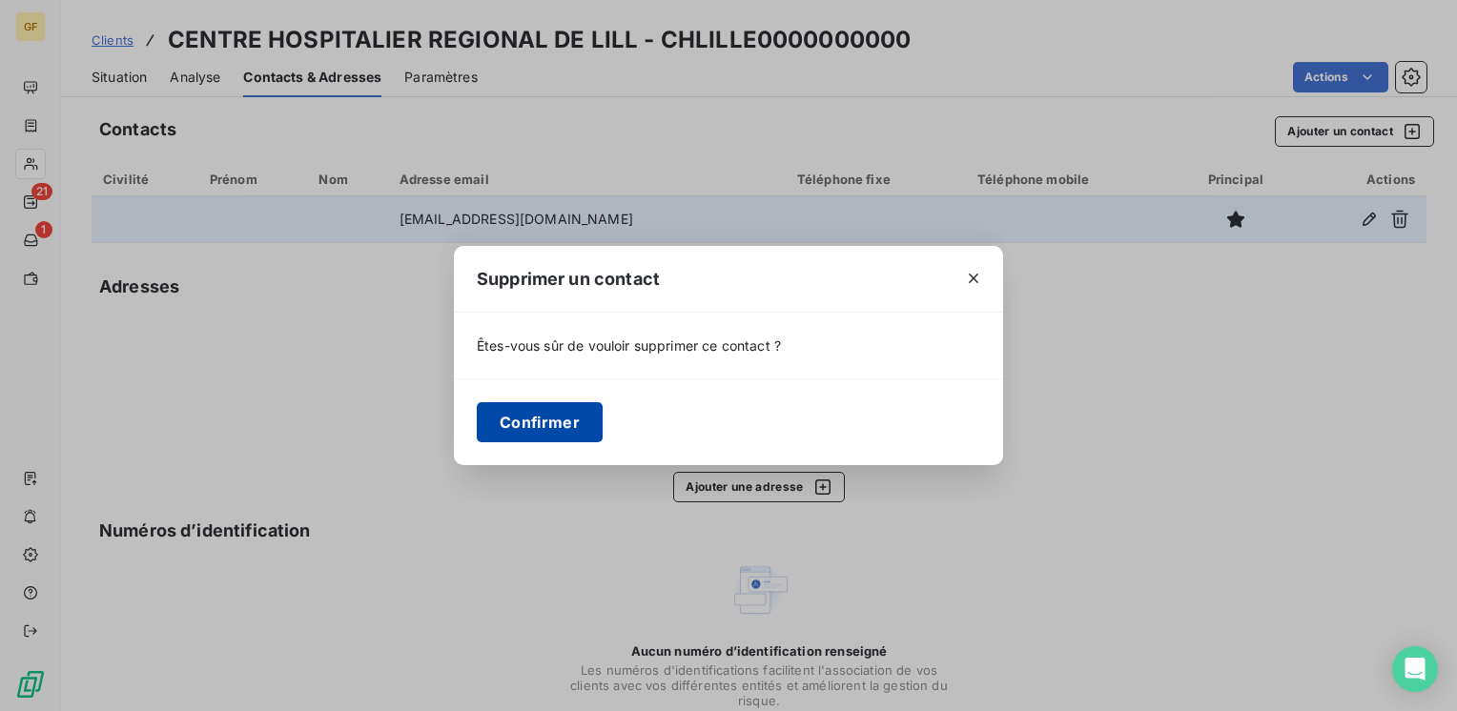
click at [515, 436] on button "Confirmer" at bounding box center [540, 422] width 126 height 40
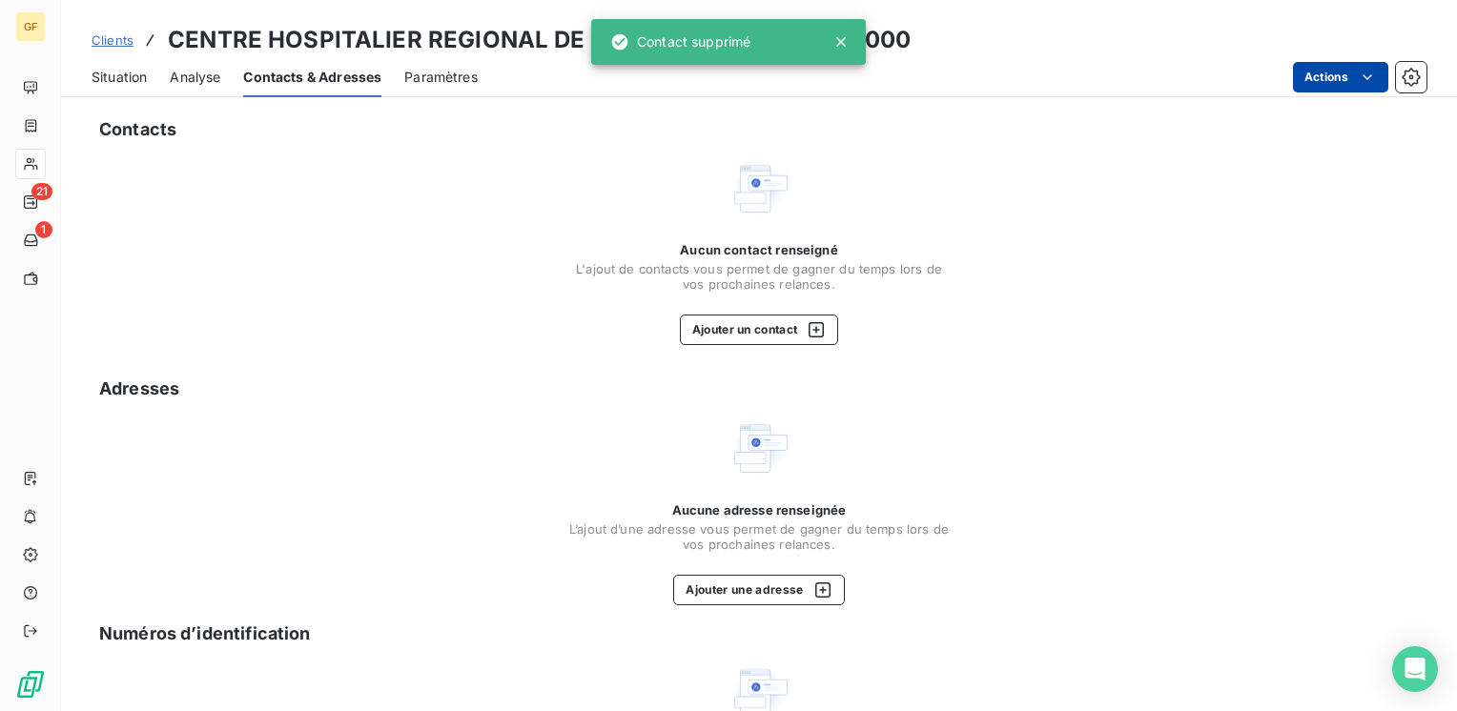
click at [1310, 79] on html "GF 21 1 Clients CENTRE HOSPITALIER REGIONAL DE LILL - CHLILLE0000000000 Situati…" at bounding box center [728, 355] width 1457 height 711
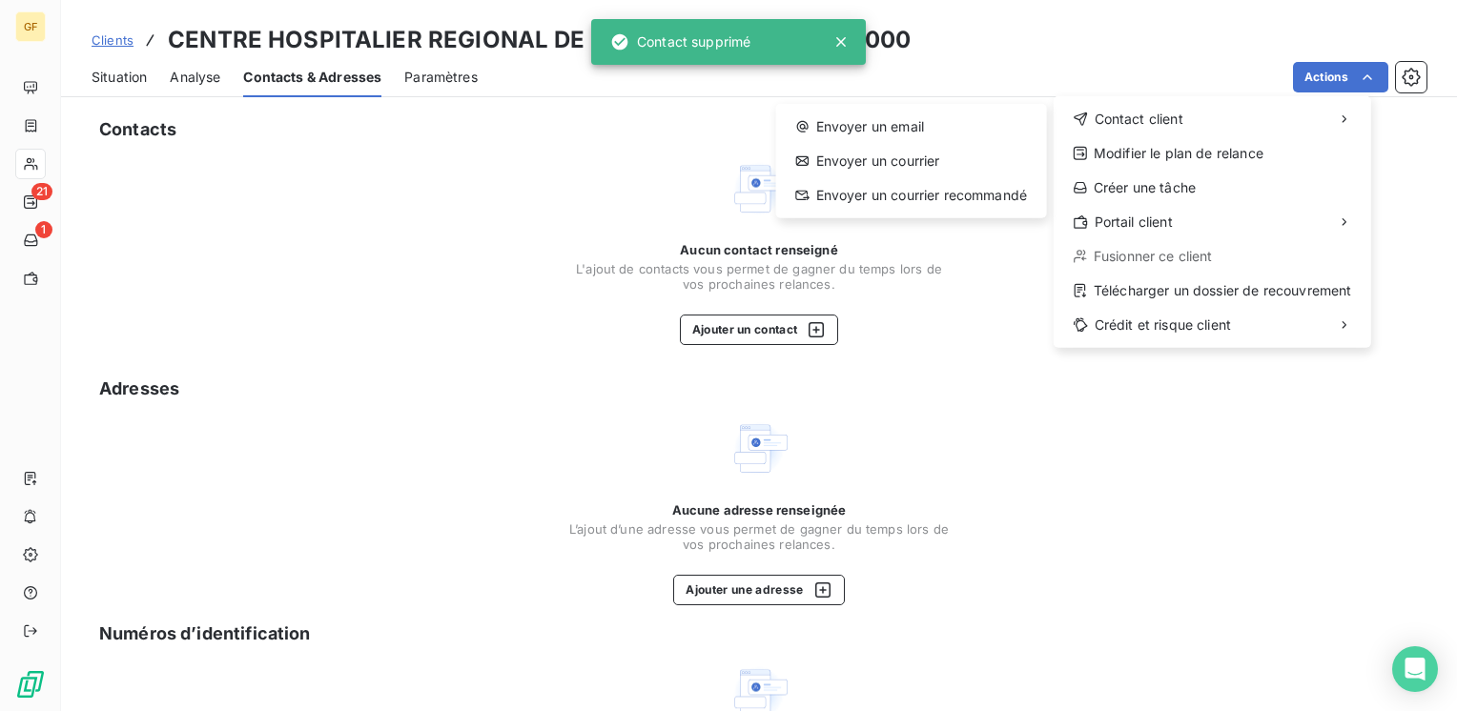
click at [825, 234] on html "GF 21 1 Clients CENTRE HOSPITALIER REGIONAL DE LILL - CHLILLE0000000000 Situati…" at bounding box center [728, 355] width 1457 height 711
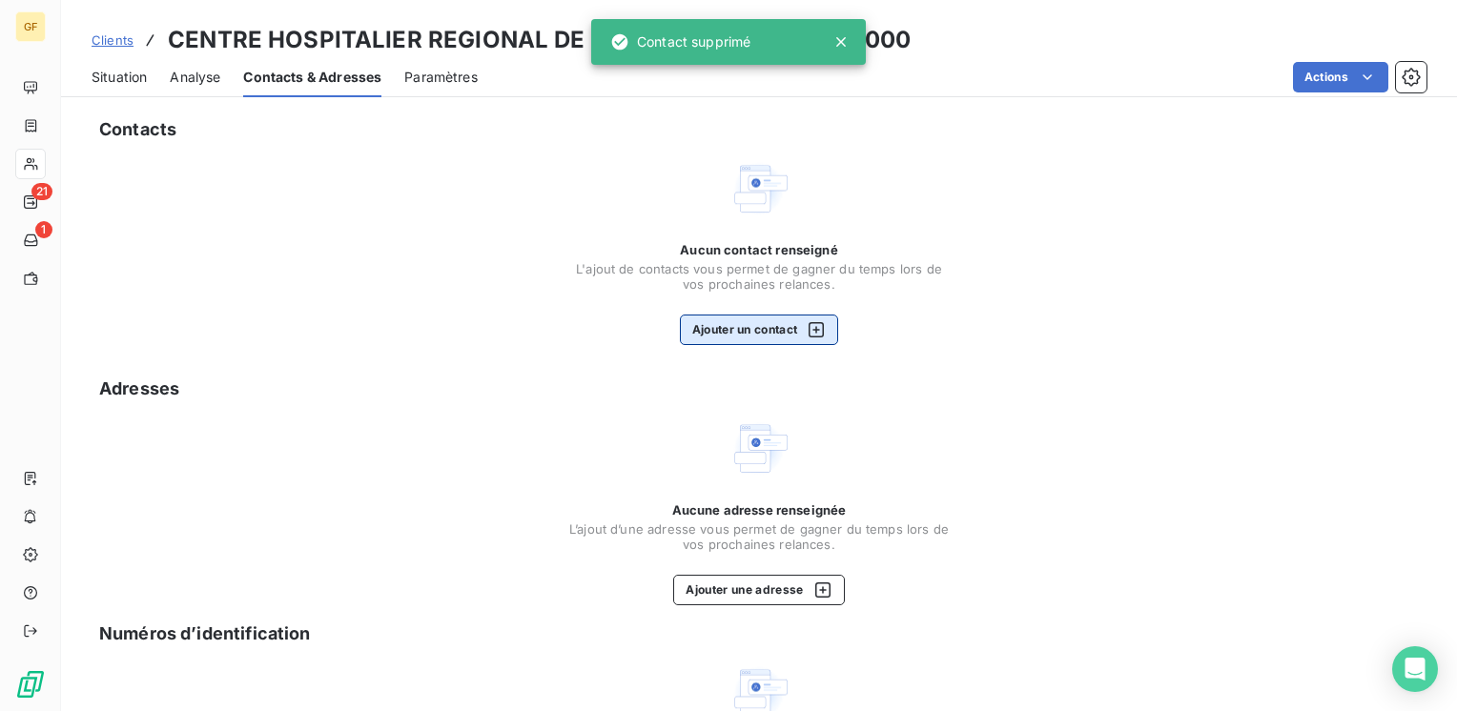
click at [733, 330] on button "Ajouter un contact" at bounding box center [759, 330] width 159 height 31
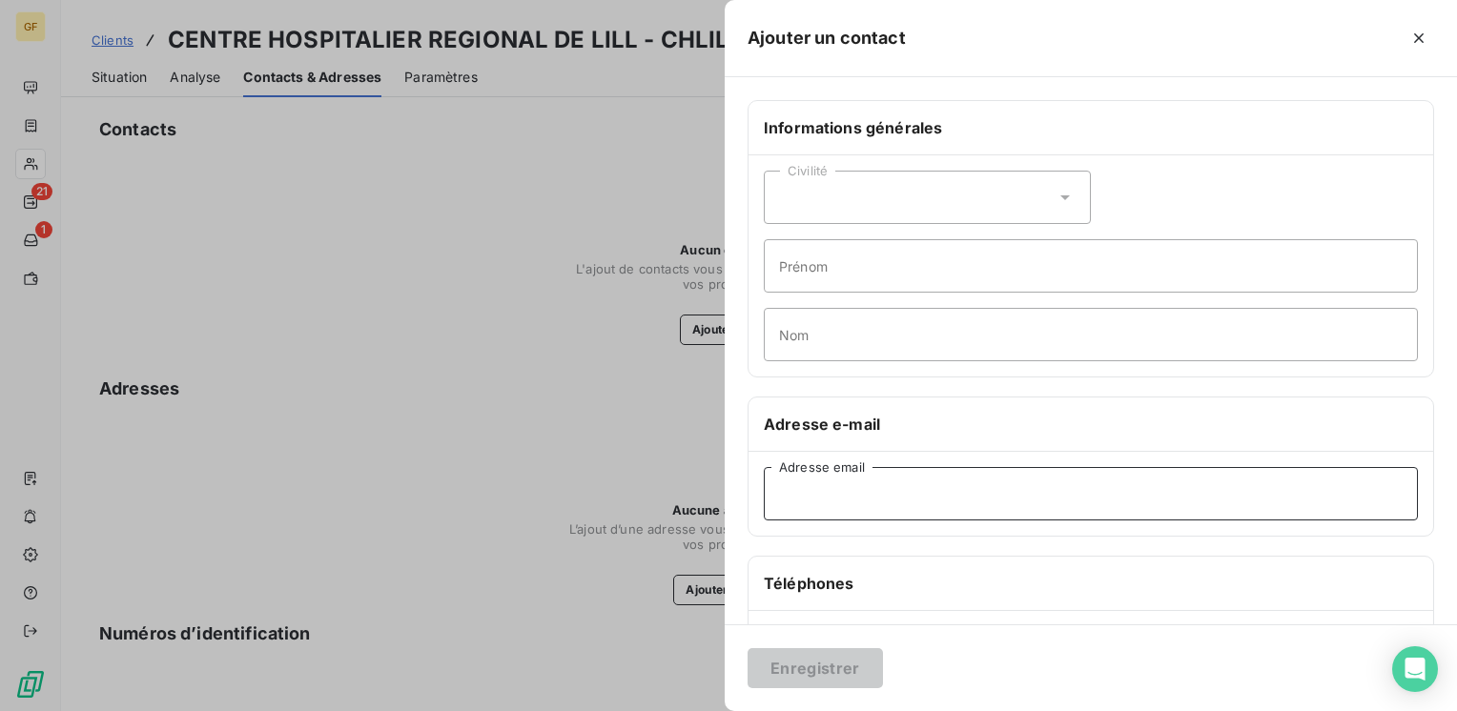
click at [814, 502] on input "Adresse email" at bounding box center [1091, 493] width 654 height 53
paste input "drngestportapplirlo@chru-lille.fr"
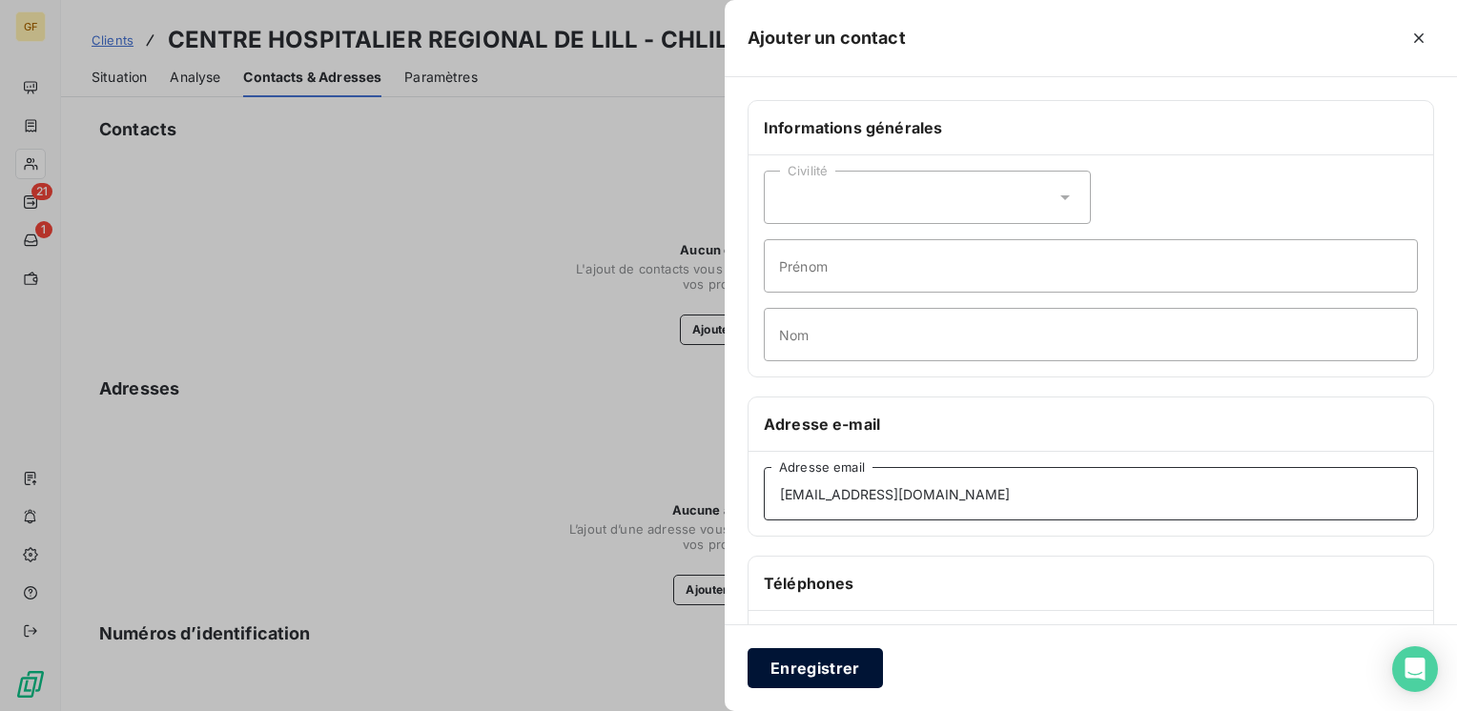
type input "drngestportapplirlo@chru-lille.fr"
click at [832, 668] on button "Enregistrer" at bounding box center [815, 668] width 135 height 40
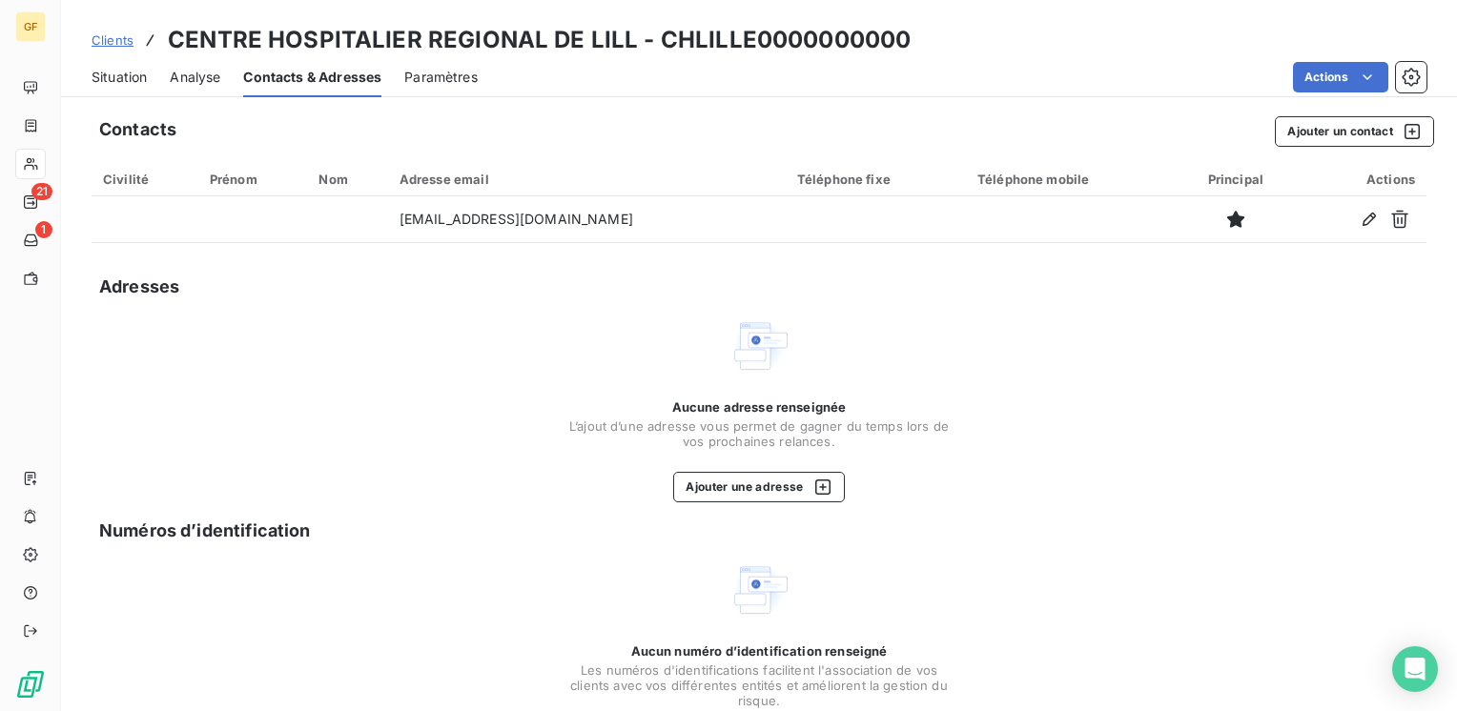
click at [124, 71] on span "Situation" at bounding box center [119, 77] width 55 height 19
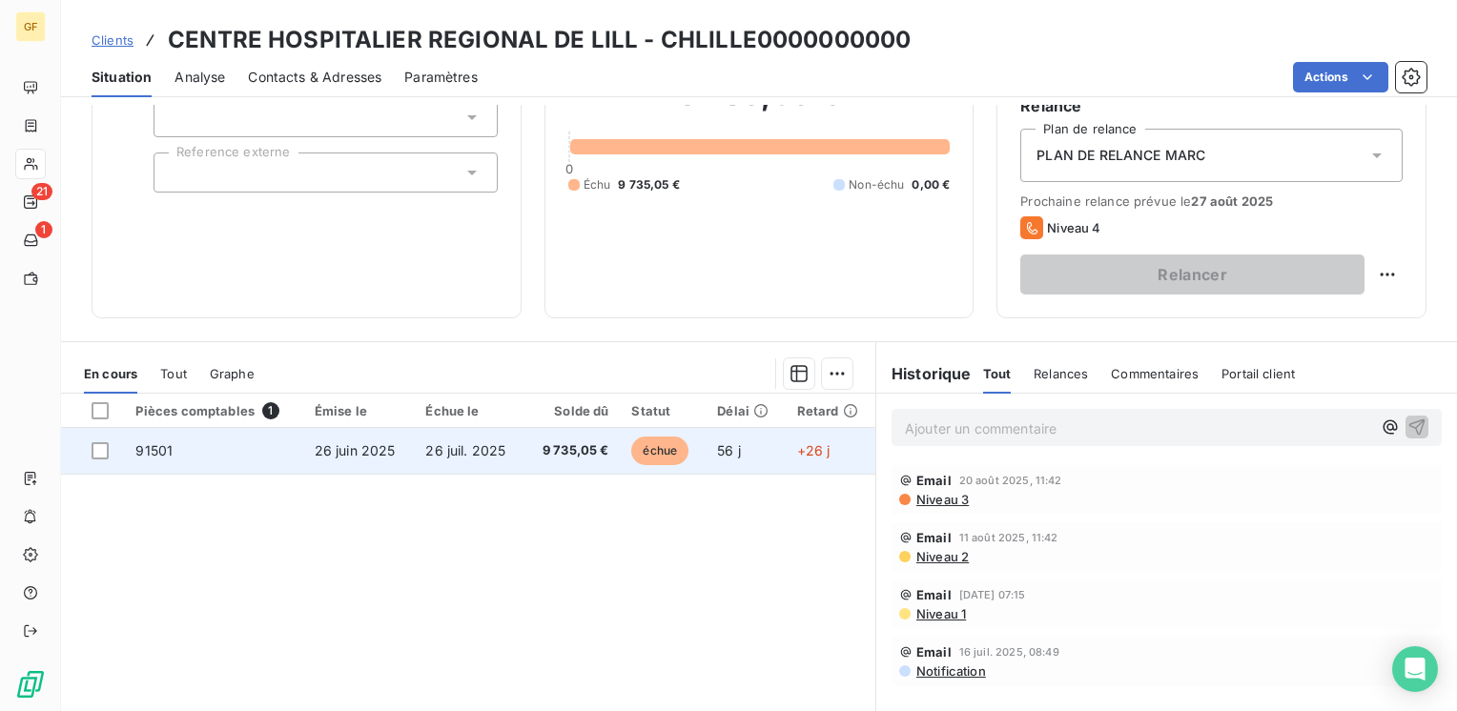
scroll to position [191, 0]
click at [506, 435] on td "26 juil. 2025" at bounding box center [469, 449] width 111 height 46
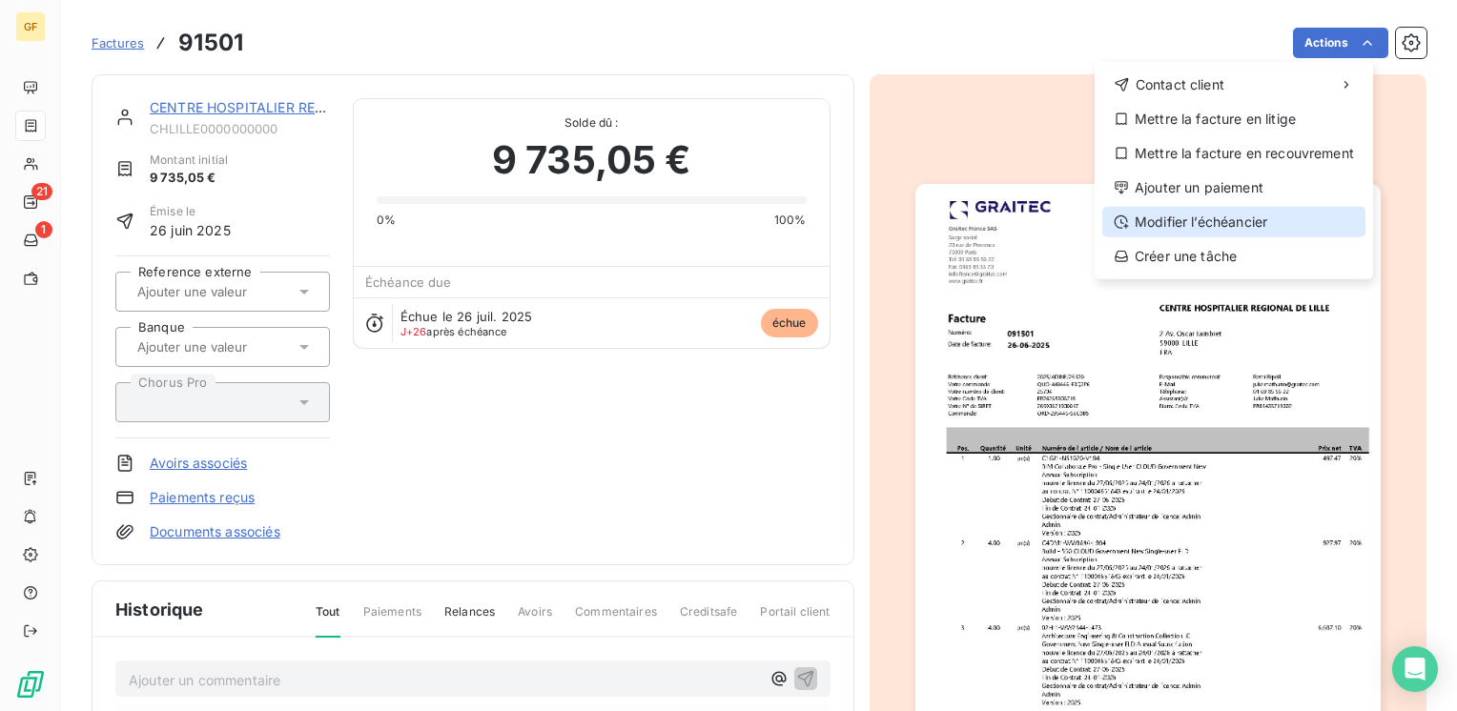
click at [1182, 212] on div "Modifier l’échéancier" at bounding box center [1233, 222] width 263 height 31
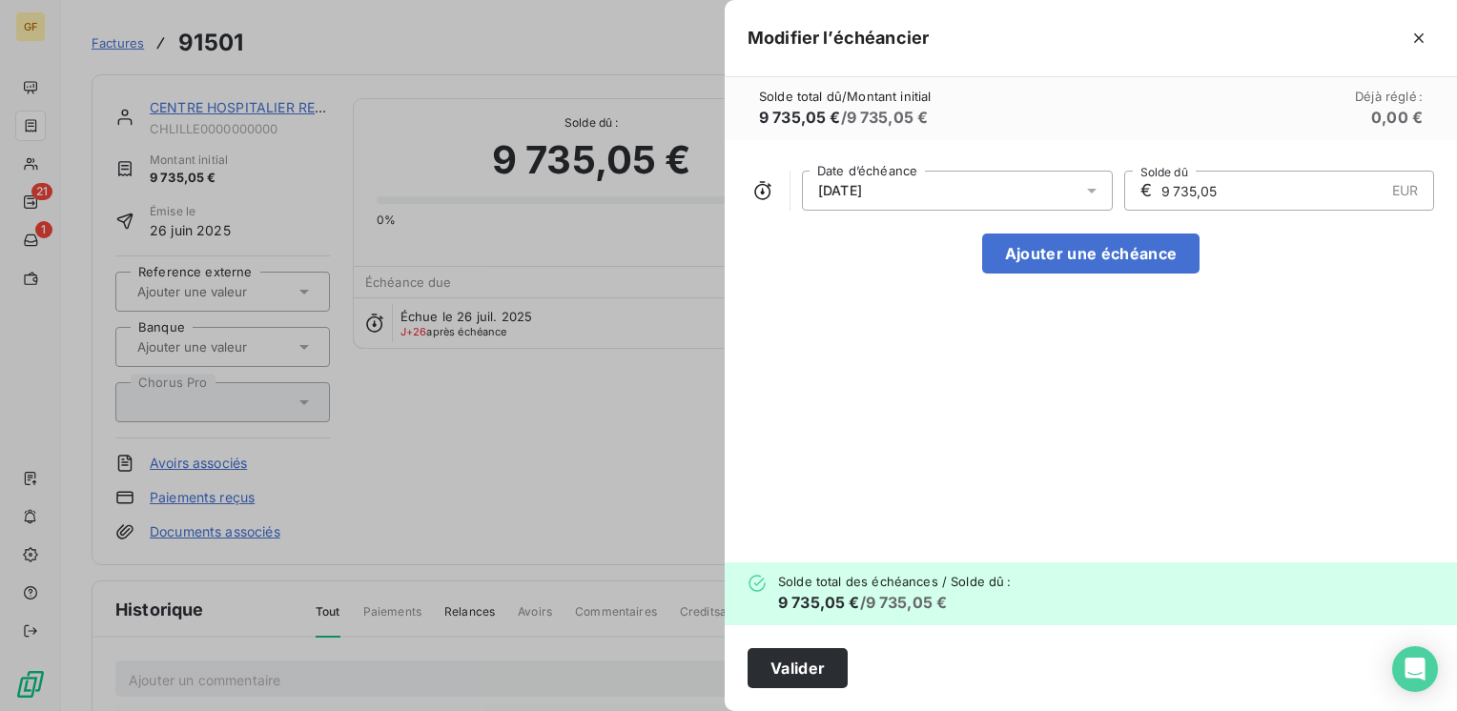
click at [1102, 185] on div at bounding box center [1097, 191] width 31 height 40
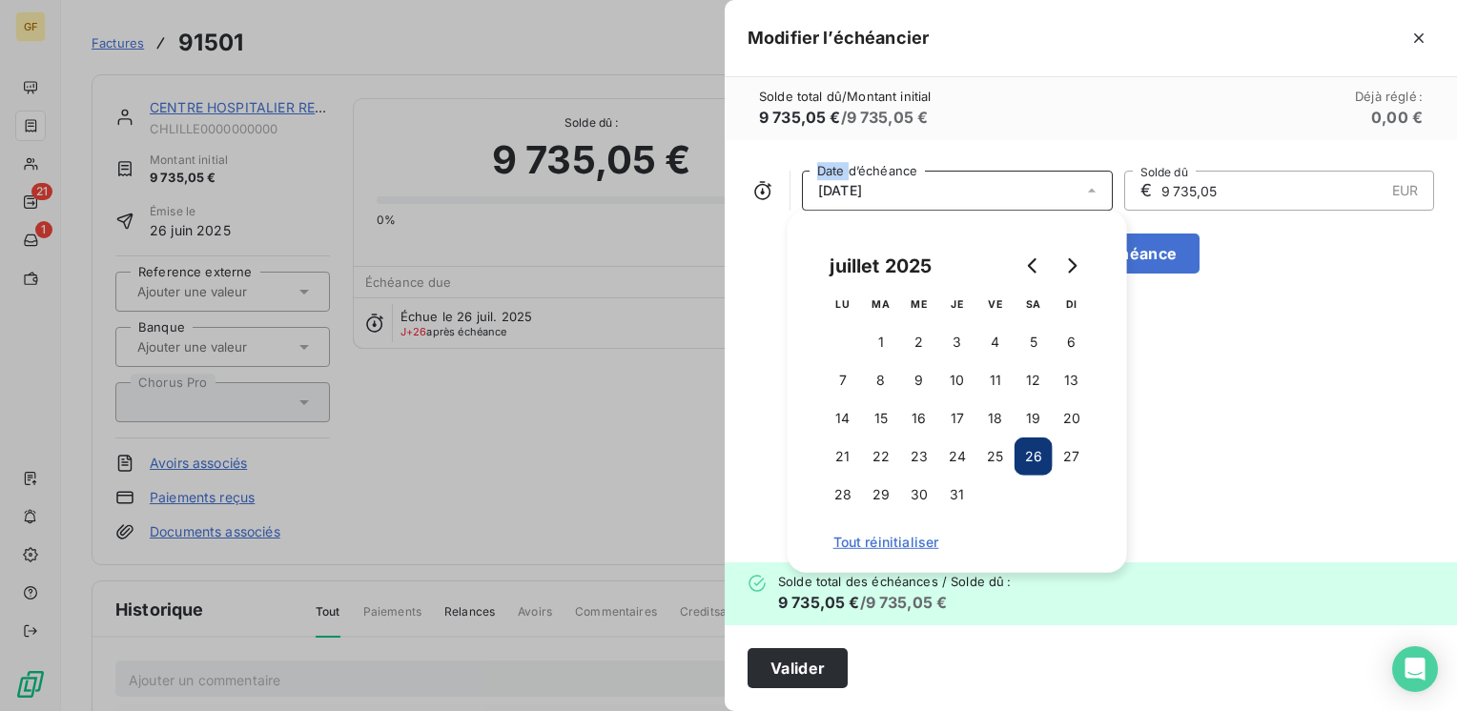
click at [1102, 185] on div at bounding box center [1097, 191] width 31 height 40
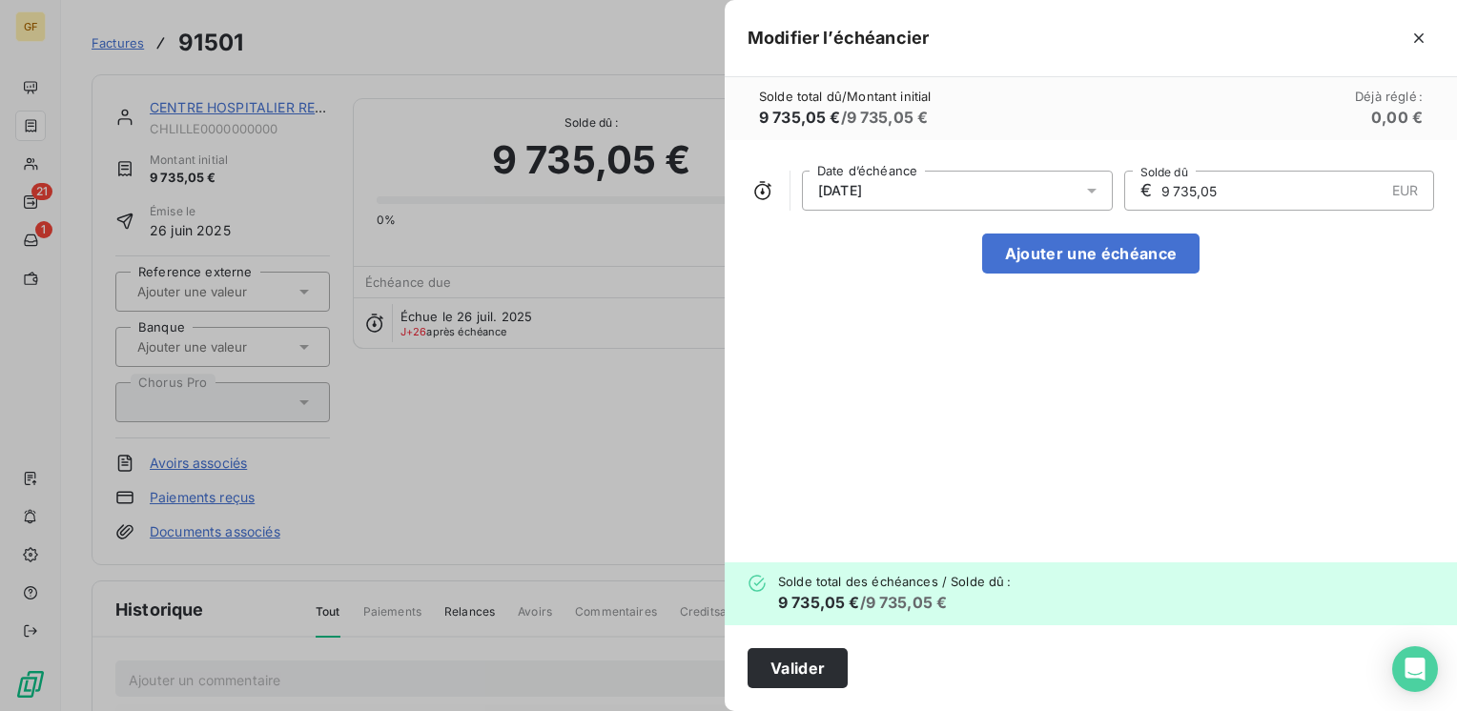
click at [1099, 185] on icon at bounding box center [1091, 190] width 19 height 19
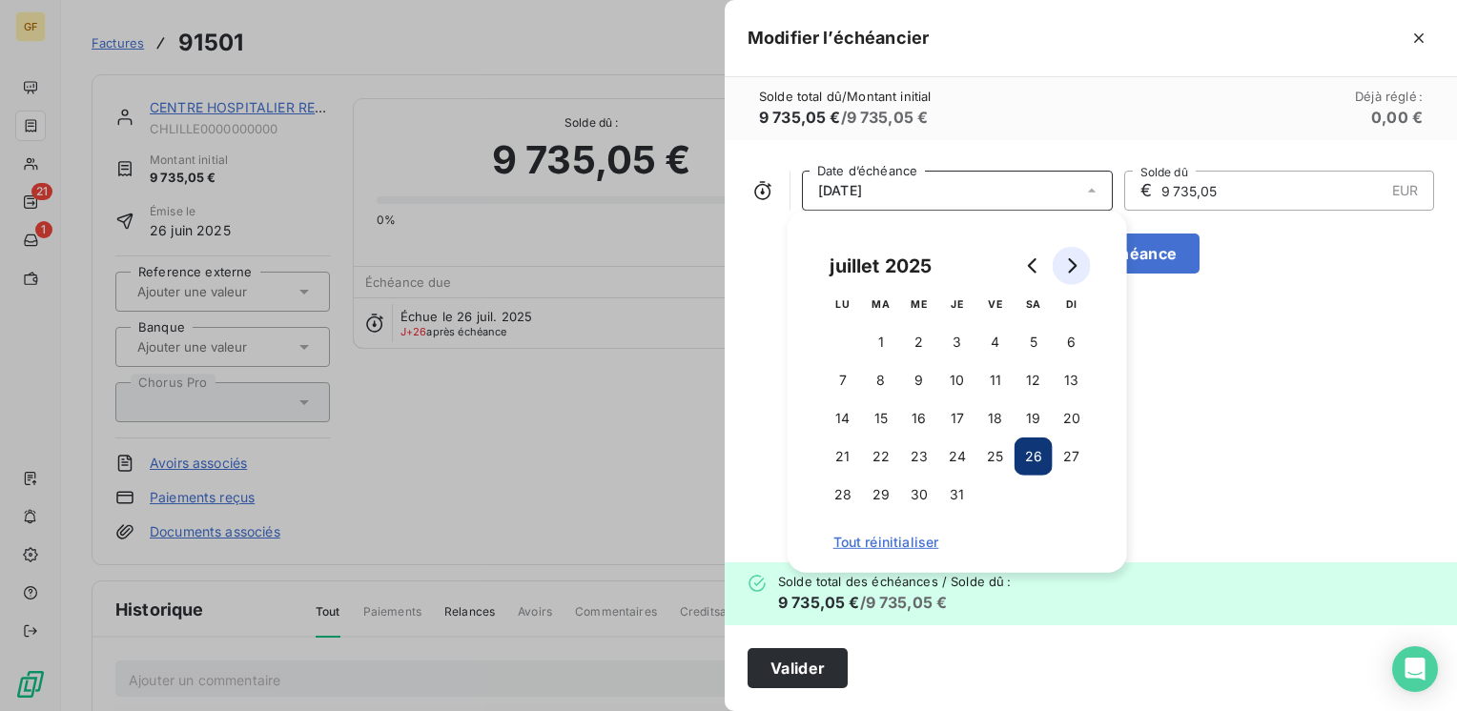
click at [1074, 264] on icon "Go to next month" at bounding box center [1072, 265] width 9 height 15
click at [1003, 421] on button "15" at bounding box center [996, 419] width 38 height 38
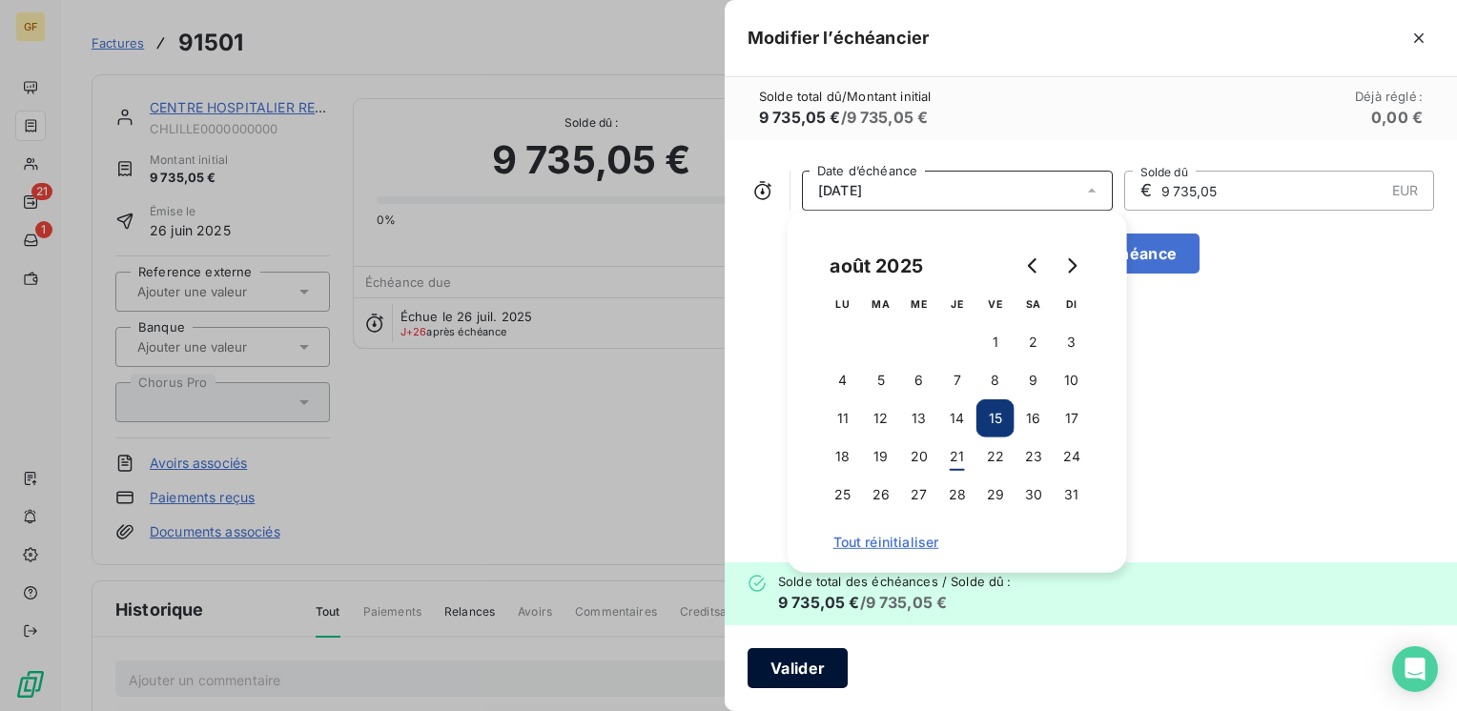
click at [827, 669] on button "Valider" at bounding box center [798, 668] width 100 height 40
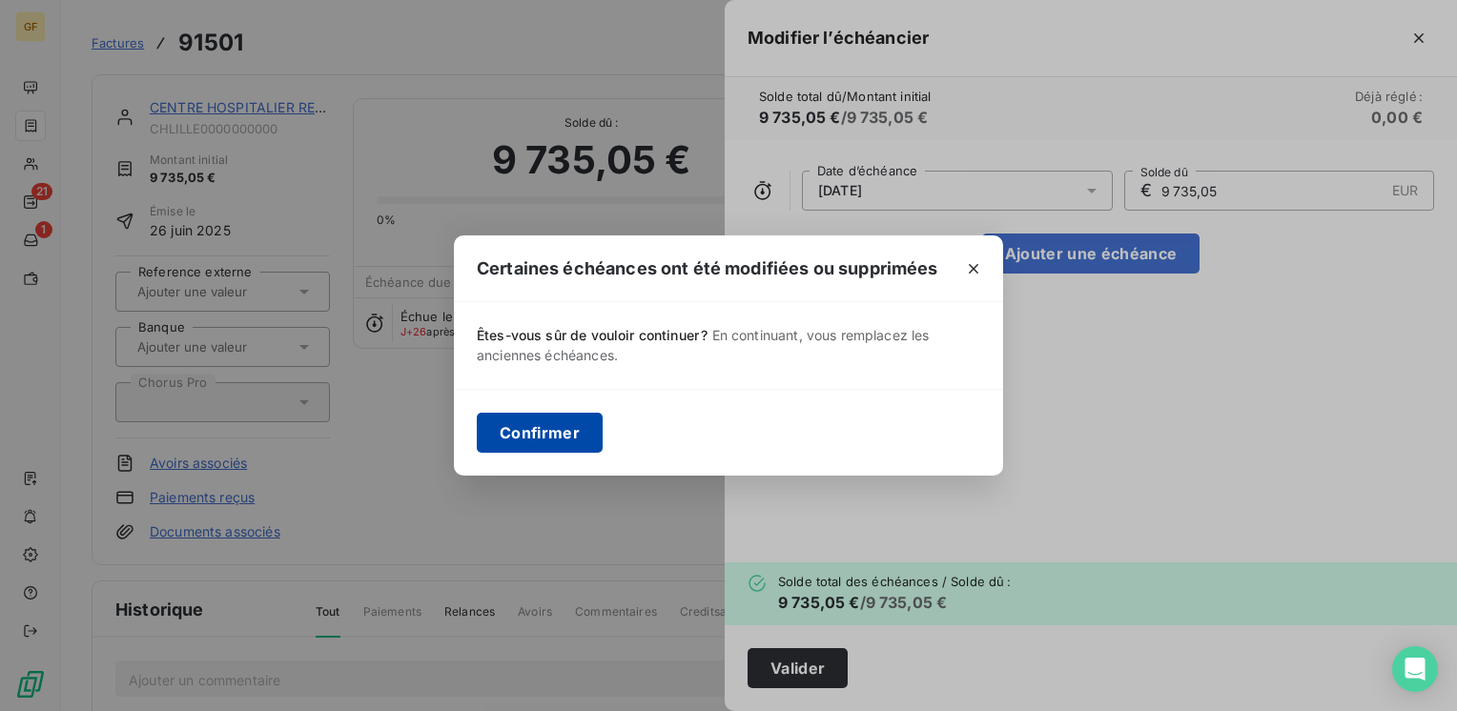
click at [544, 423] on button "Confirmer" at bounding box center [540, 433] width 126 height 40
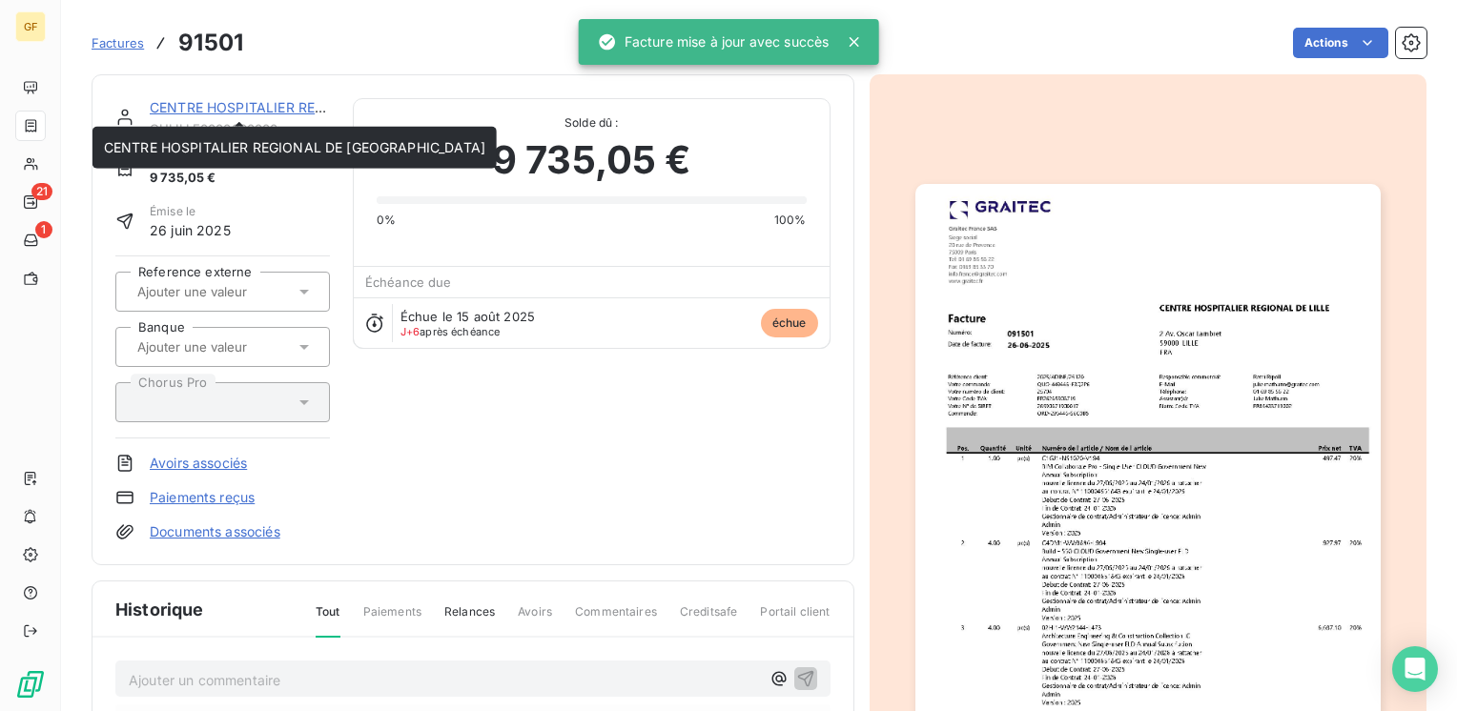
click at [219, 112] on link "CENTRE HOSPITALIER REGIONAL DE LILL" at bounding box center [340, 107] width 381 height 16
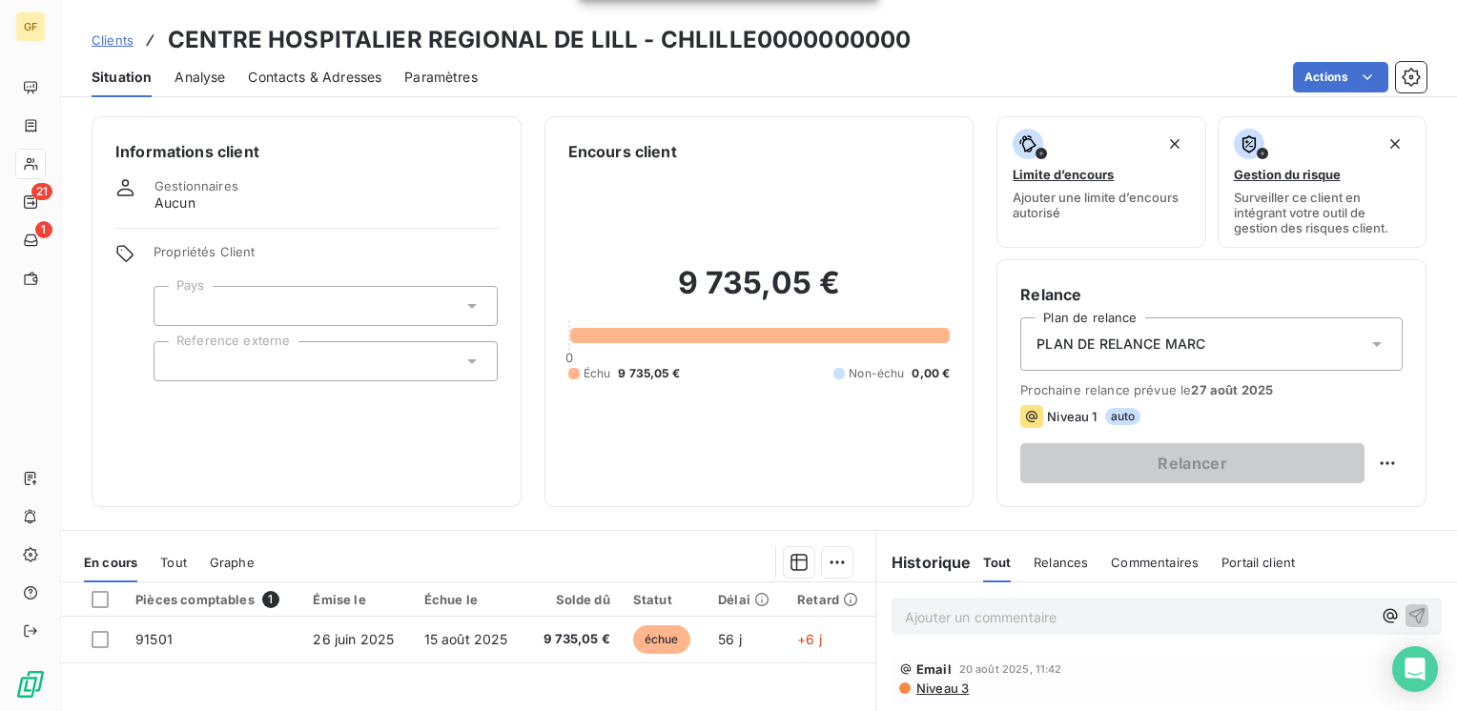
click at [298, 76] on span "Contacts & Adresses" at bounding box center [315, 77] width 134 height 19
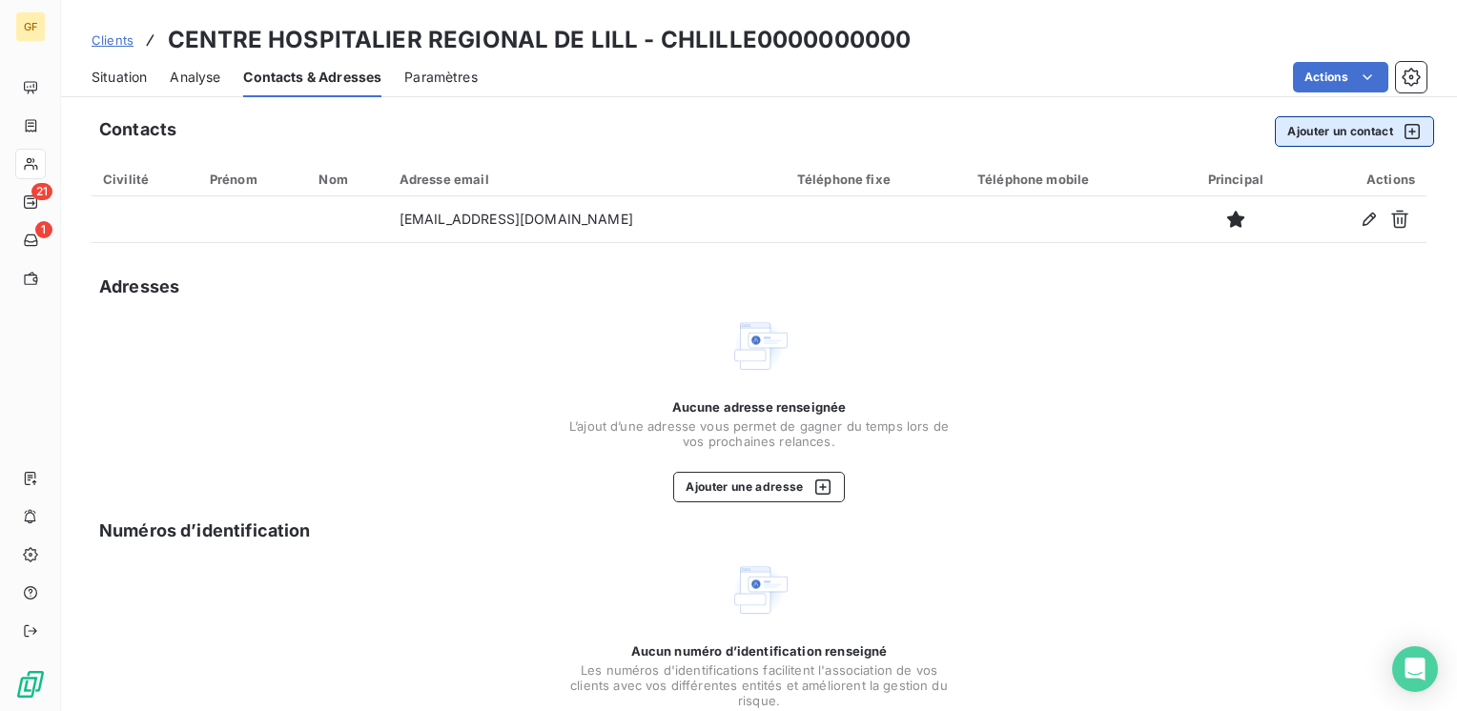
click at [1324, 126] on button "Ajouter un contact" at bounding box center [1354, 131] width 159 height 31
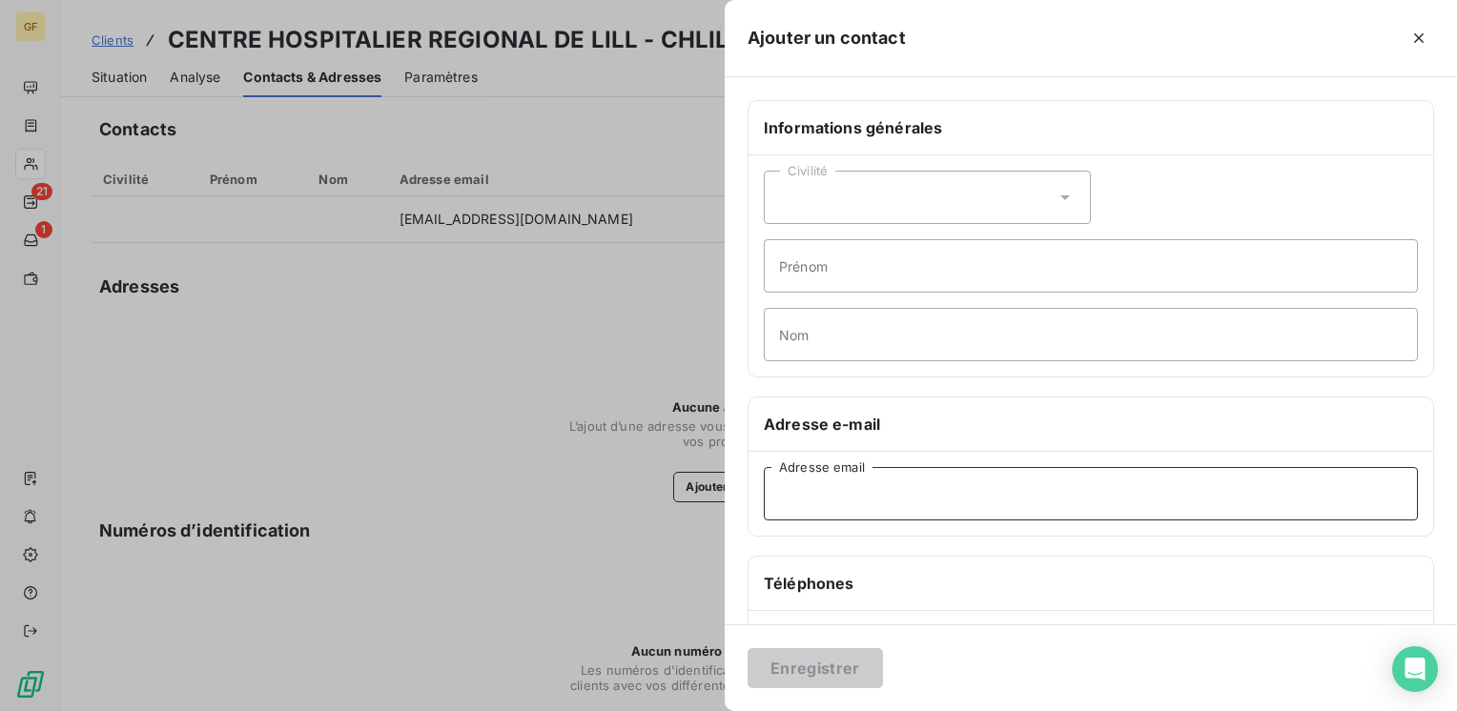
click at [828, 502] on input "Adresse email" at bounding box center [1091, 493] width 654 height 53
paste input "Vincent.LANTOINE@chu-lille.fr"
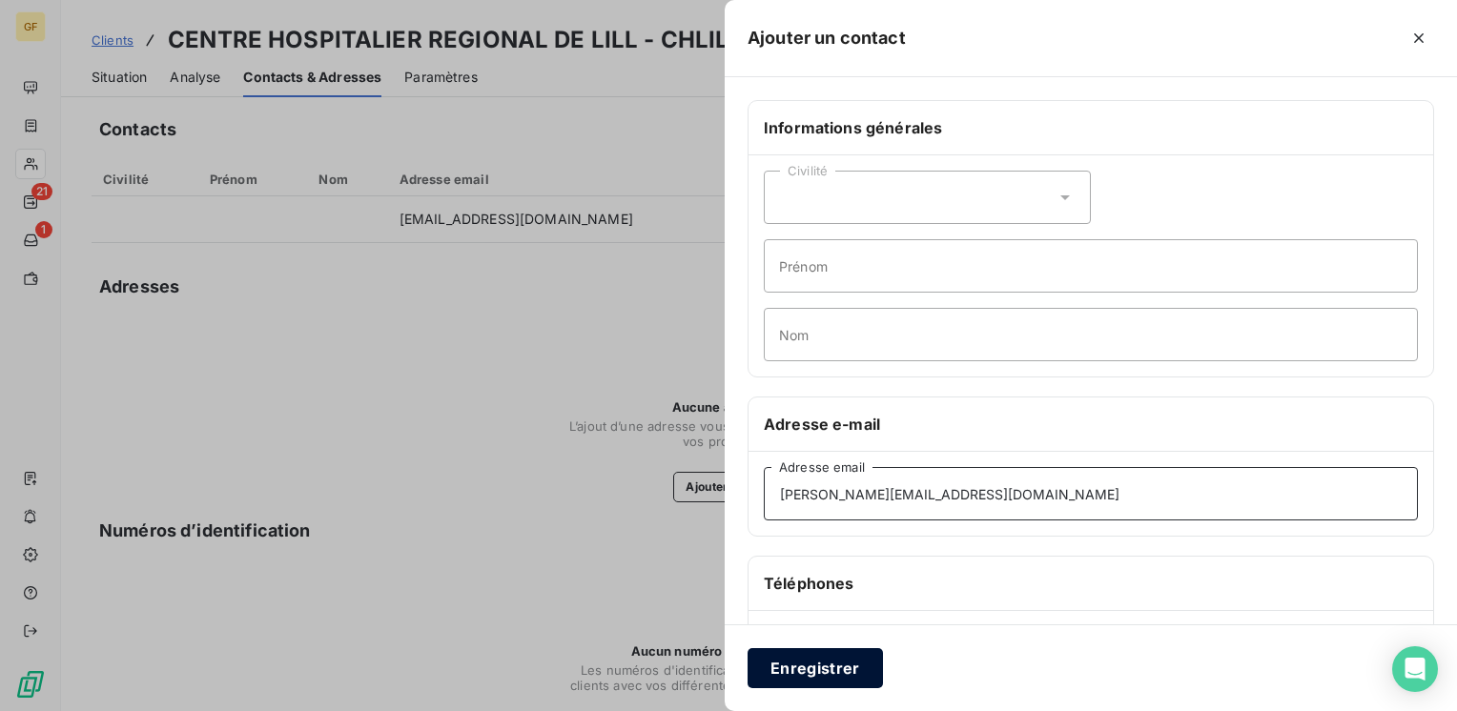
type input "Vincent.LANTOINE@chu-lille.fr"
click at [824, 673] on button "Enregistrer" at bounding box center [815, 668] width 135 height 40
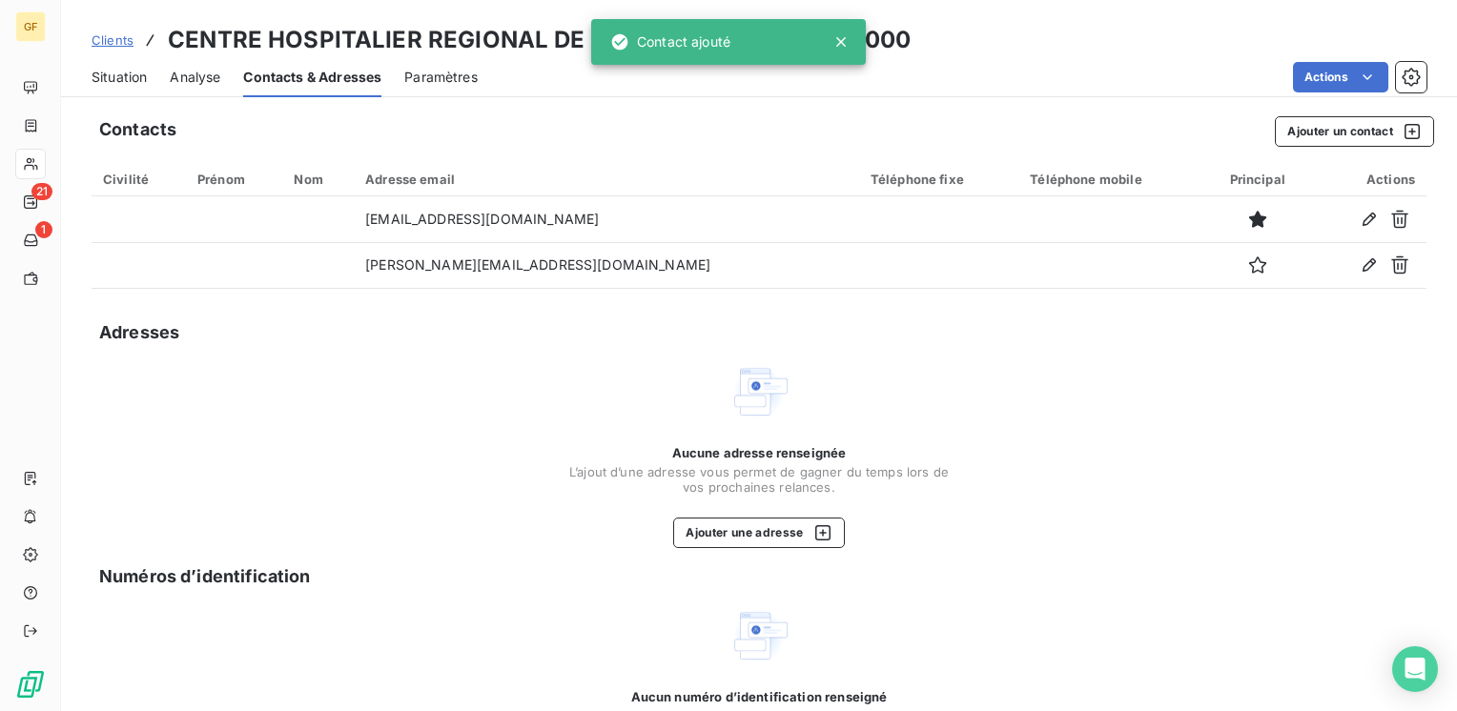
click at [135, 82] on span "Situation" at bounding box center [119, 77] width 55 height 19
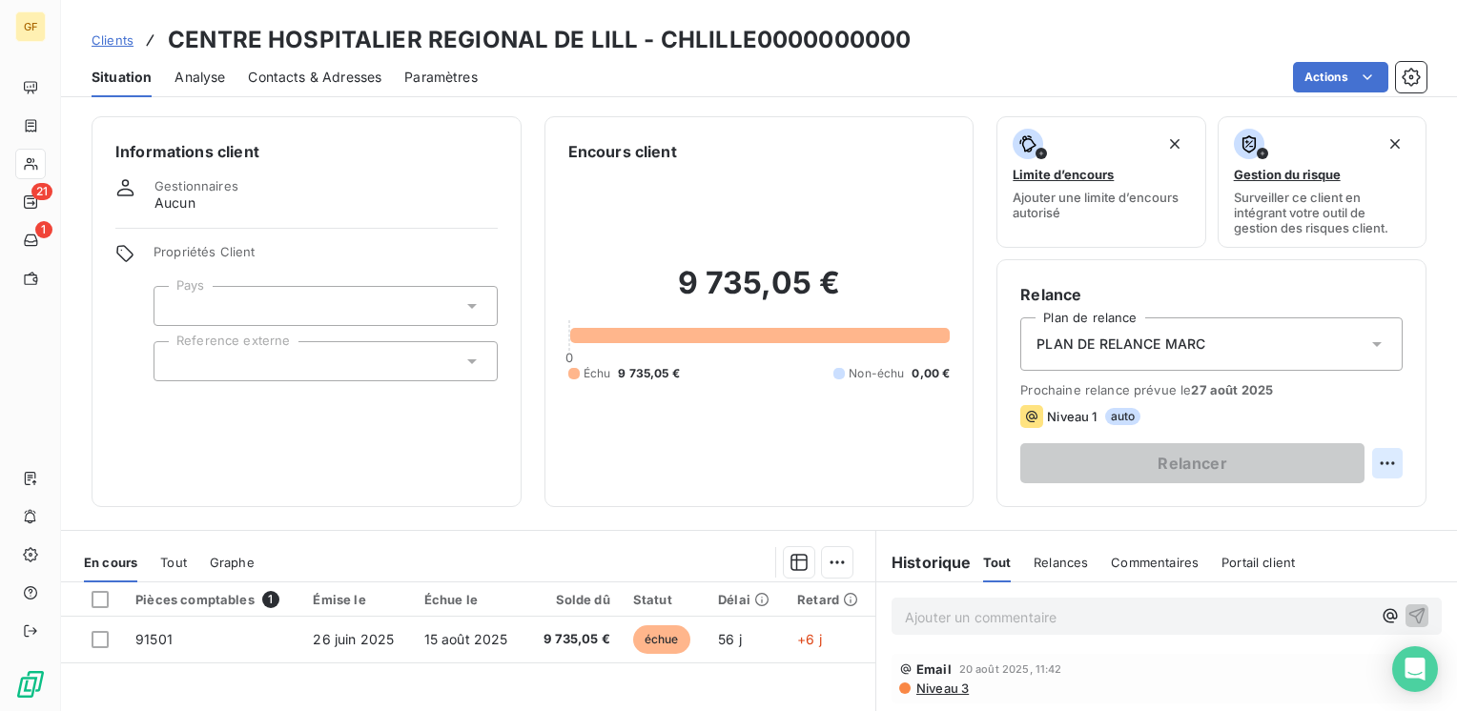
click at [1369, 460] on html "GF 21 1 Clients CENTRE HOSPITALIER REGIONAL DE LILL - CHLILLE0000000000 Situati…" at bounding box center [728, 355] width 1457 height 711
click at [1245, 495] on div "Replanifier cette action" at bounding box center [1294, 505] width 171 height 31
select select "7"
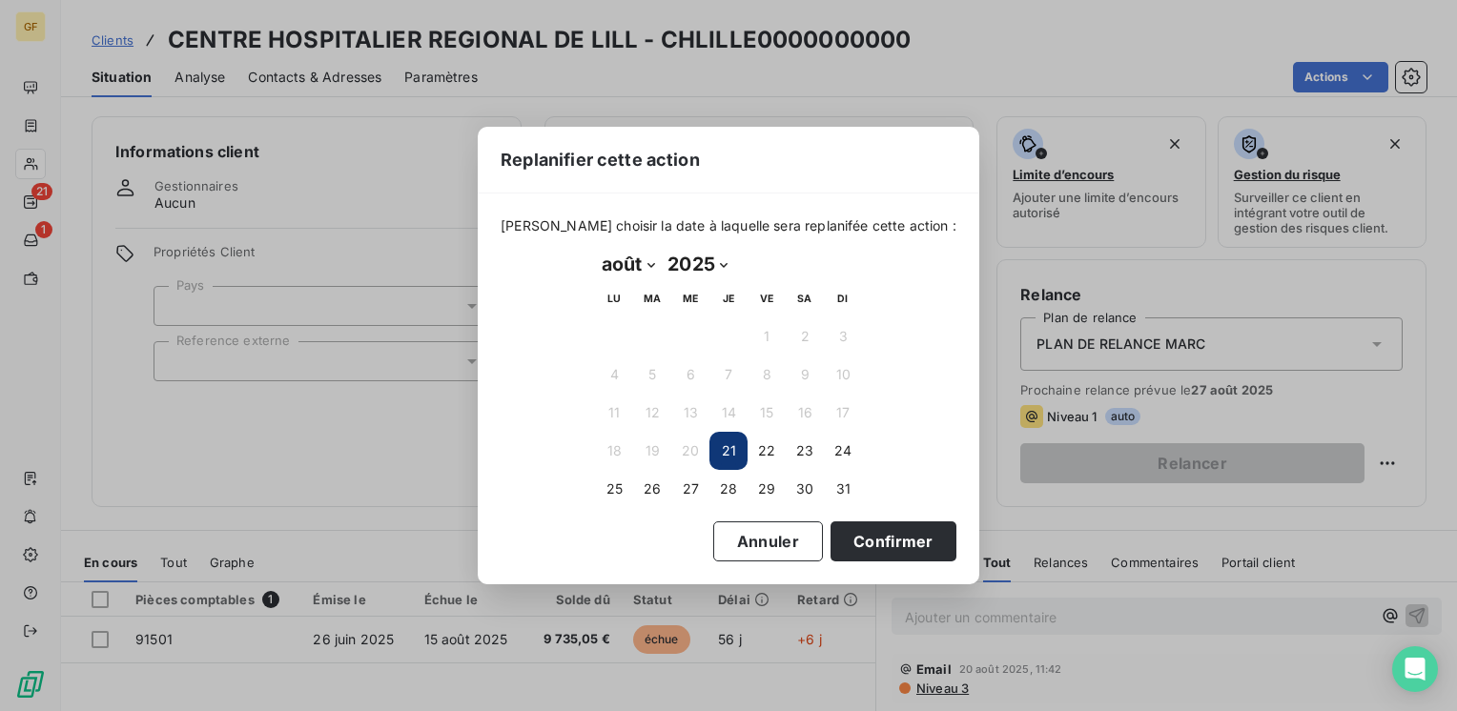
click at [732, 445] on button "21" at bounding box center [729, 451] width 38 height 38
click at [729, 448] on button "21" at bounding box center [729, 451] width 38 height 38
click at [843, 543] on button "Confirmer" at bounding box center [894, 542] width 126 height 40
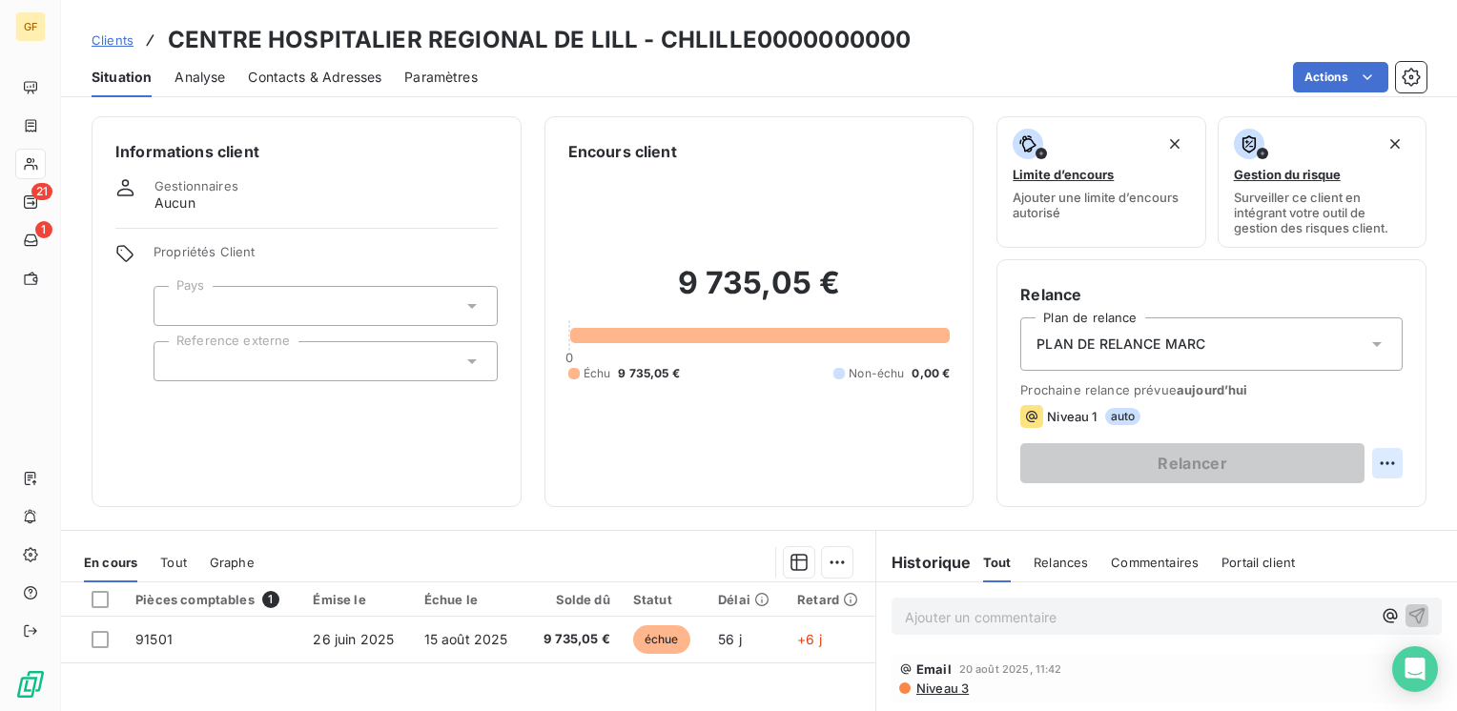
click at [1366, 463] on html "GF 21 1 Clients CENTRE HOSPITALIER REGIONAL DE LILL - CHLILLE0000000000 Situati…" at bounding box center [728, 355] width 1457 height 711
click at [1308, 493] on div "Replanifier cette action" at bounding box center [1294, 505] width 171 height 31
select select "7"
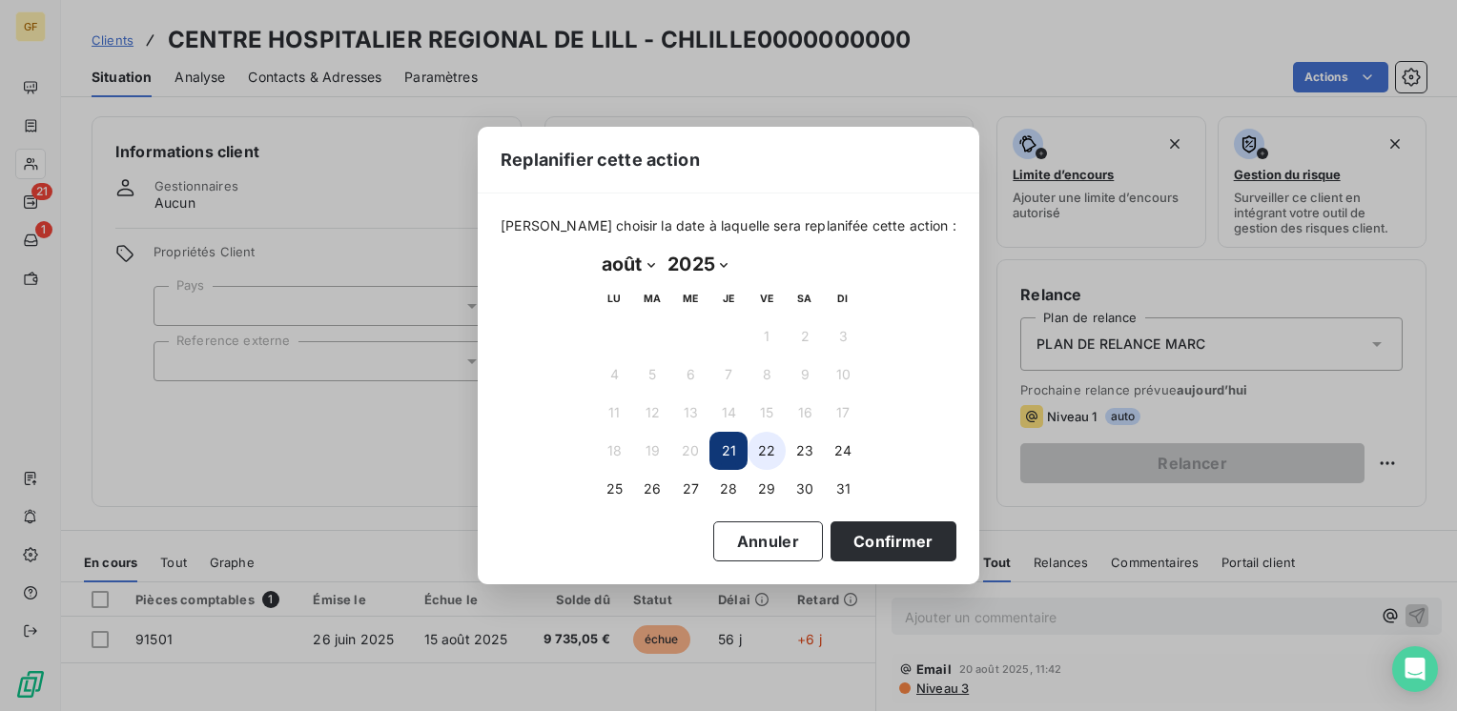
click at [763, 456] on button "22" at bounding box center [767, 451] width 38 height 38
click at [860, 535] on button "Confirmer" at bounding box center [894, 542] width 126 height 40
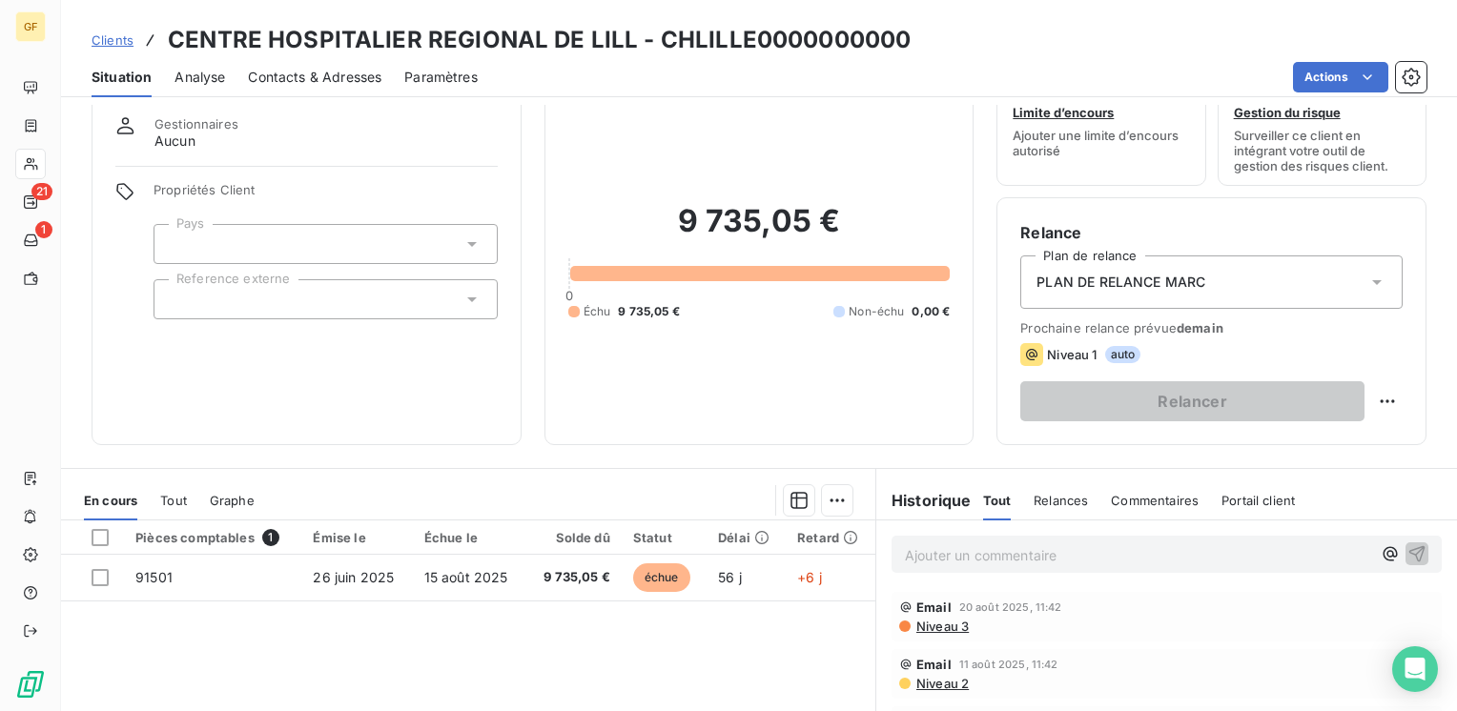
scroll to position [95, 0]
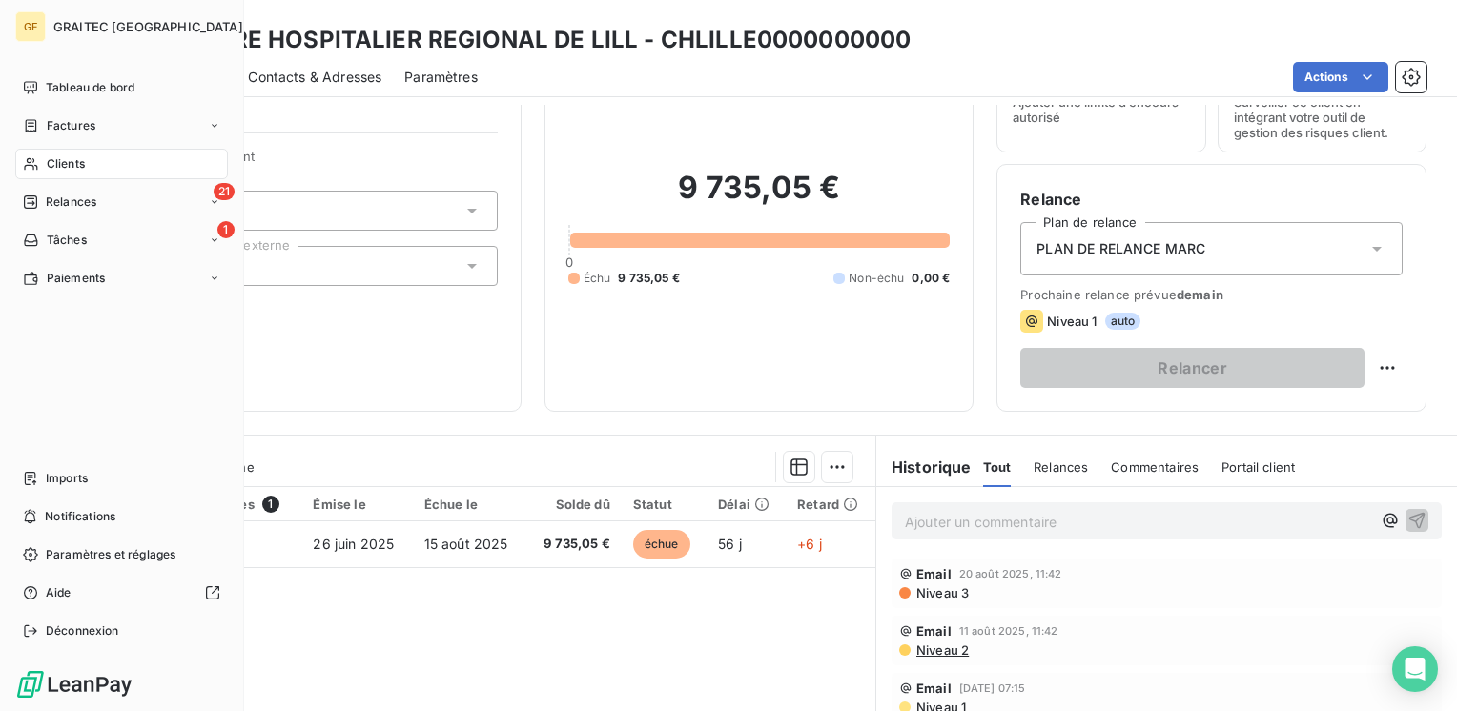
click at [51, 162] on span "Clients" at bounding box center [66, 163] width 38 height 17
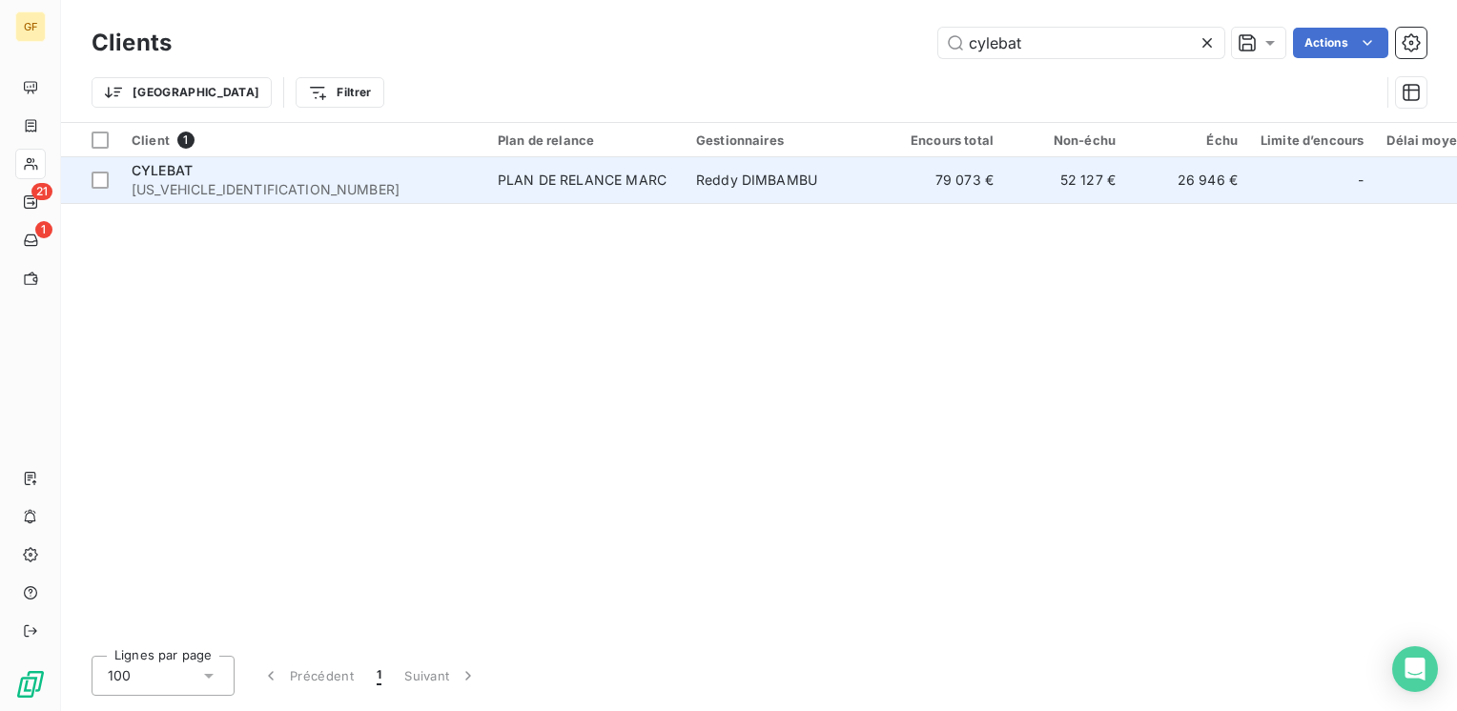
type input "cylebat"
click at [528, 185] on div "PLAN DE RELANCE MARC" at bounding box center [582, 180] width 169 height 19
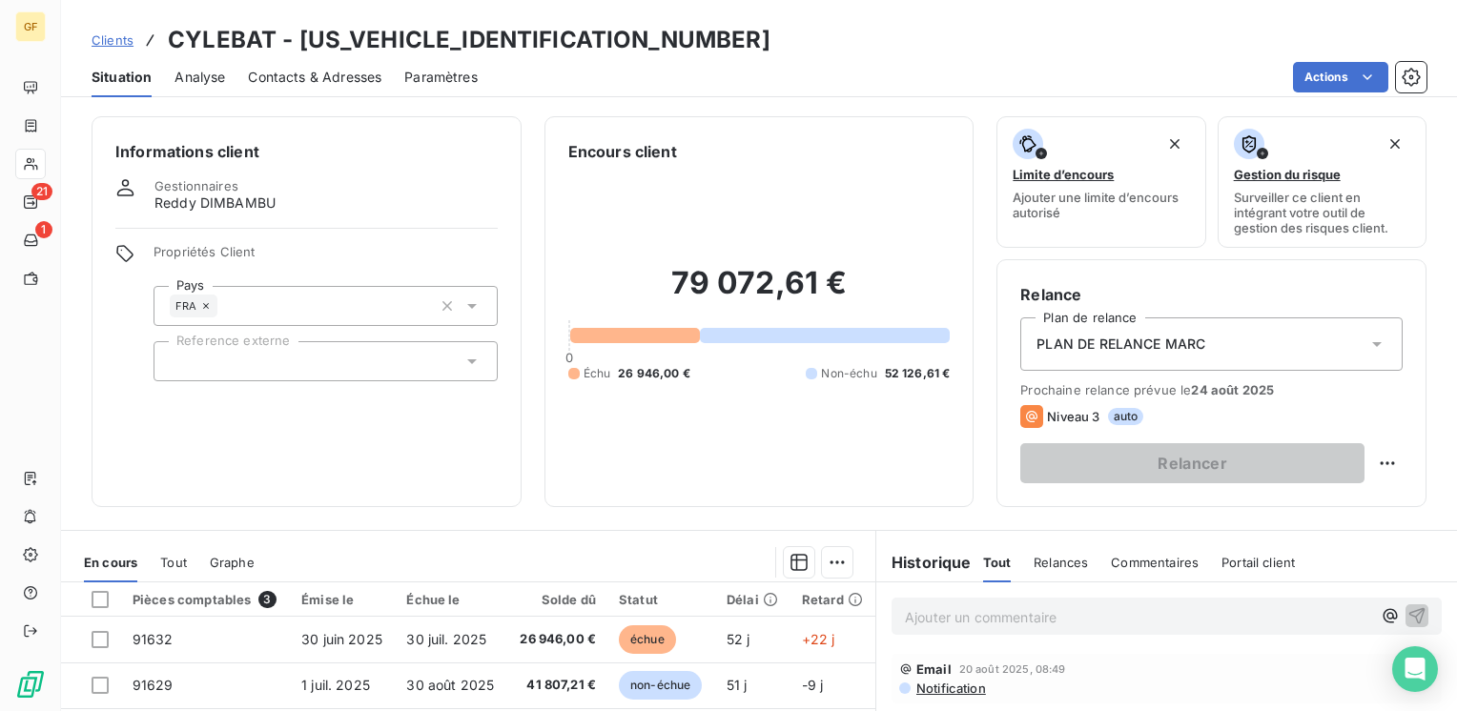
click at [320, 76] on span "Contacts & Adresses" at bounding box center [315, 77] width 134 height 19
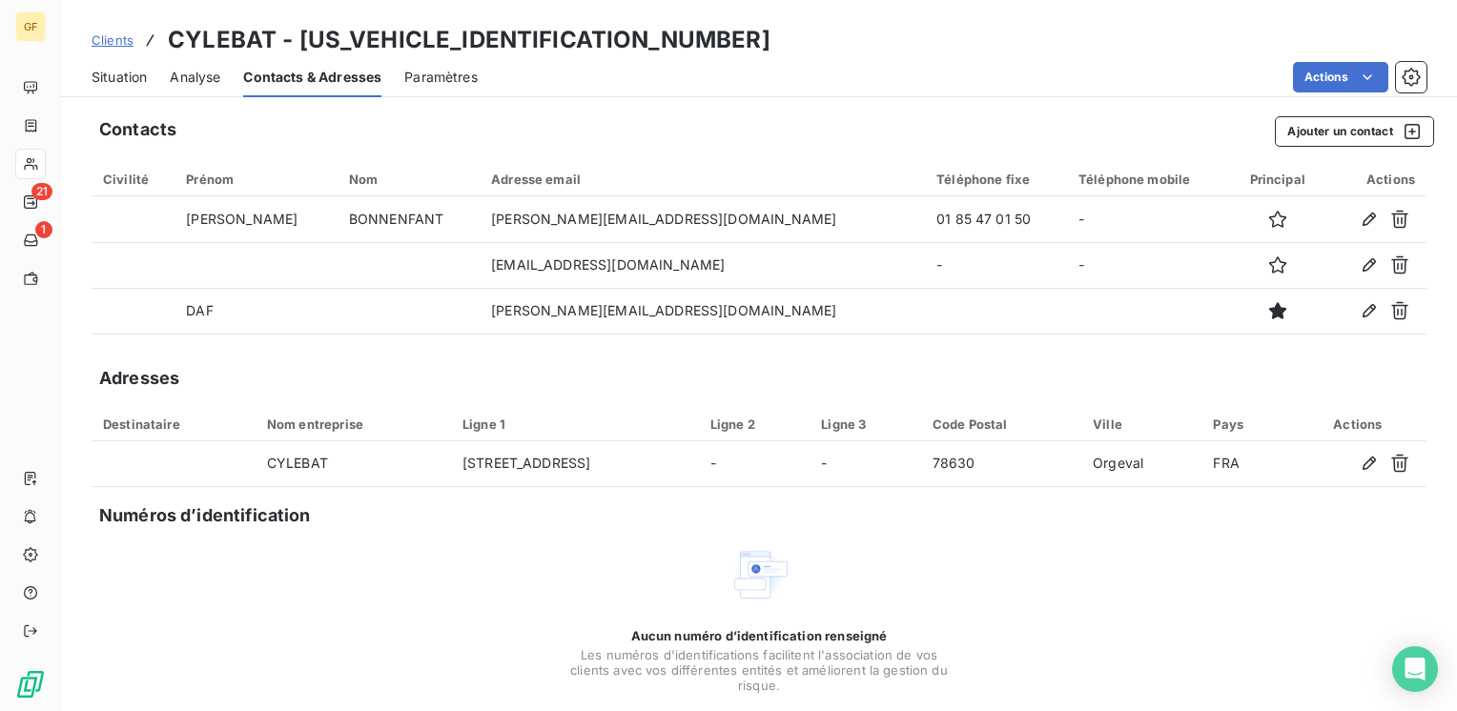
click at [129, 72] on span "Situation" at bounding box center [119, 77] width 55 height 19
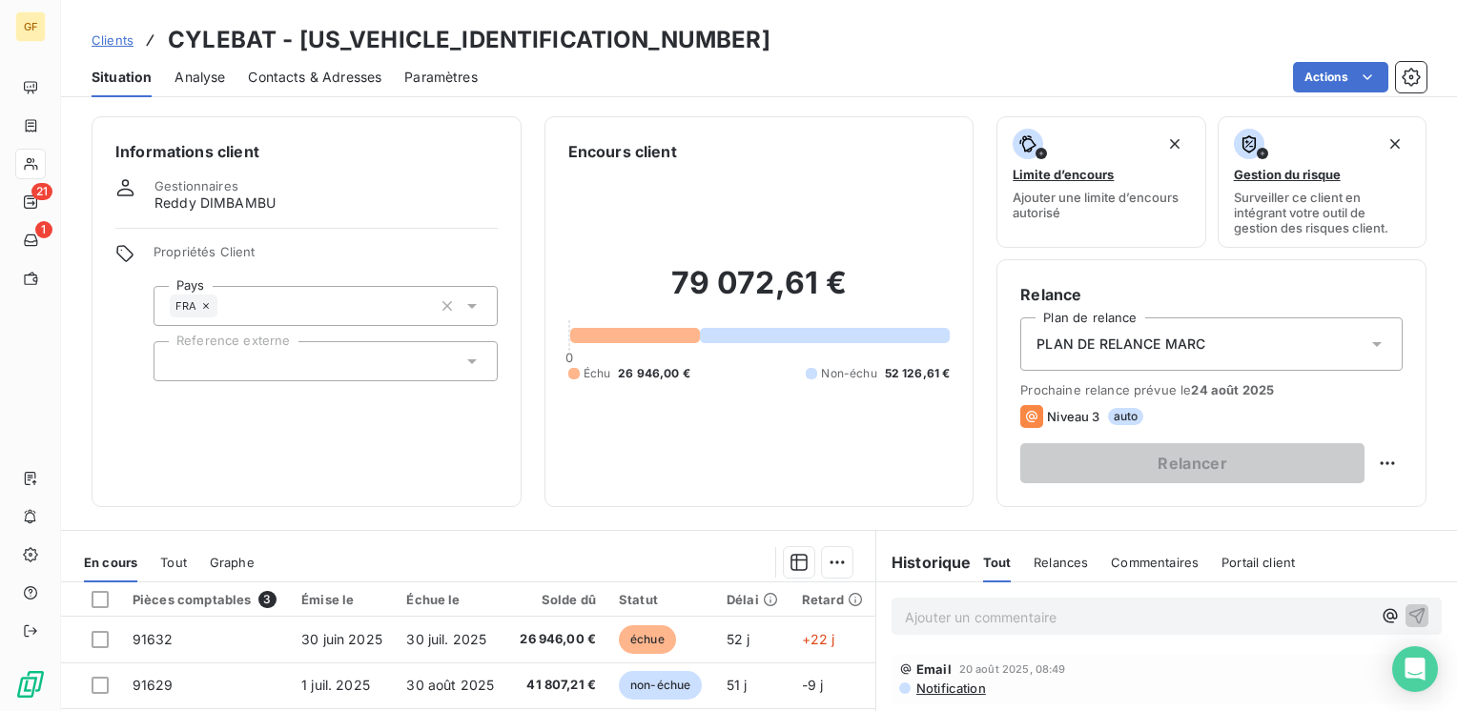
scroll to position [95, 0]
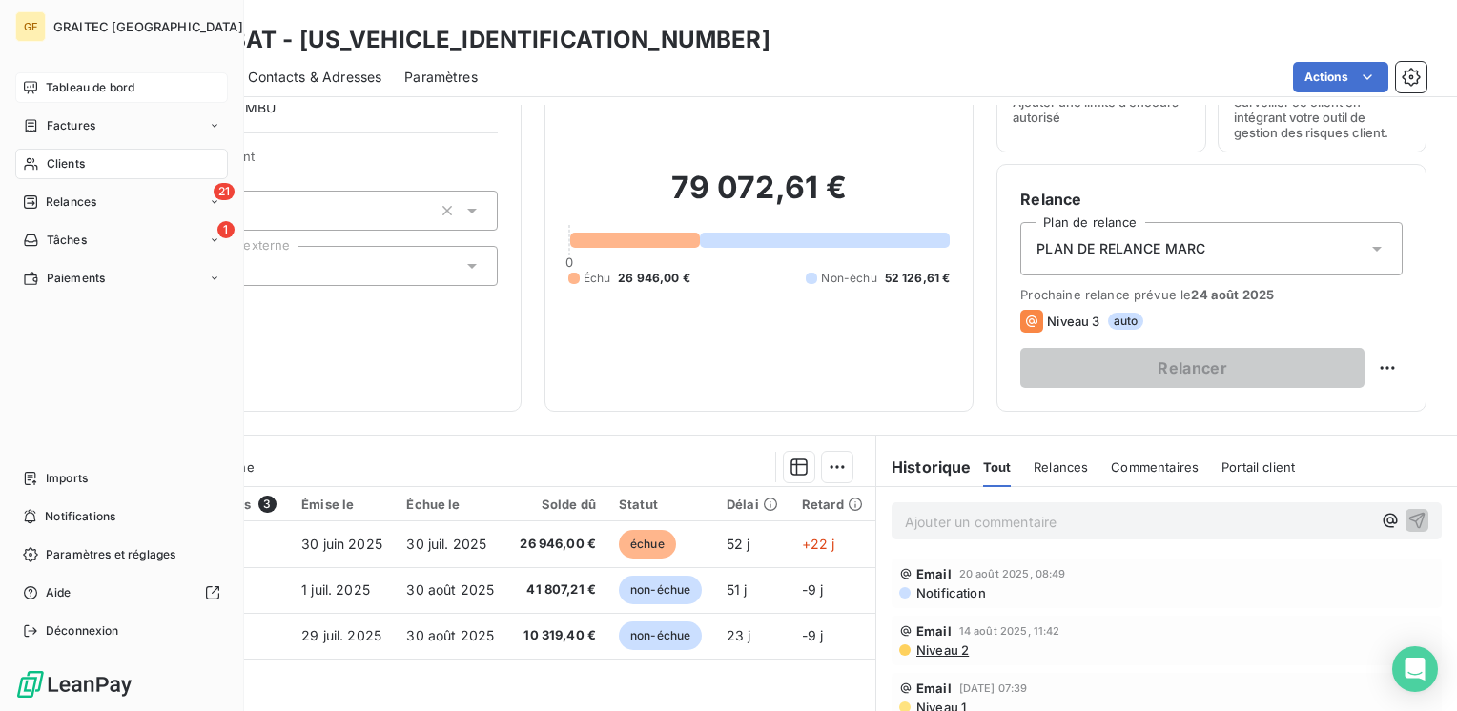
click at [79, 93] on span "Tableau de bord" at bounding box center [90, 87] width 89 height 17
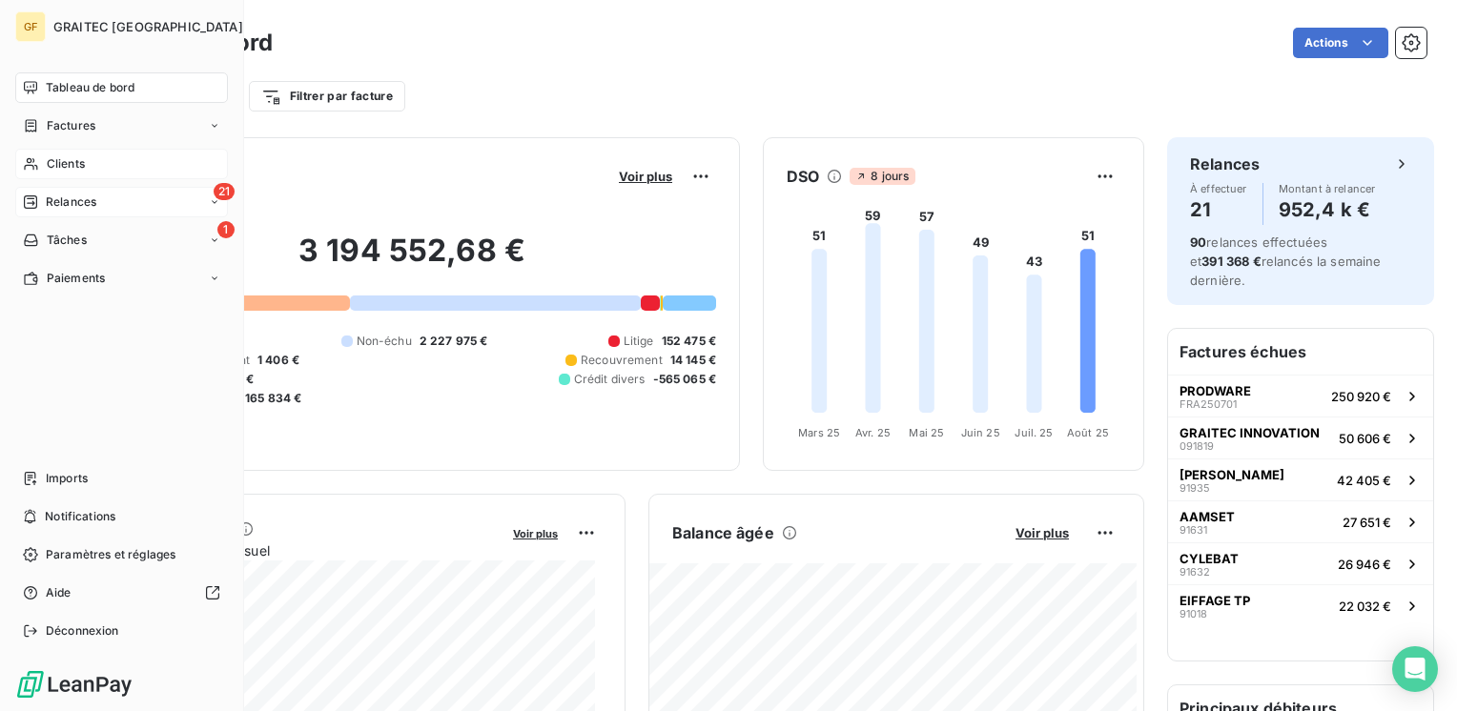
click at [57, 204] on span "Relances" at bounding box center [71, 202] width 51 height 17
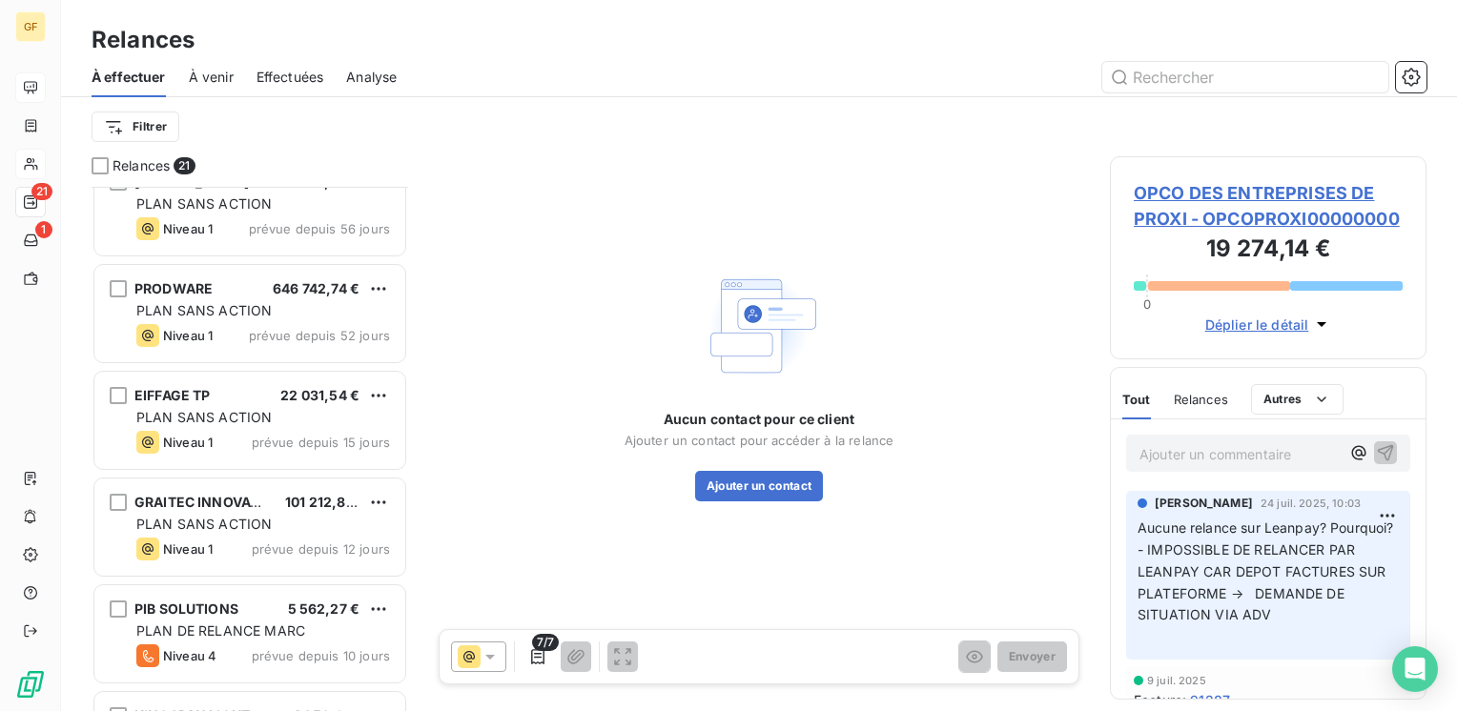
scroll to position [193, 0]
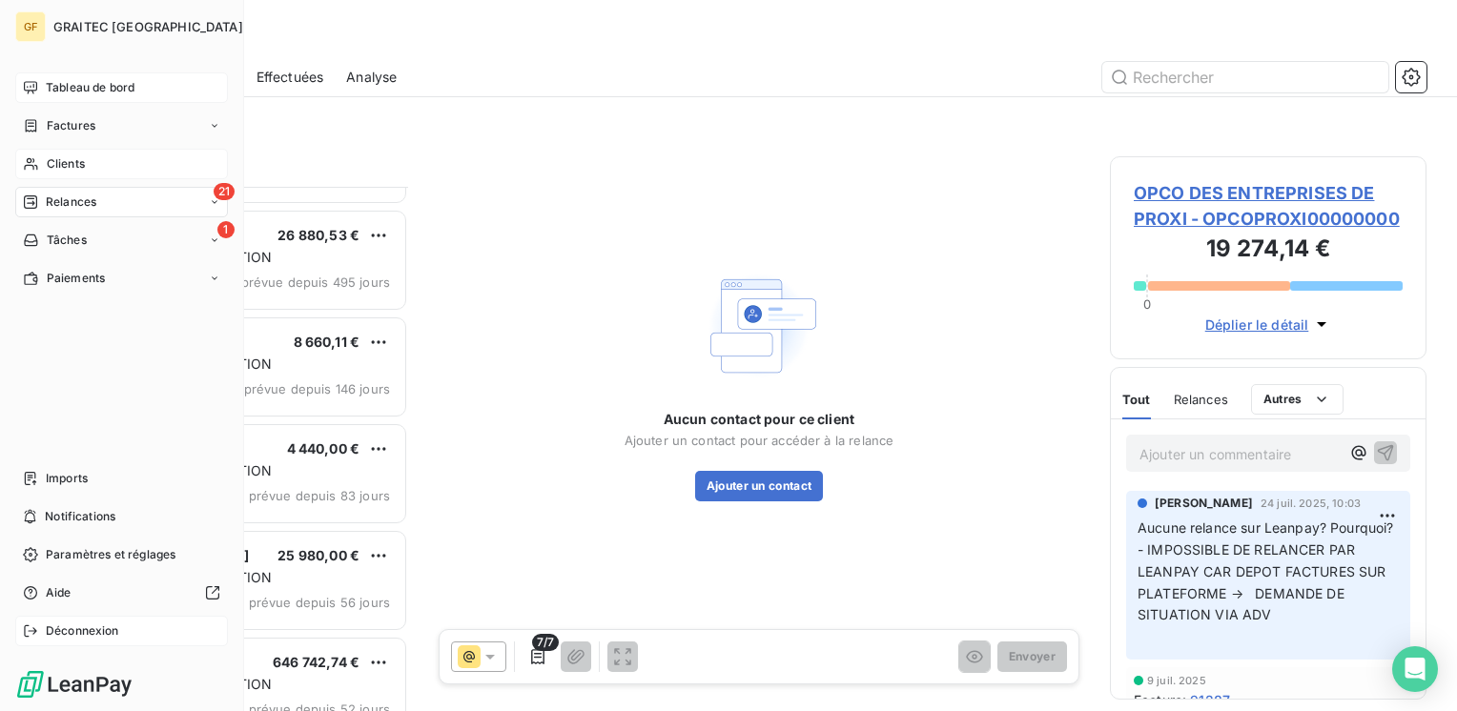
click at [81, 631] on span "Déconnexion" at bounding box center [82, 631] width 73 height 17
